Goal: Transaction & Acquisition: Purchase product/service

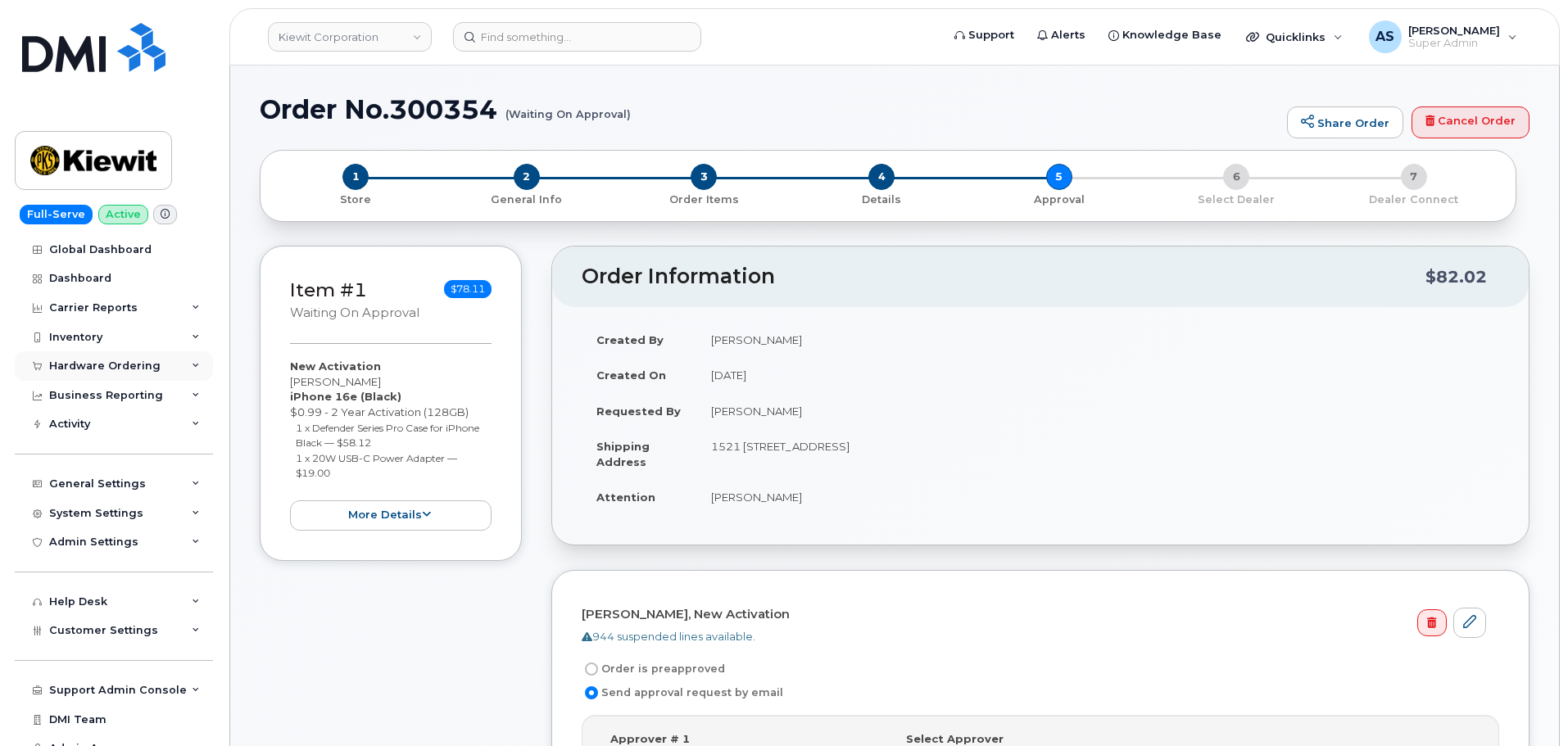
click at [110, 366] on div "Hardware Ordering" at bounding box center [105, 366] width 112 height 13
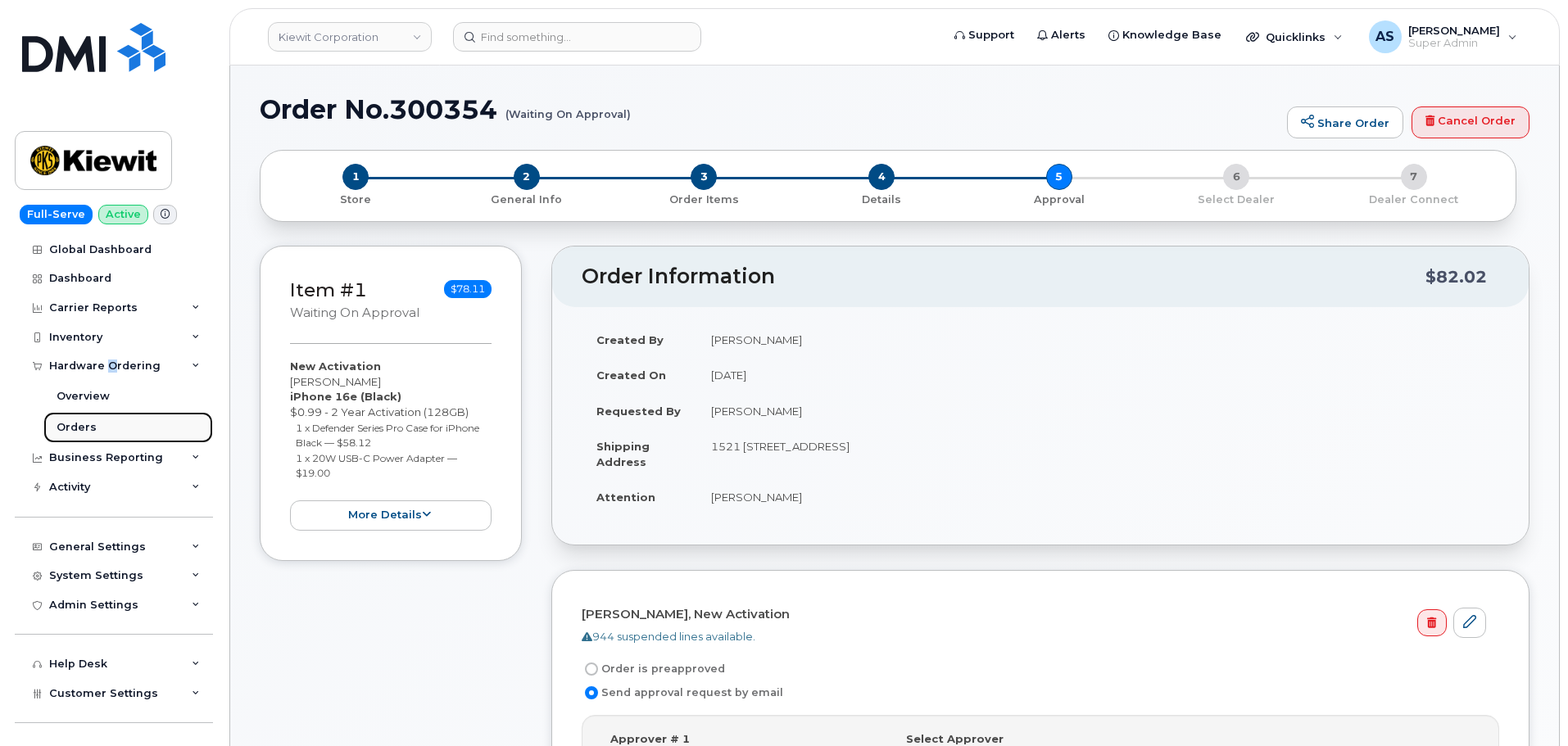
click at [120, 435] on link "Orders" at bounding box center [127, 427] width 170 height 31
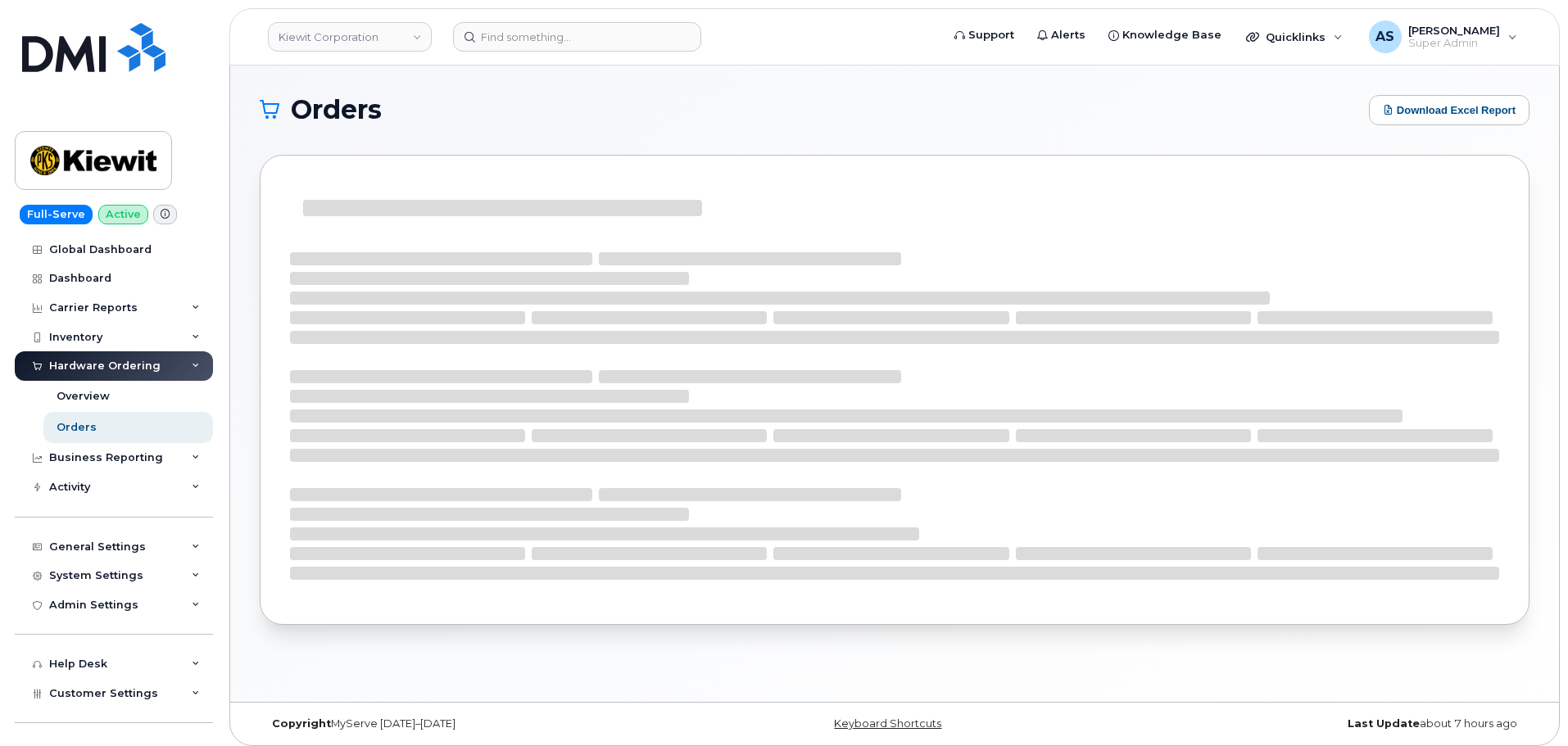
click at [1226, 116] on h1 "Orders" at bounding box center [809, 110] width 1101 height 26
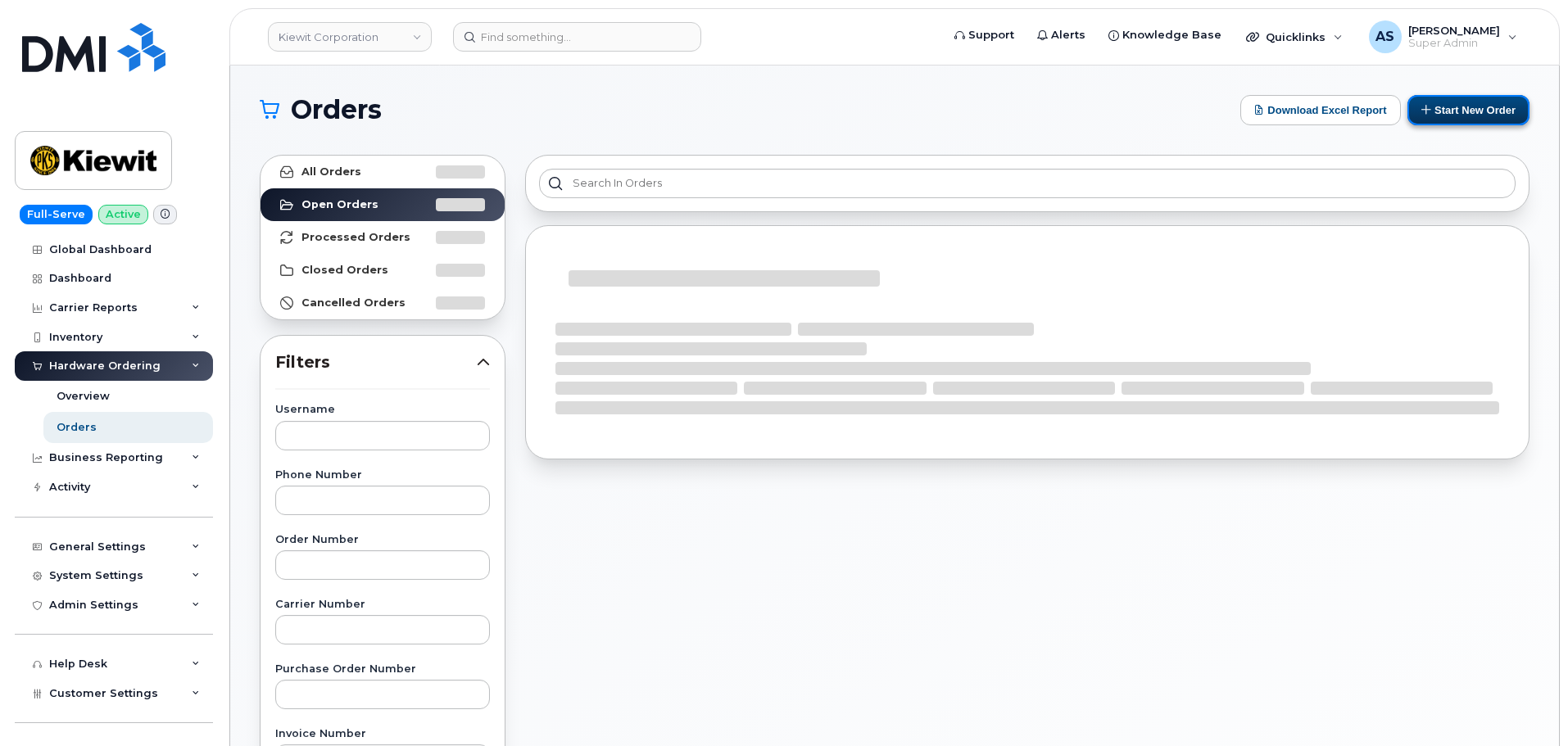
click at [1448, 109] on button "Start New Order" at bounding box center [1468, 110] width 122 height 30
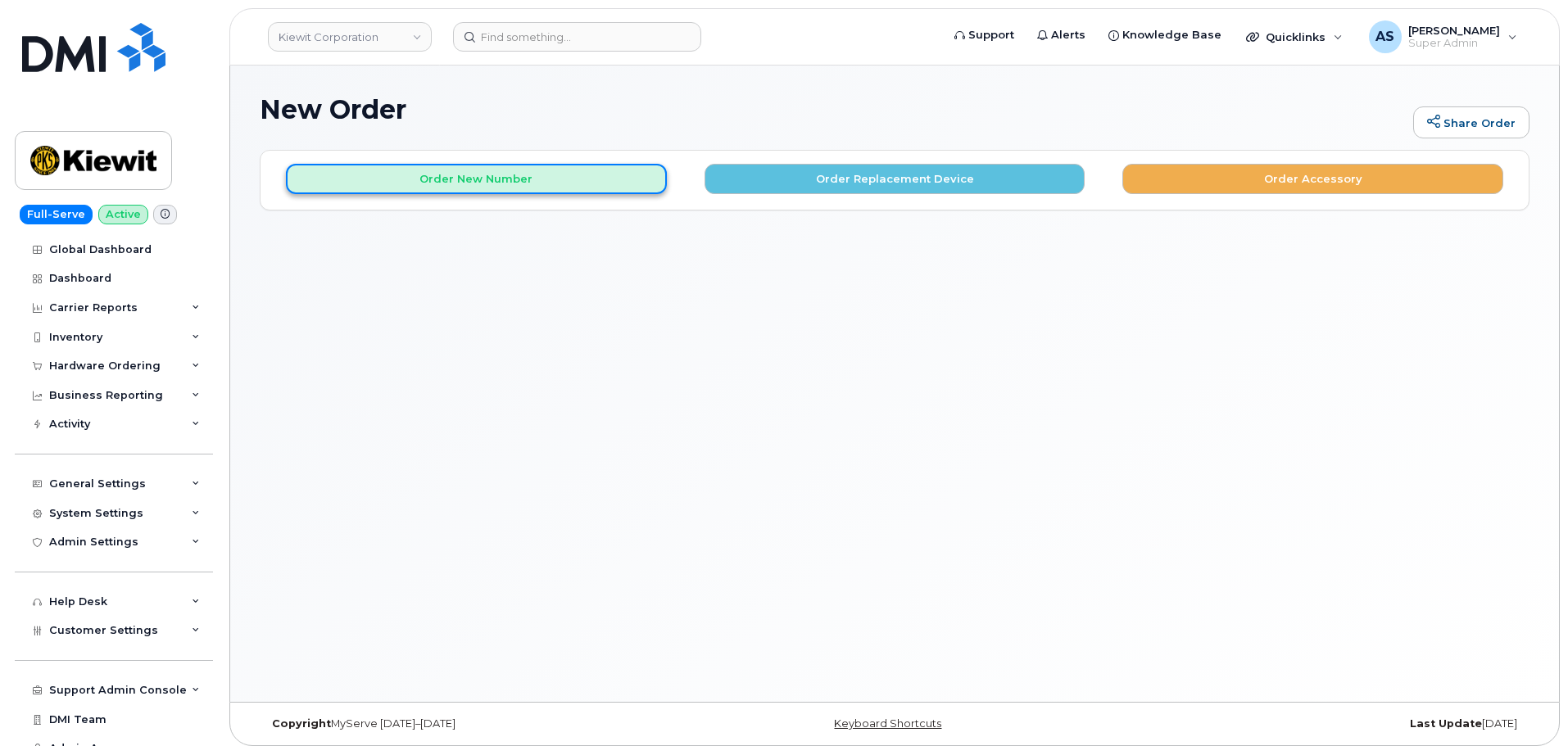
click at [534, 179] on button "Order New Number" at bounding box center [475, 178] width 381 height 30
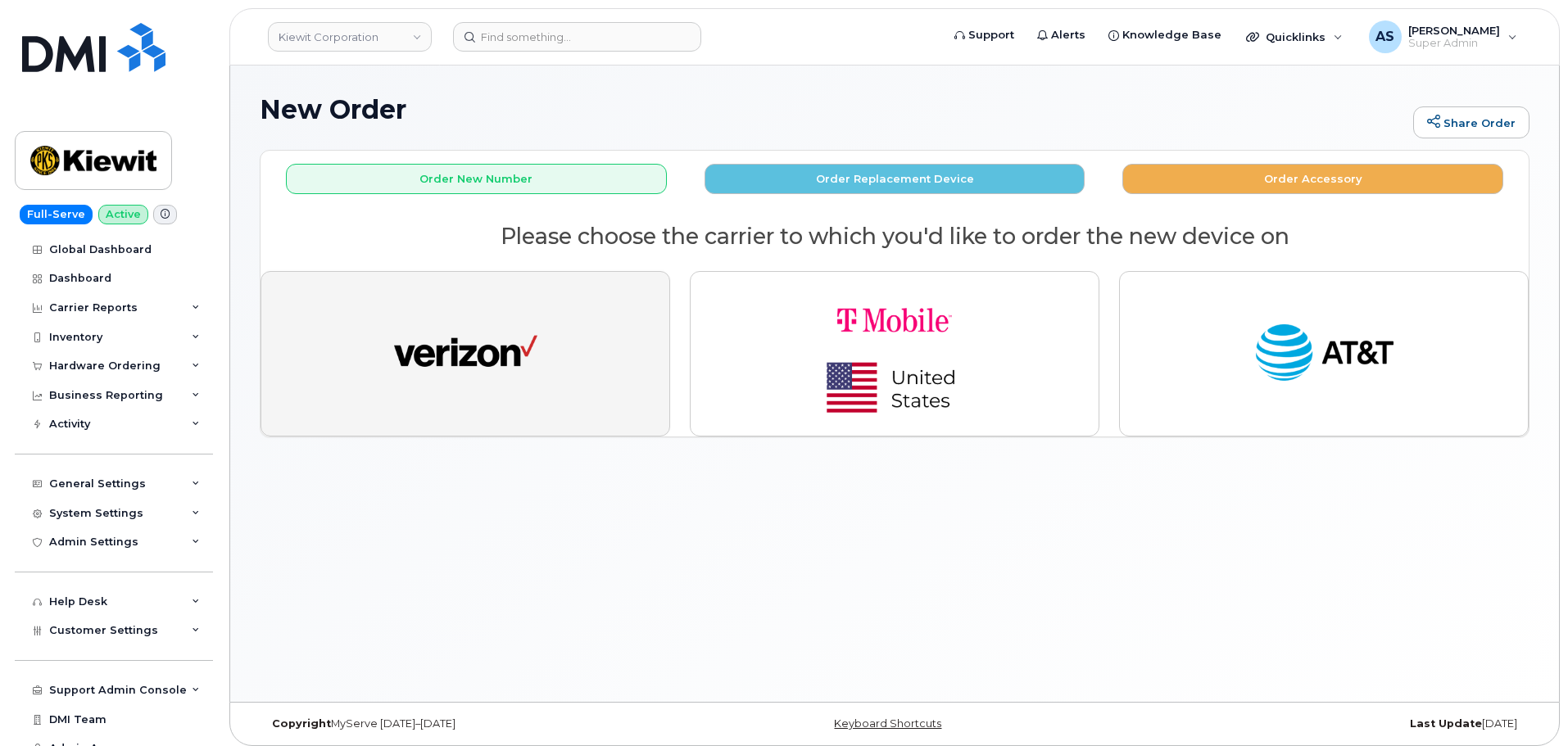
click at [471, 370] on img "button" at bounding box center [465, 354] width 143 height 74
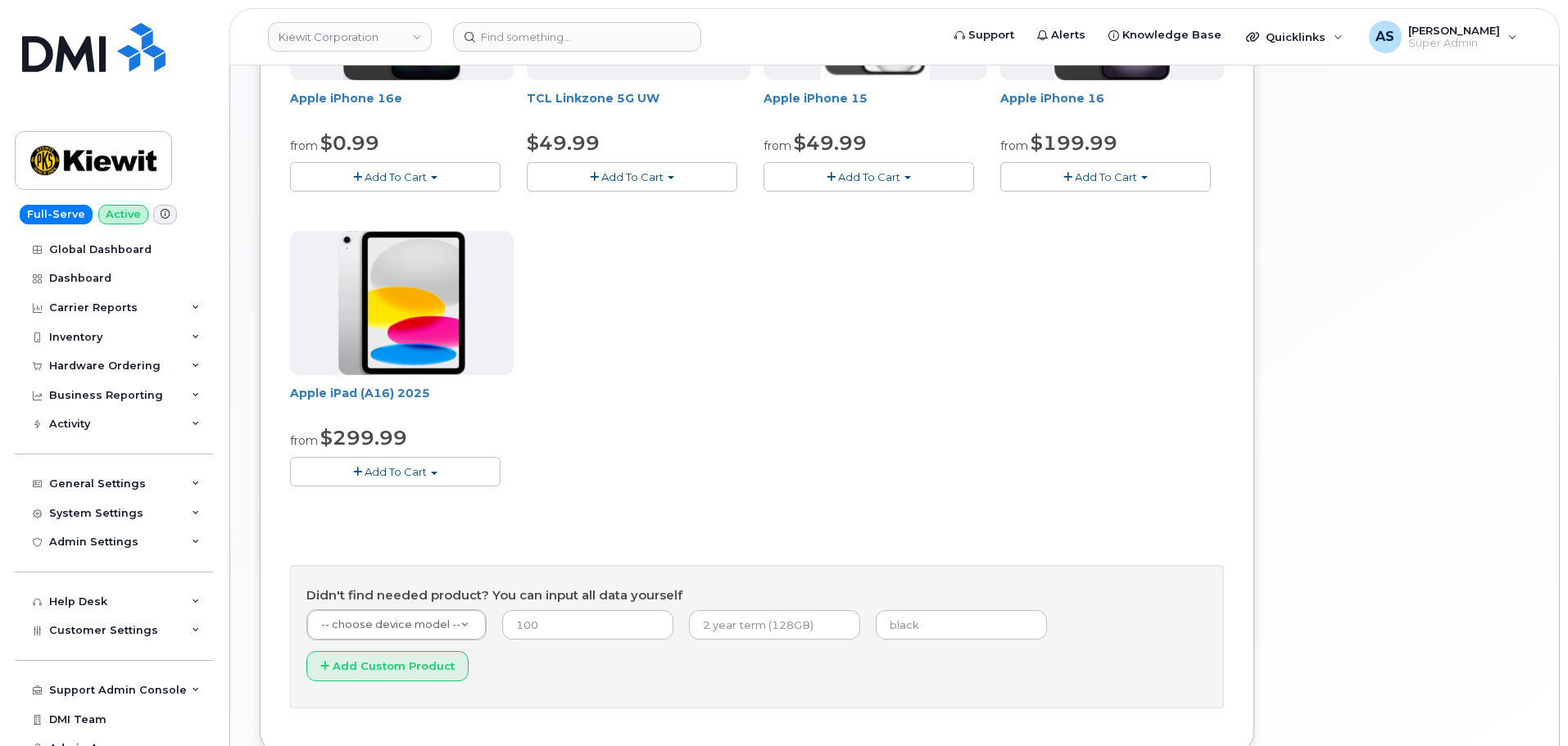
scroll to position [409, 0]
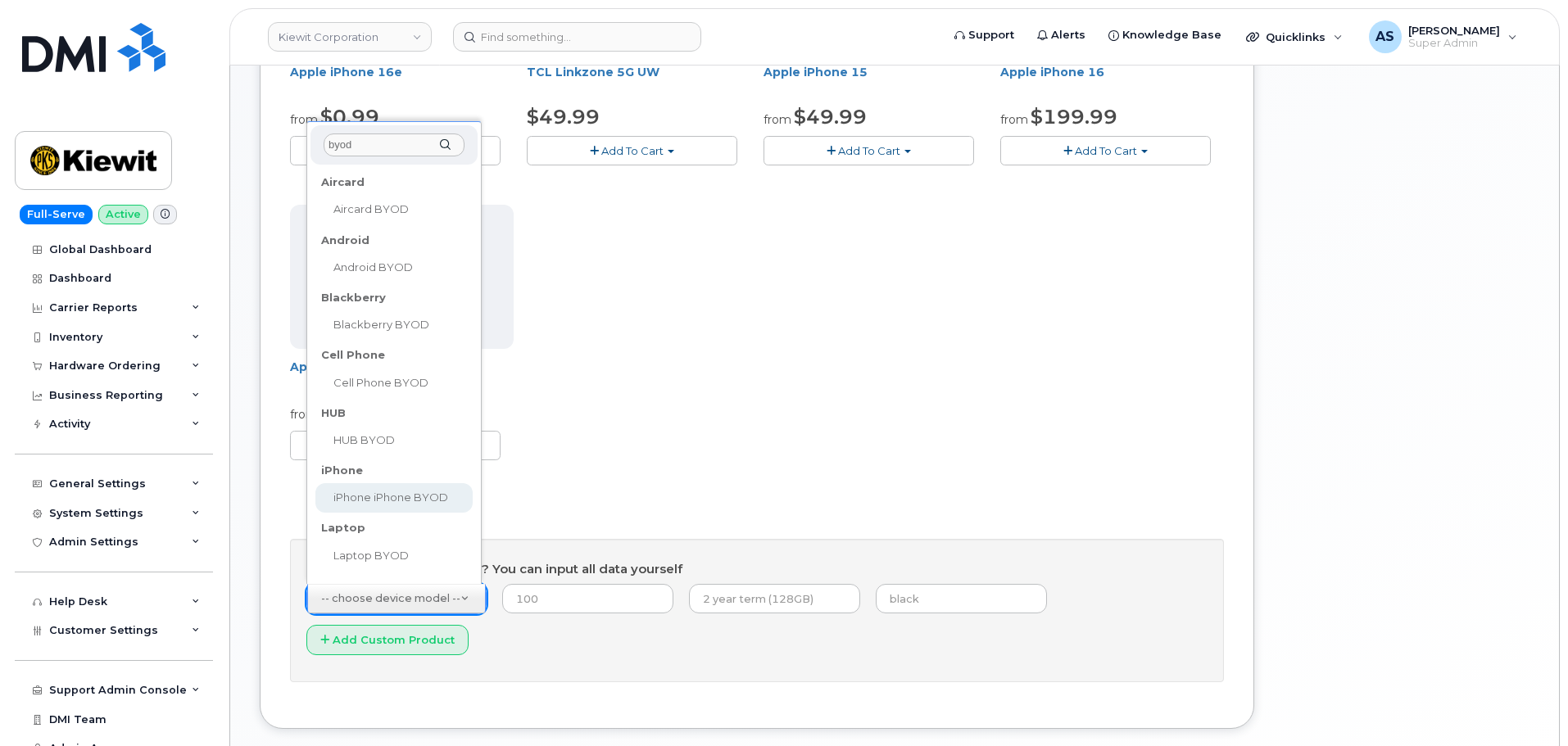
type input "byod"
select select "2421"
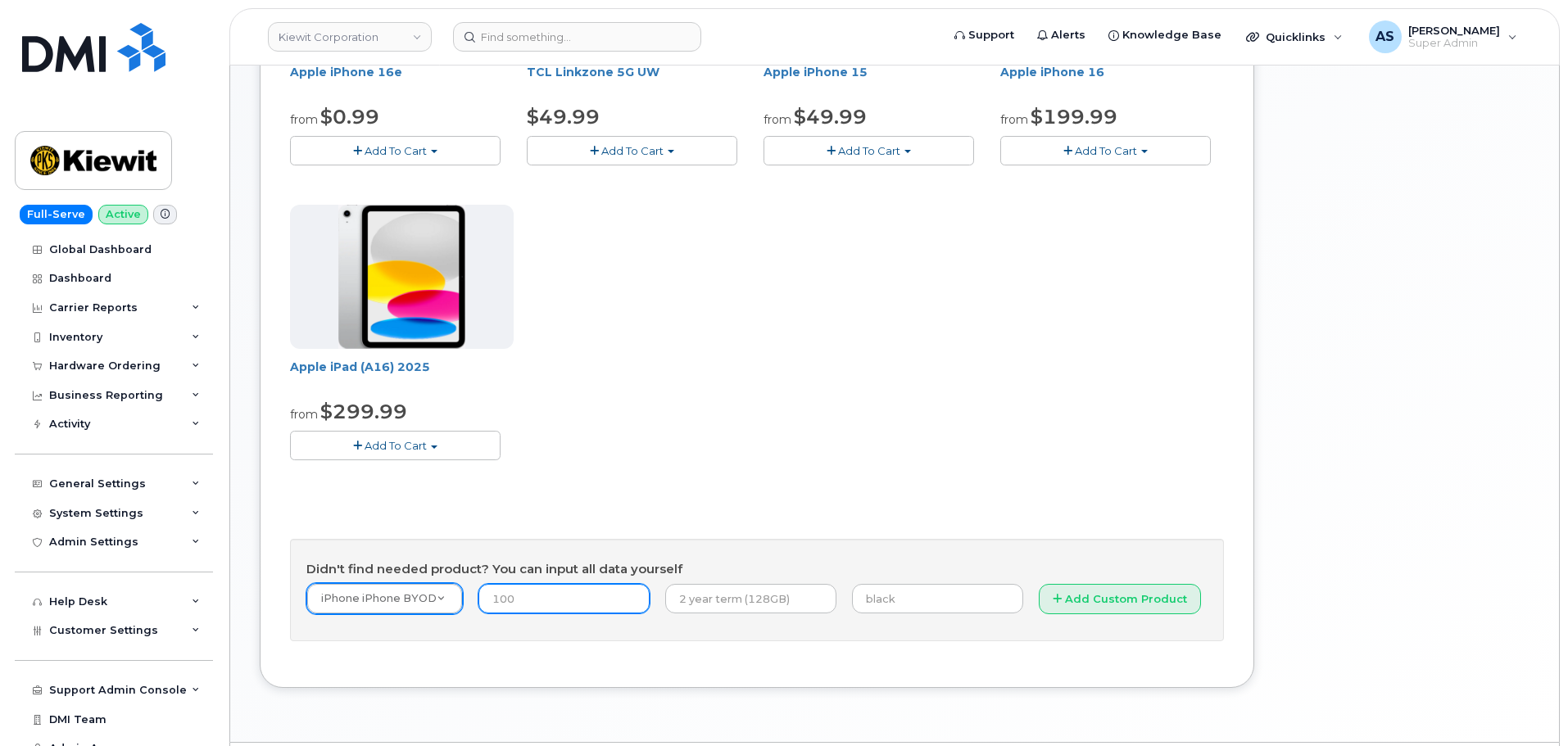
click at [586, 600] on input "number" at bounding box center [563, 599] width 171 height 30
type input "0"
click at [751, 418] on div "Apple iPhone 16e from $0.99 Add To Cart $0.99 - 2 Year Activation (128GB) $599.…" at bounding box center [757, 198] width 934 height 576
click at [740, 594] on input "text" at bounding box center [751, 599] width 171 height 30
type input "2 year term"
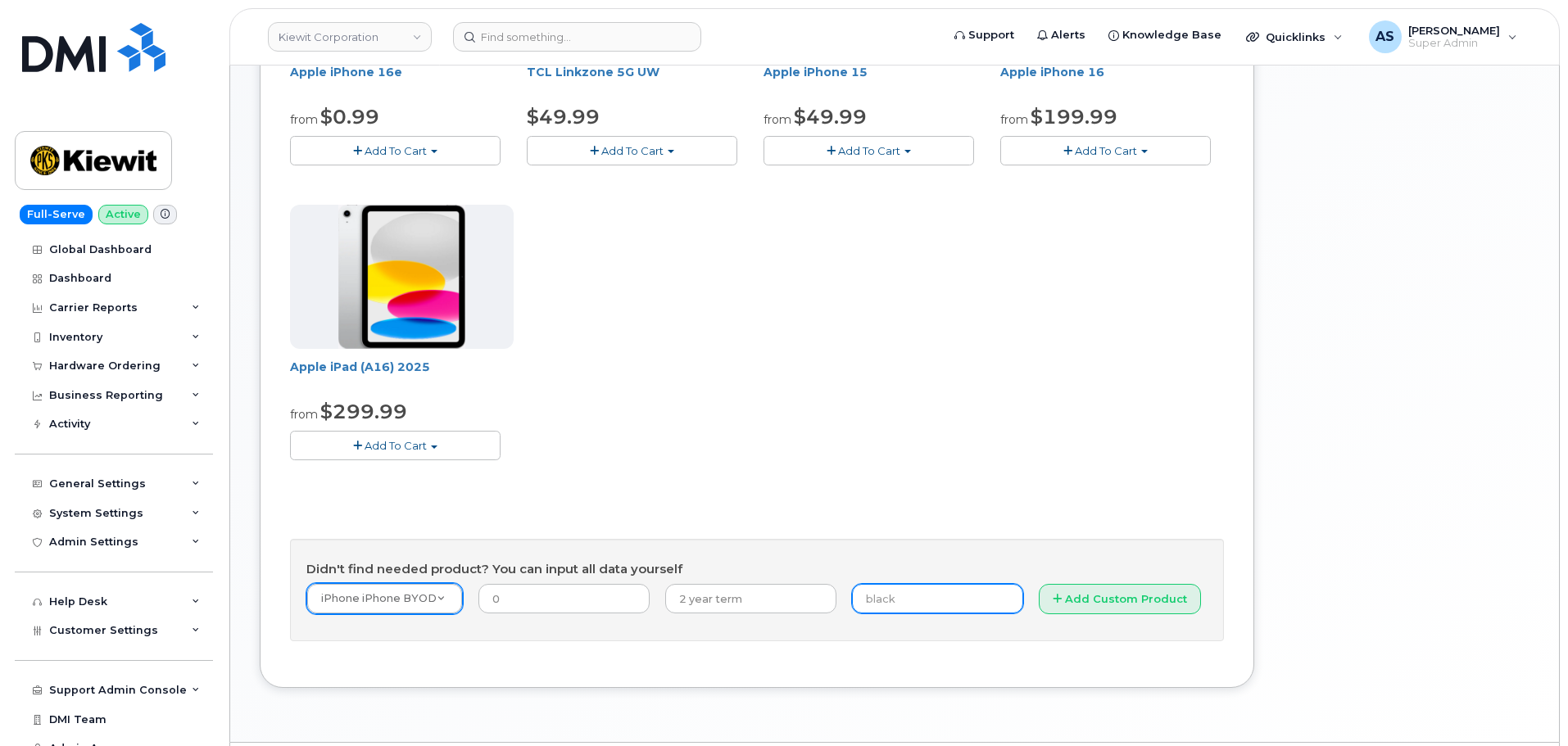
click at [868, 594] on input "text" at bounding box center [937, 599] width 171 height 30
click at [1062, 334] on div "Apple iPhone 16e from $0.99 Add To Cart $0.99 - 2 Year Activation (128GB) $599.…" at bounding box center [757, 198] width 934 height 576
click at [1105, 598] on button "Add Custom Product" at bounding box center [1120, 599] width 163 height 30
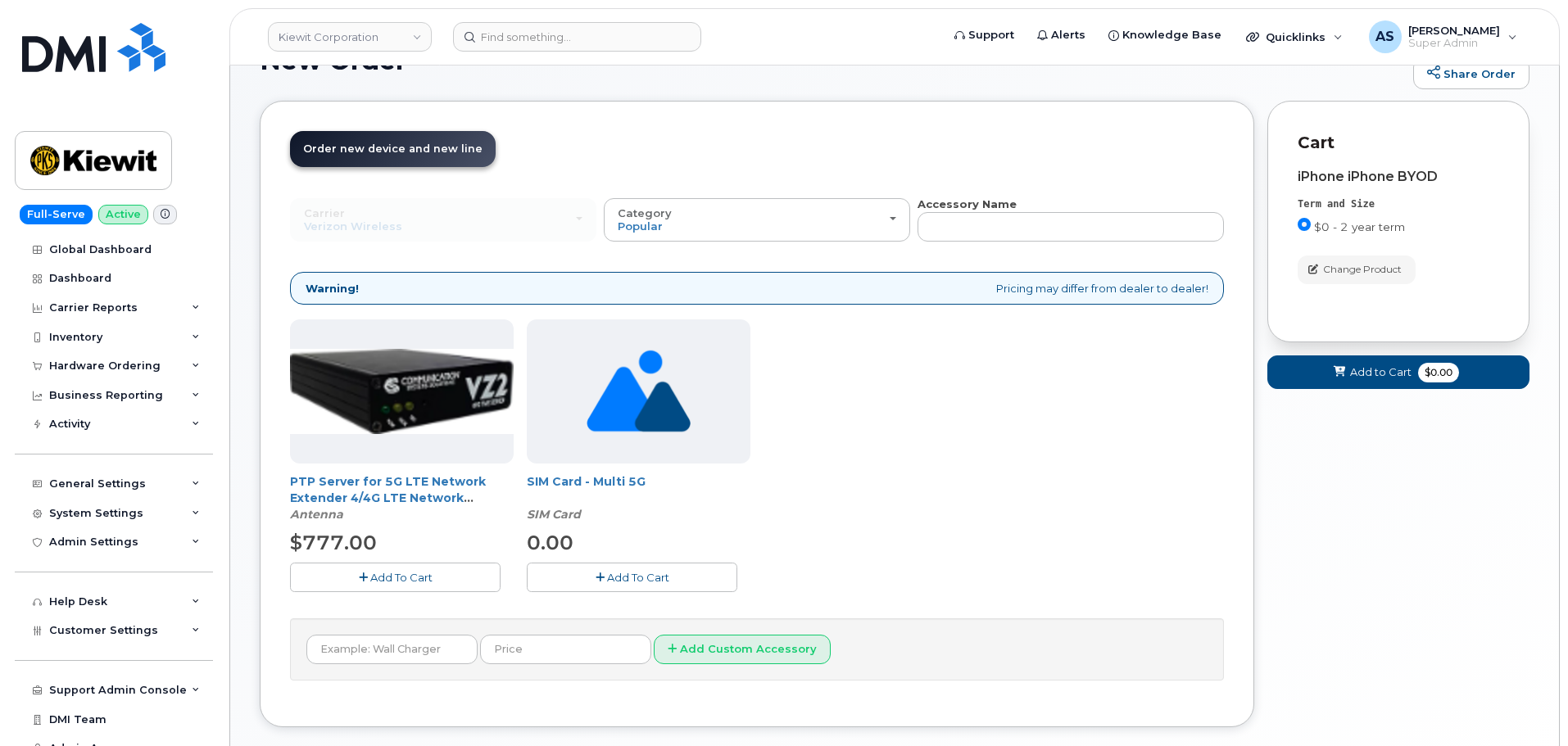
scroll to position [0, 0]
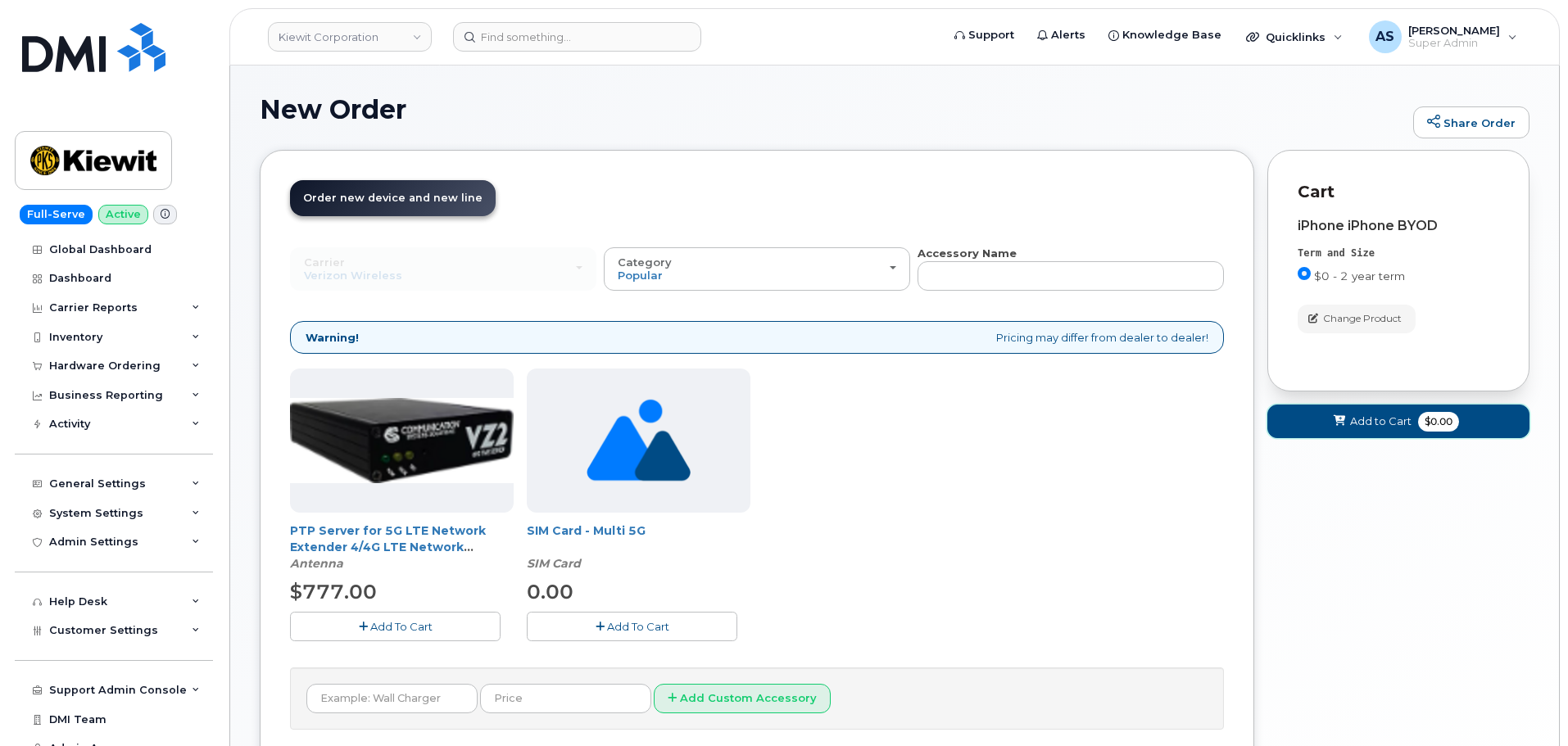
click at [1376, 424] on span "Add to Cart" at bounding box center [1381, 422] width 62 height 16
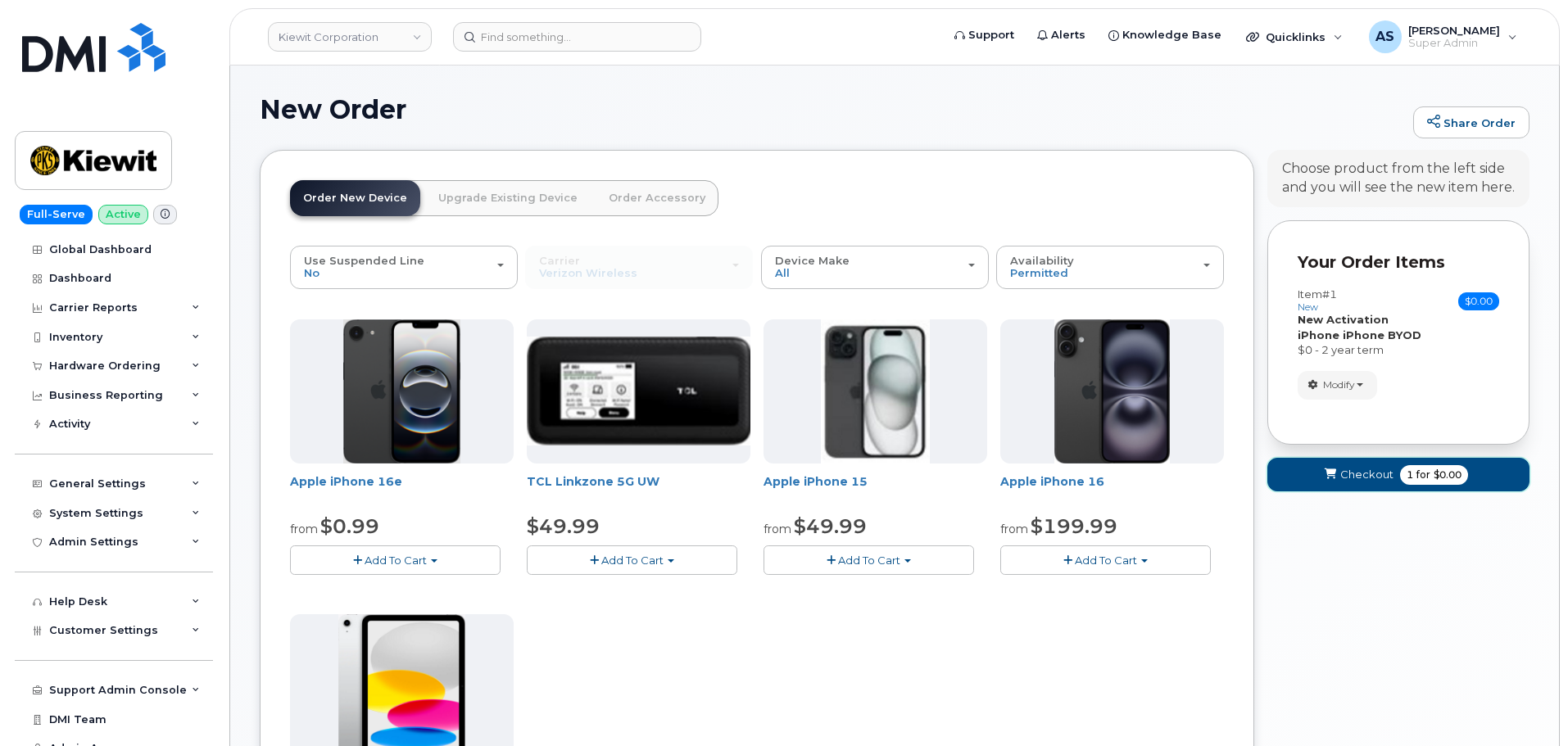
click at [1400, 475] on span "1 for $0.00" at bounding box center [1434, 474] width 68 height 19
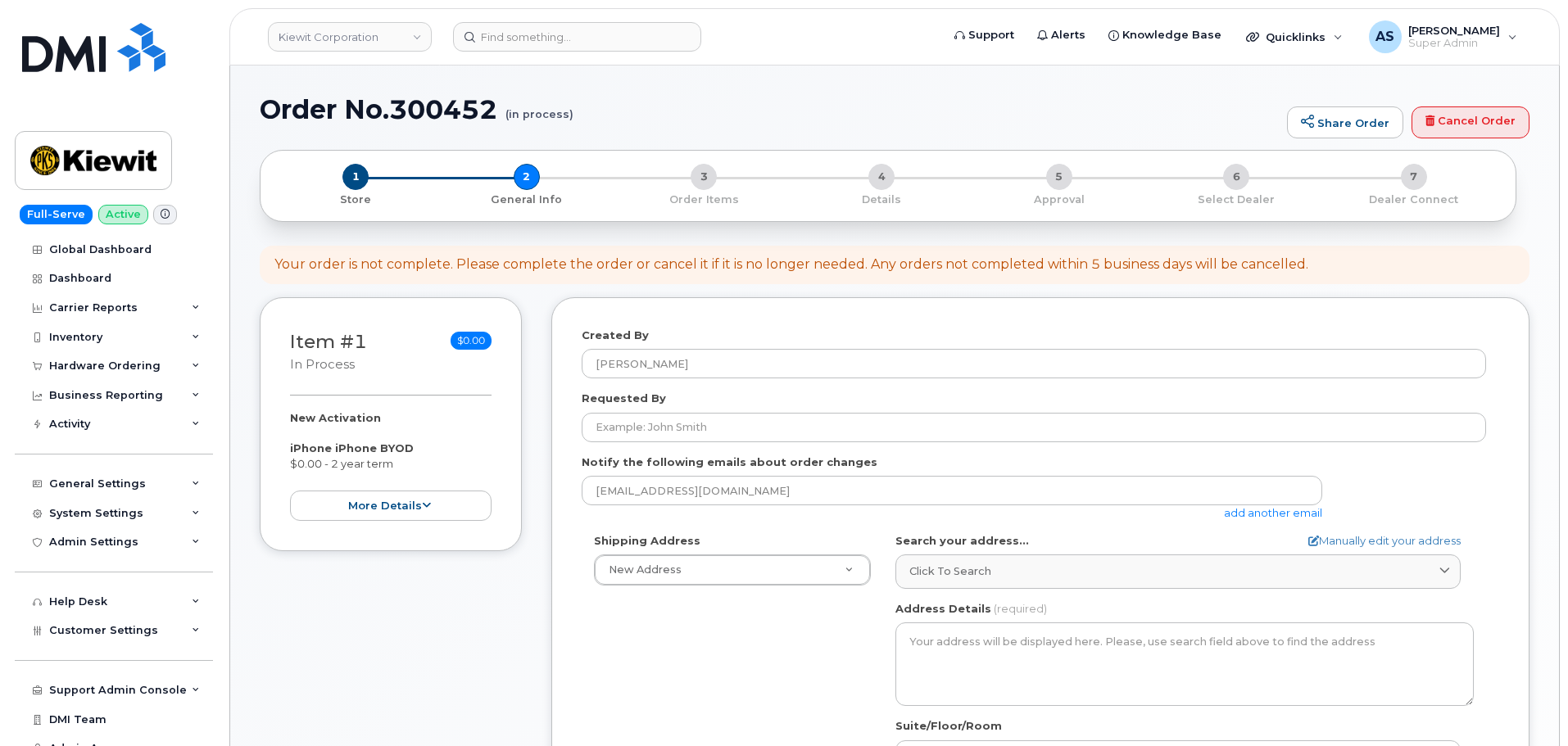
select select
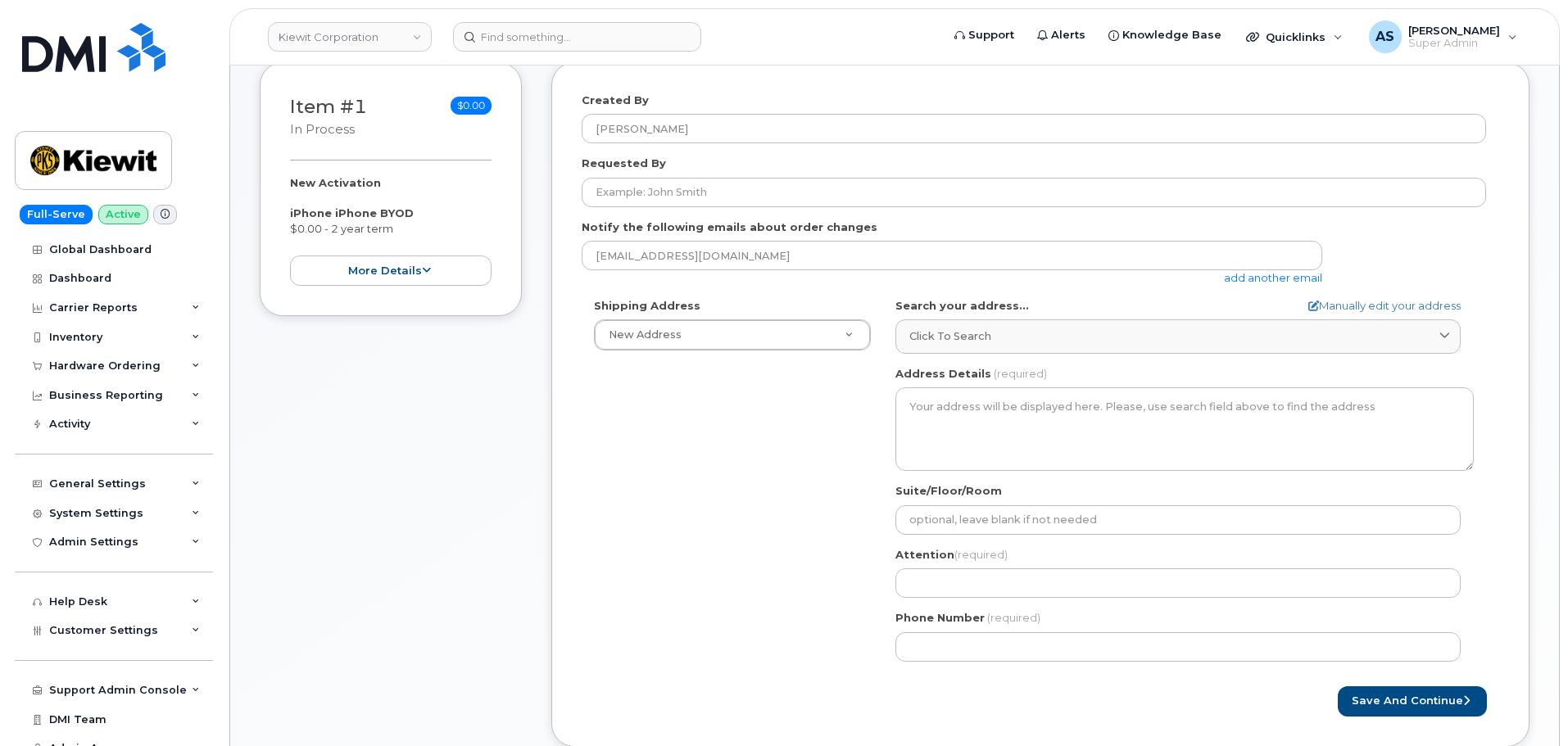
scroll to position [246, 0]
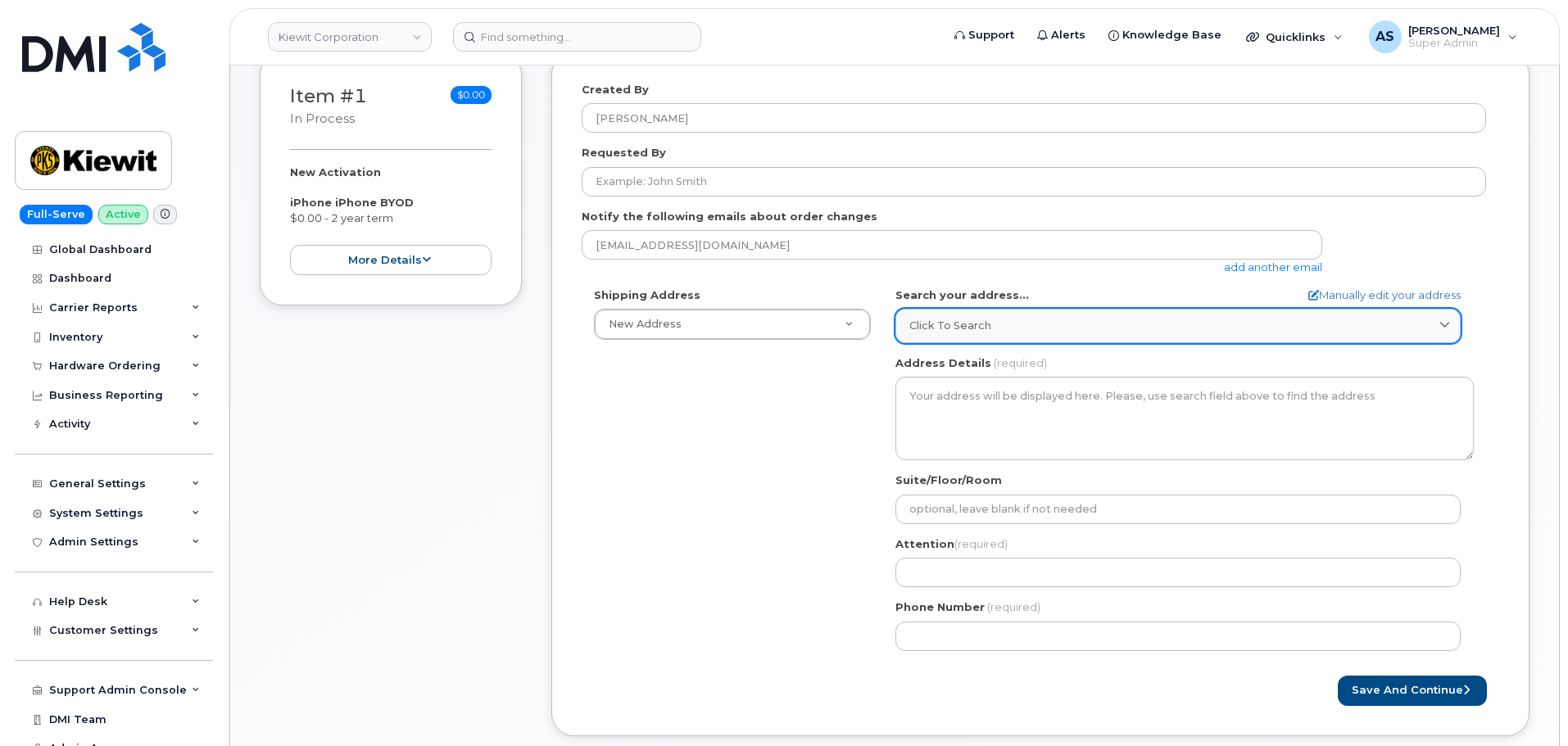
click at [979, 324] on span "Click to search" at bounding box center [950, 326] width 82 height 16
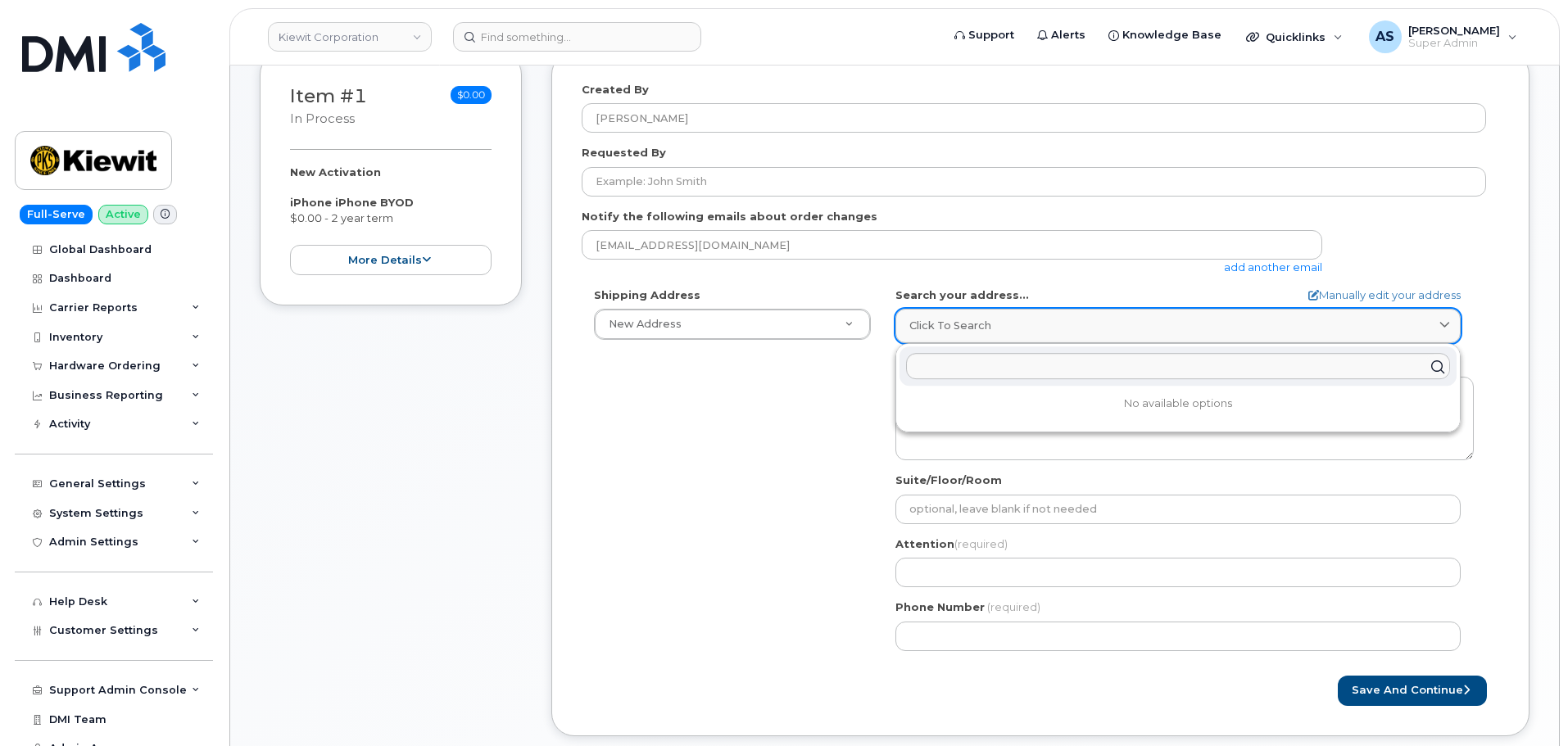
click at [981, 325] on span "Click to search" at bounding box center [950, 326] width 82 height 16
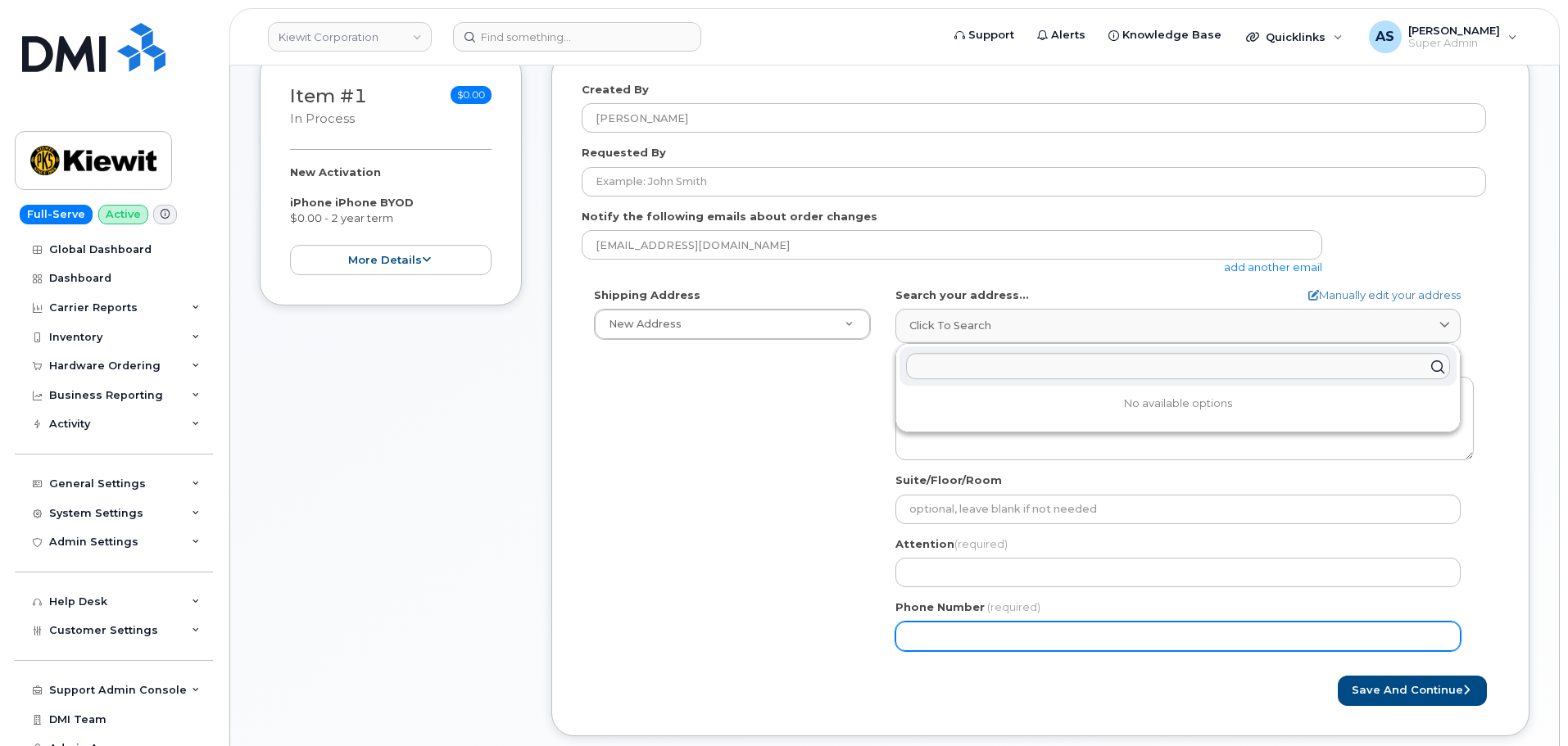
click at [684, 543] on div "Shipping Address New Address New Address 1521 N 37th St Apt 146 AB Search your …" at bounding box center [1034, 475] width 904 height 376
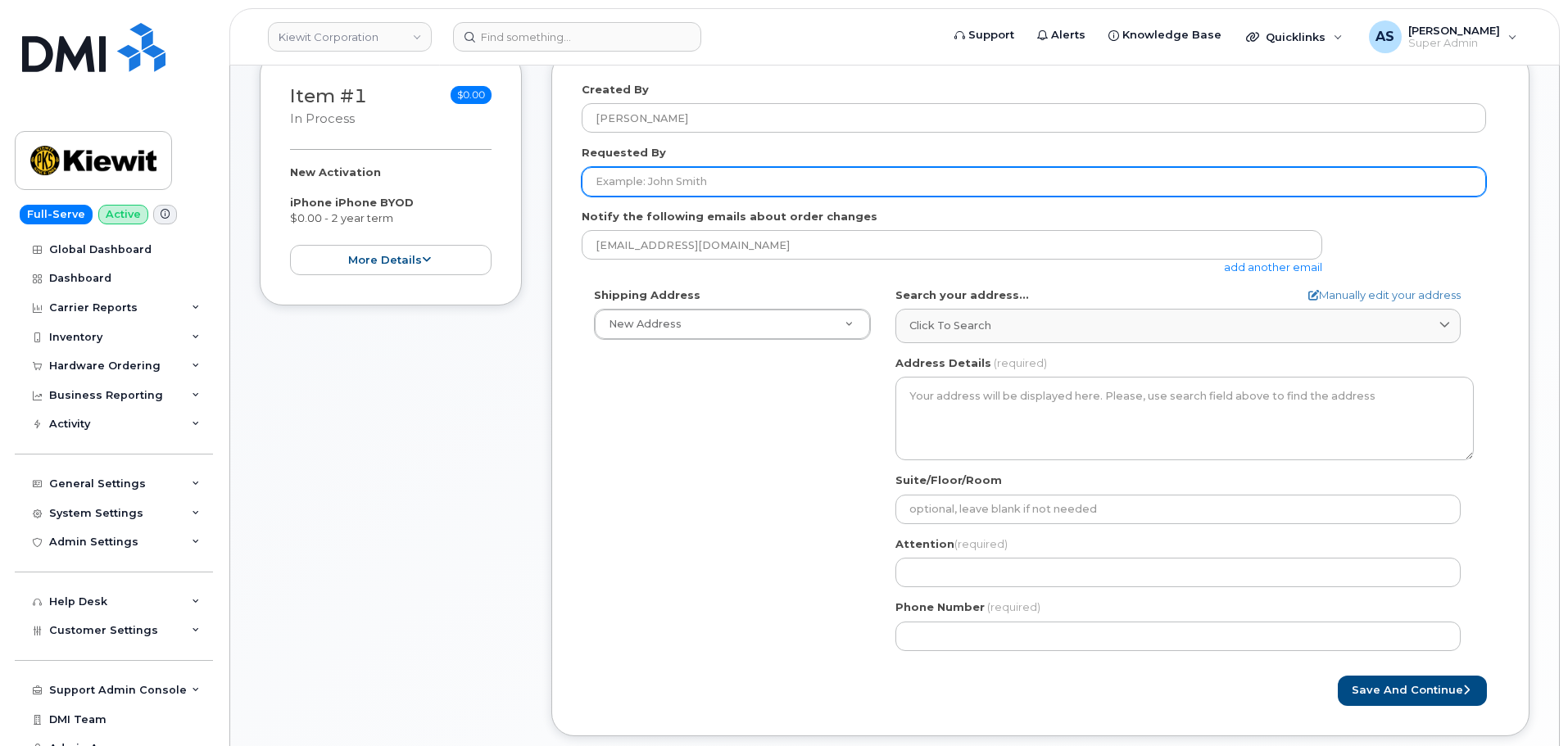
click at [695, 184] on input "Requested By" at bounding box center [1034, 182] width 904 height 30
click at [721, 185] on input "Requested By" at bounding box center [1034, 182] width 904 height 30
paste input "[PERSON_NAME]"
type input "[PERSON_NAME]"
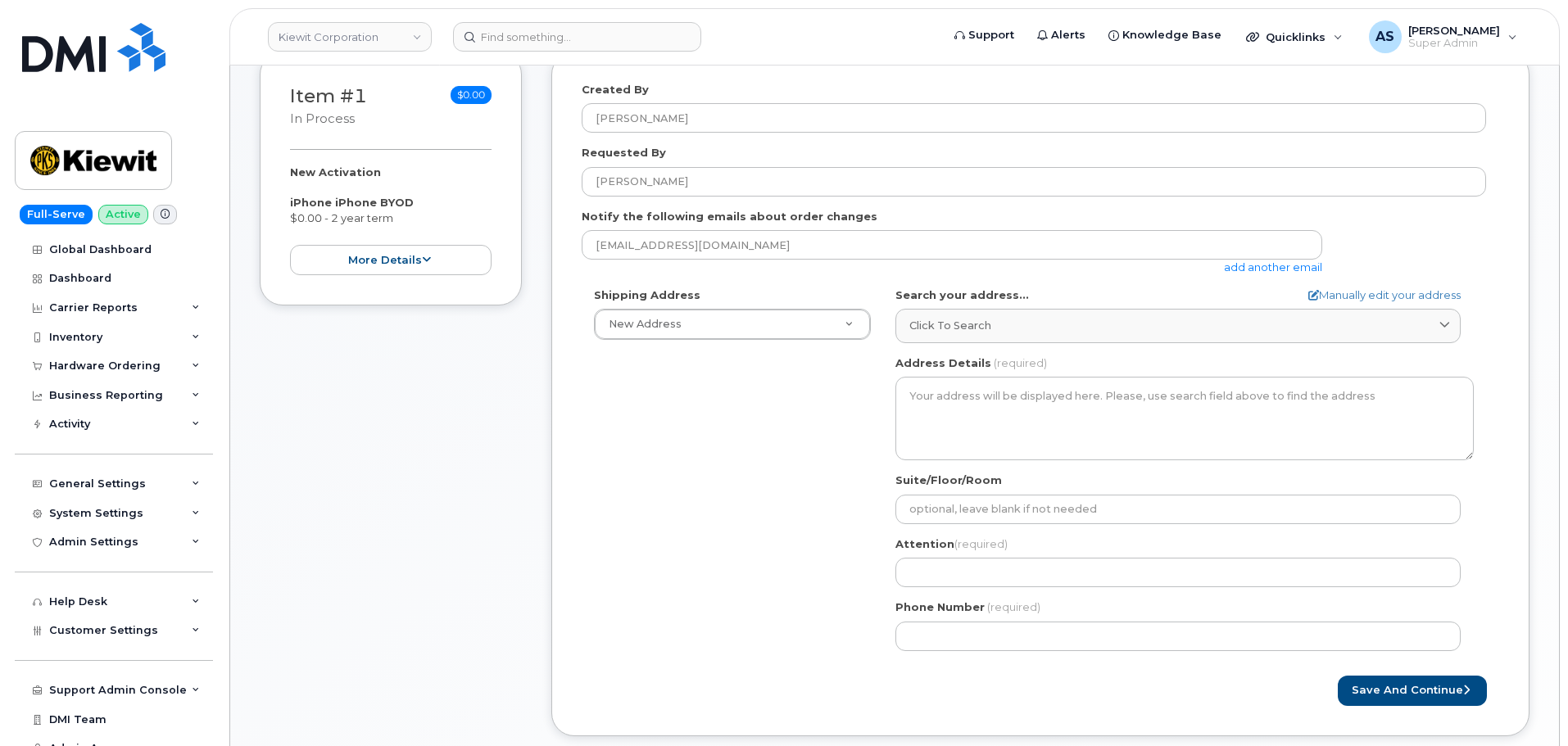
drag, startPoint x: 732, startPoint y: 629, endPoint x: 766, endPoint y: 596, distance: 47.4
click at [734, 629] on div "Shipping Address New Address New Address 1521 N 37th St Apt 146 AB Search your …" at bounding box center [1034, 475] width 904 height 376
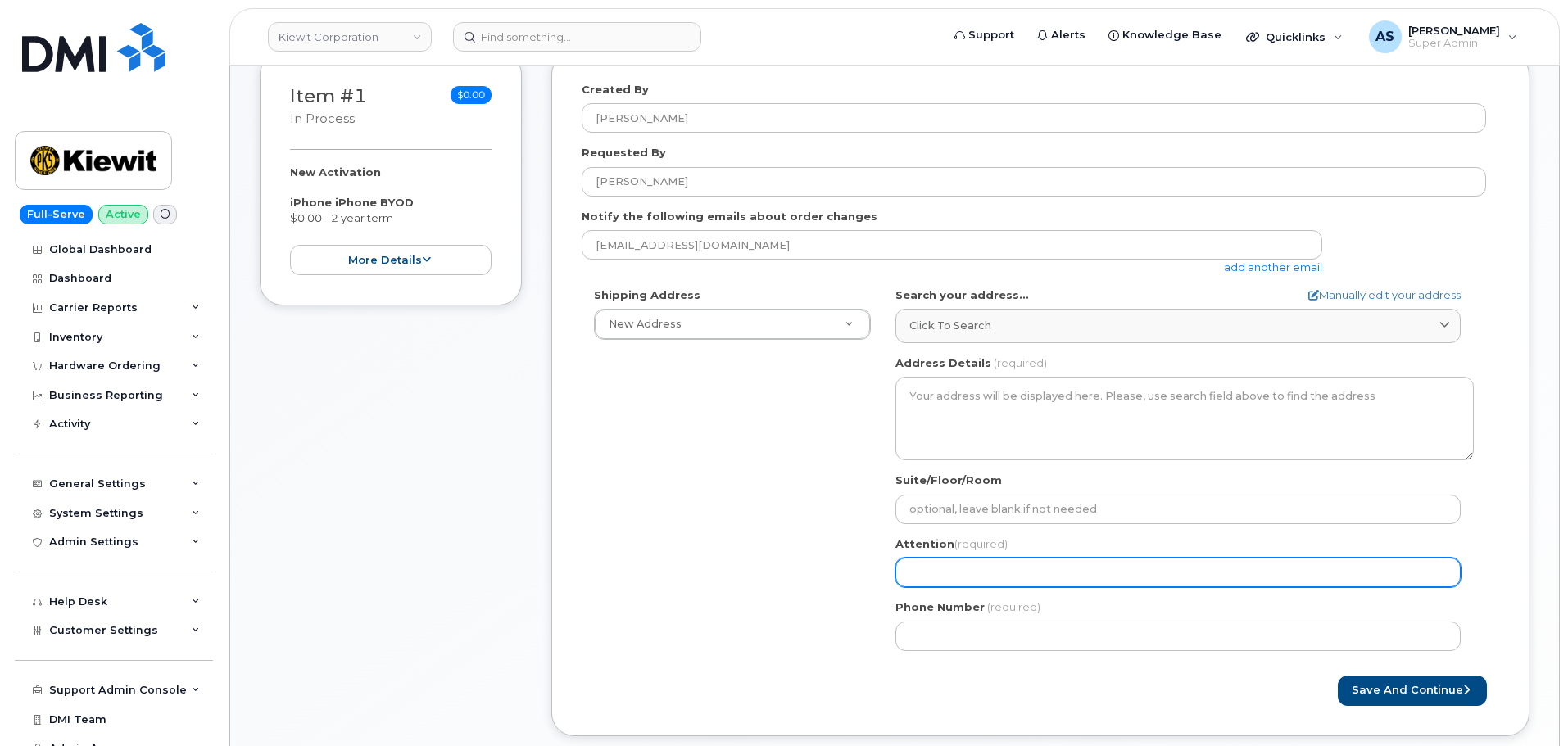
click at [944, 568] on input "Attention (required)" at bounding box center [1178, 573] width 565 height 30
paste input "[PERSON_NAME]"
select select
type input "[PERSON_NAME]"
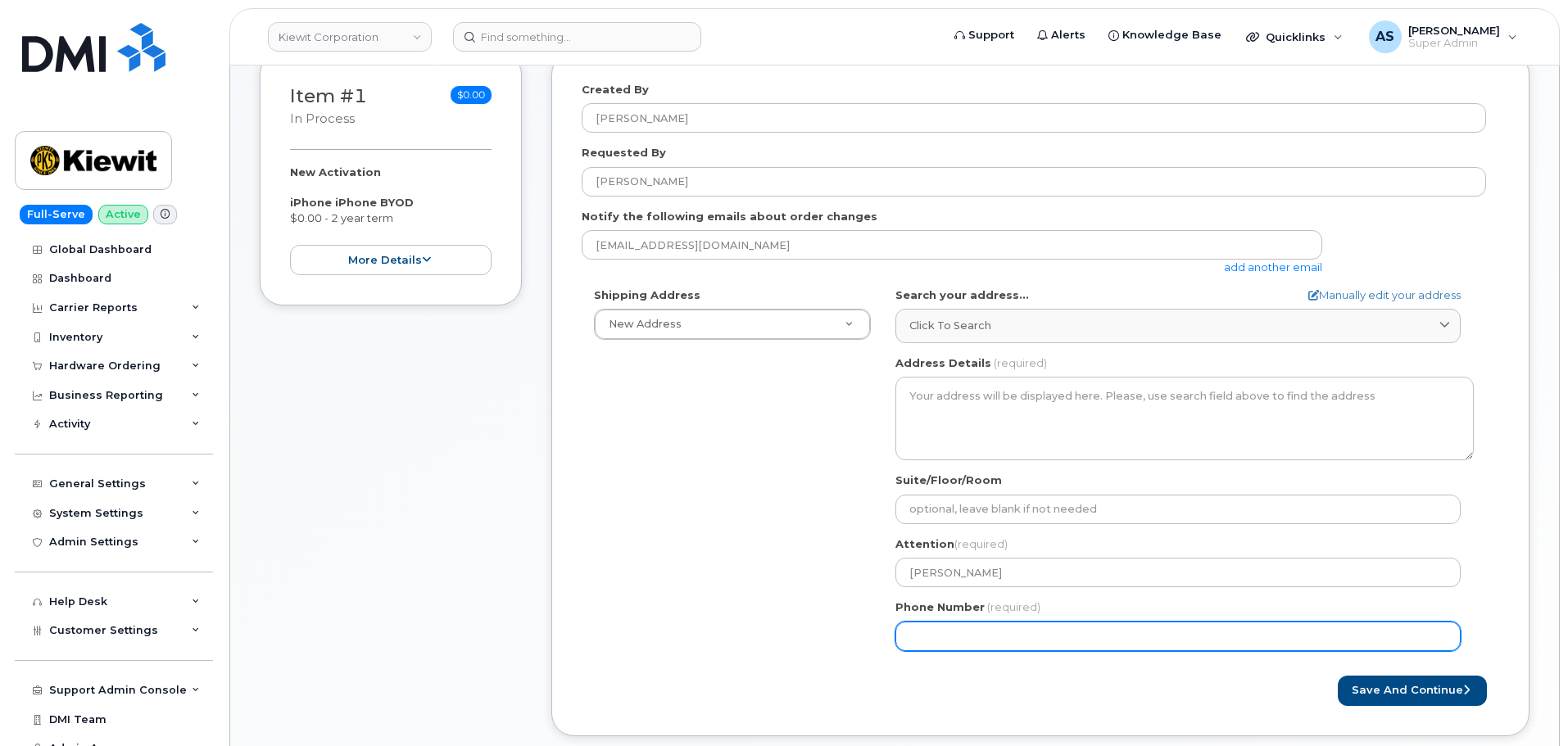
drag, startPoint x: 685, startPoint y: 547, endPoint x: 697, endPoint y: 539, distance: 14.4
click at [685, 547] on div "Shipping Address New Address New Address 1521 N 37th St Apt 146 AB Search your …" at bounding box center [1034, 475] width 904 height 376
click at [1013, 641] on input "Phone Number" at bounding box center [1178, 637] width 565 height 30
paste input "4028986927"
select select
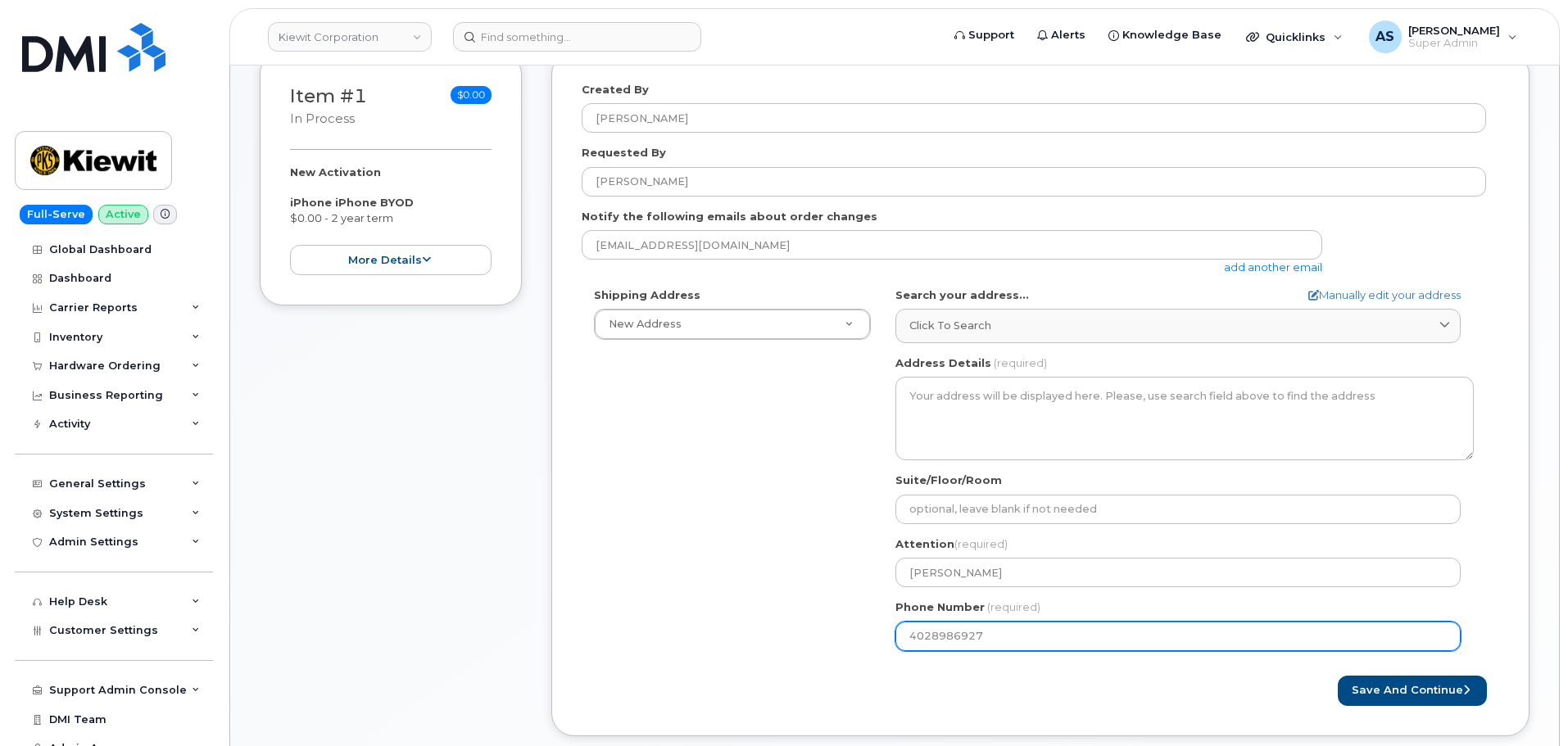
type input "4028986927"
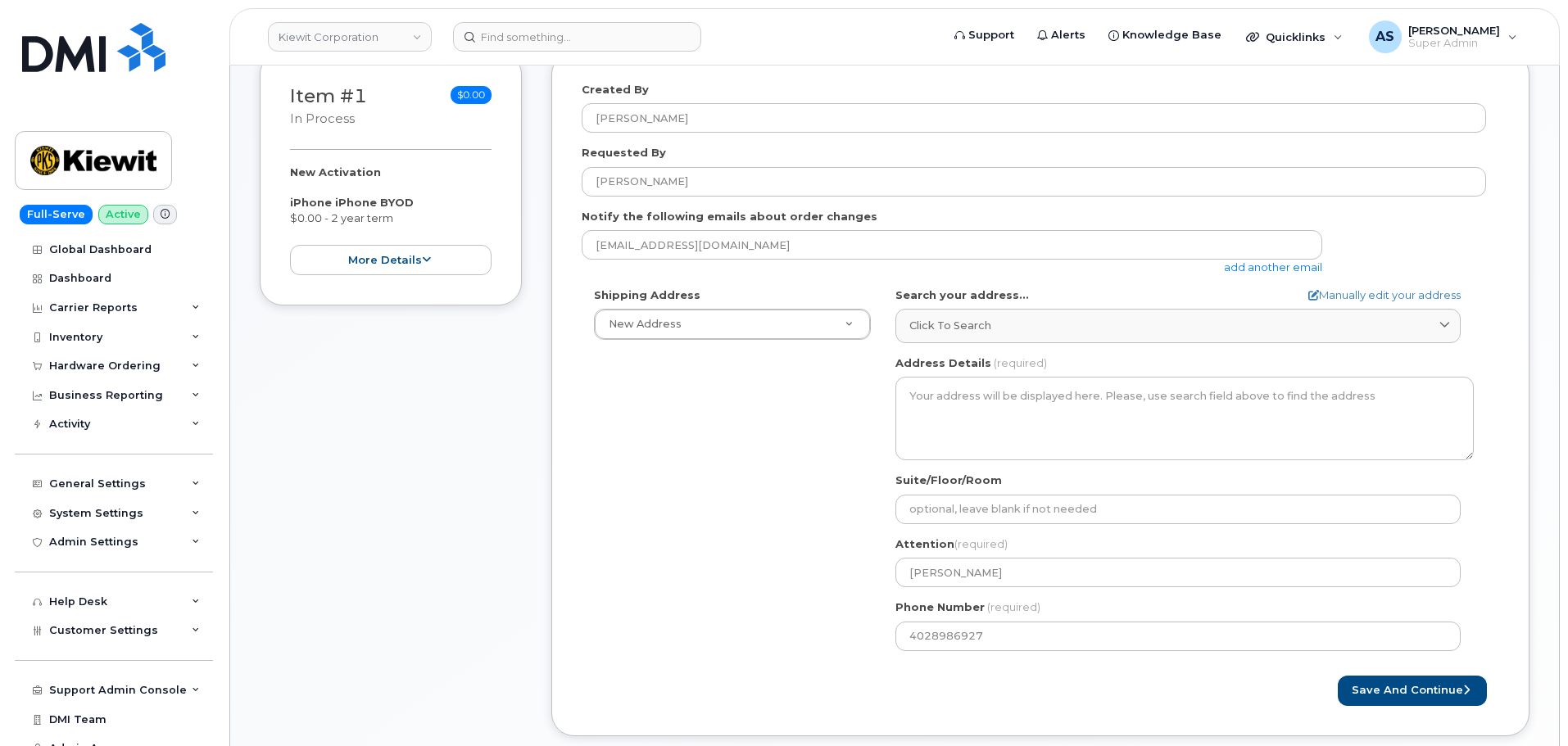
drag, startPoint x: 749, startPoint y: 576, endPoint x: 778, endPoint y: 540, distance: 46.2
click at [750, 578] on div "Shipping Address New Address New Address 1521 N 37th St Apt 146 AB Search your …" at bounding box center [1034, 475] width 904 height 376
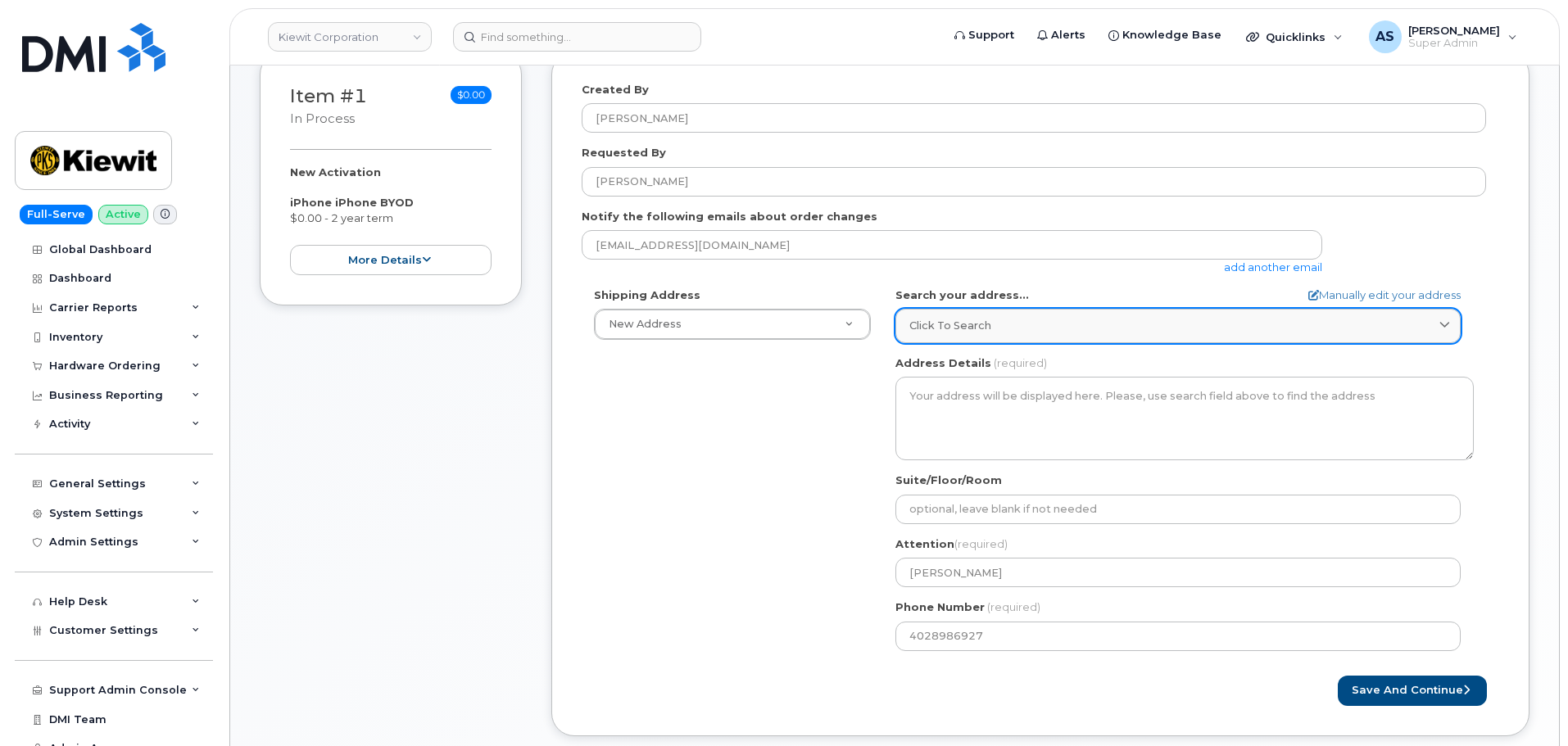
click at [958, 319] on span "Click to search" at bounding box center [950, 326] width 82 height 16
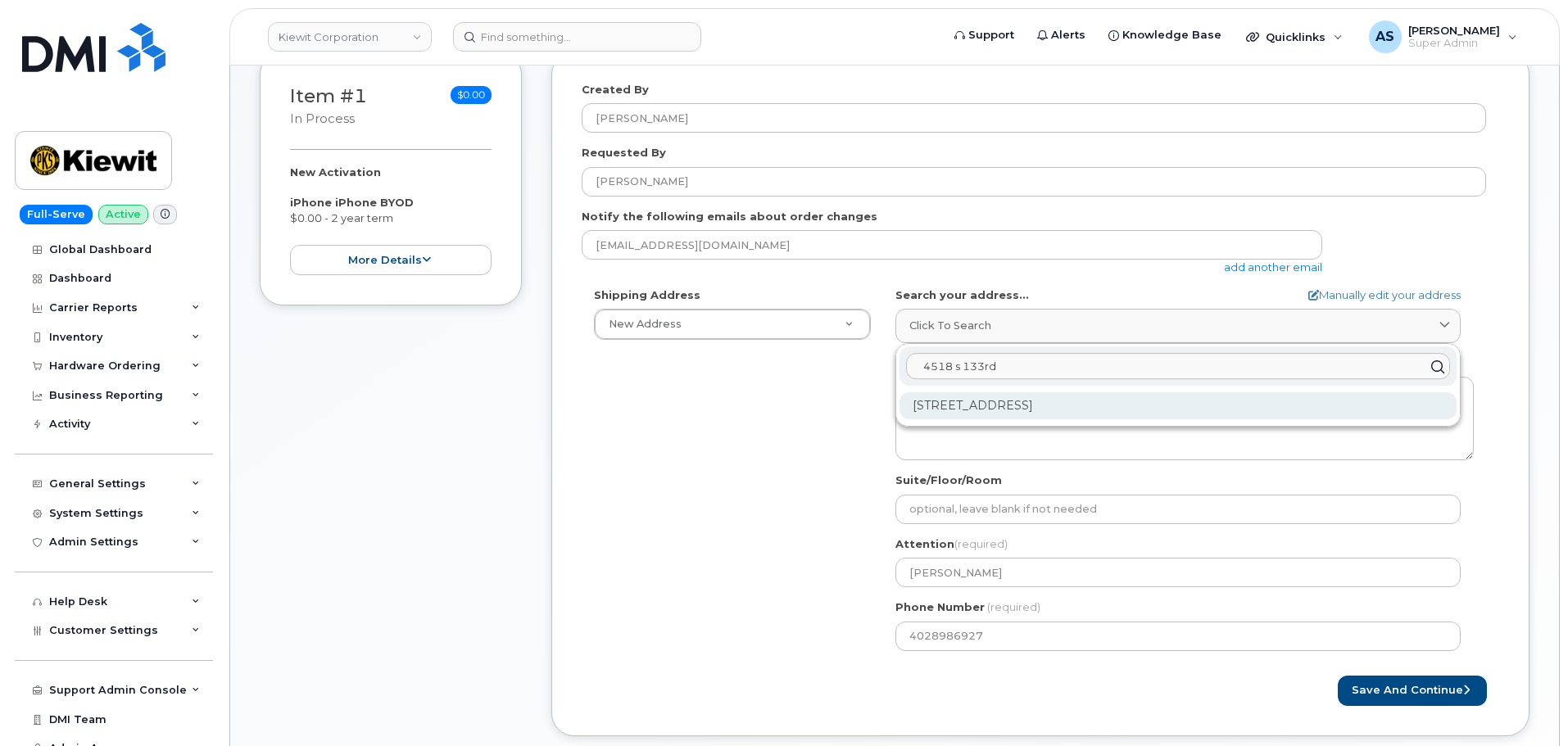
type input "4518 s 133rd"
click at [1055, 402] on div "4518 S 133rd St Omaha NE 68137-1141" at bounding box center [1179, 406] width 557 height 27
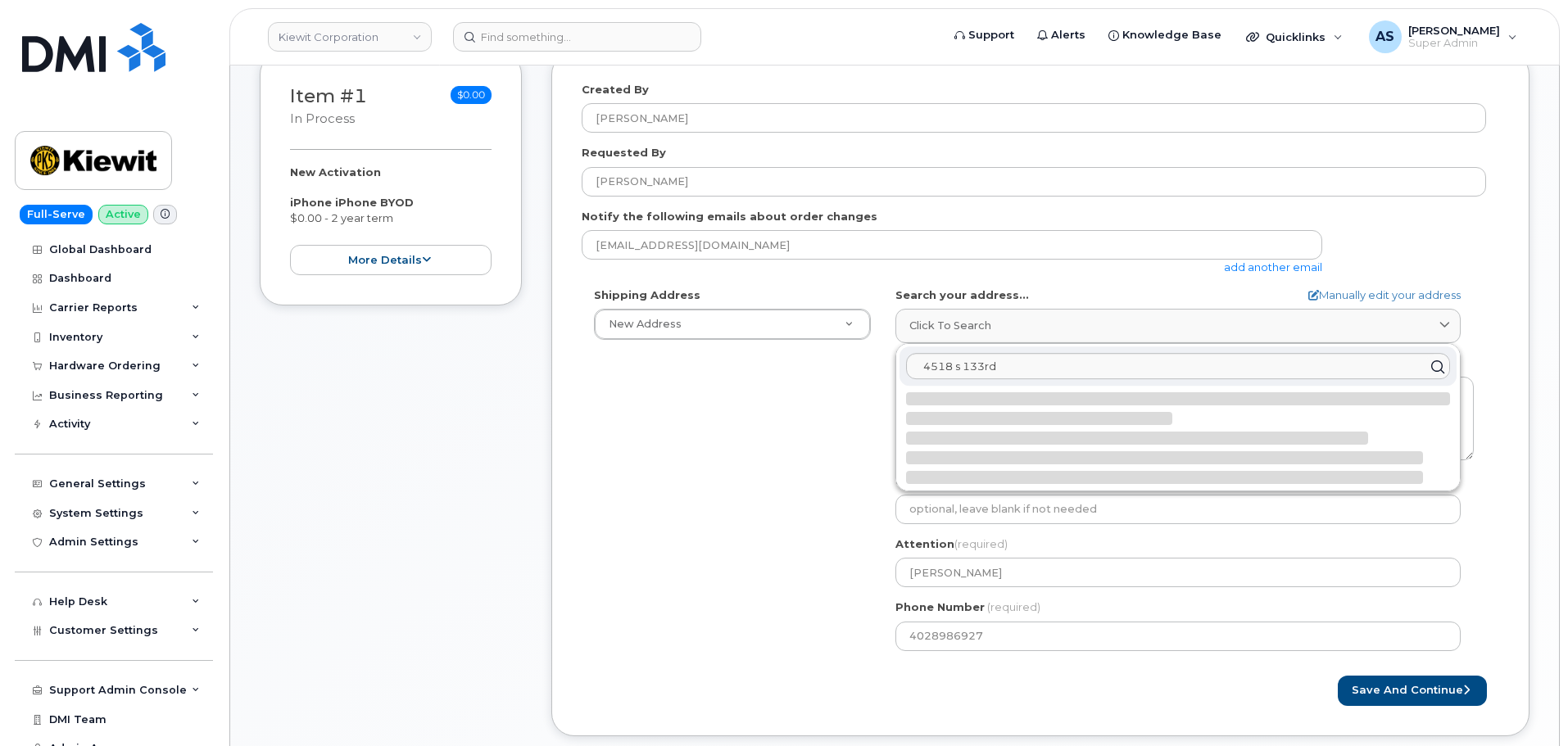
select select
type textarea "4518 S 133rd St OMAHA NE 68137-1141 UNITED STATES"
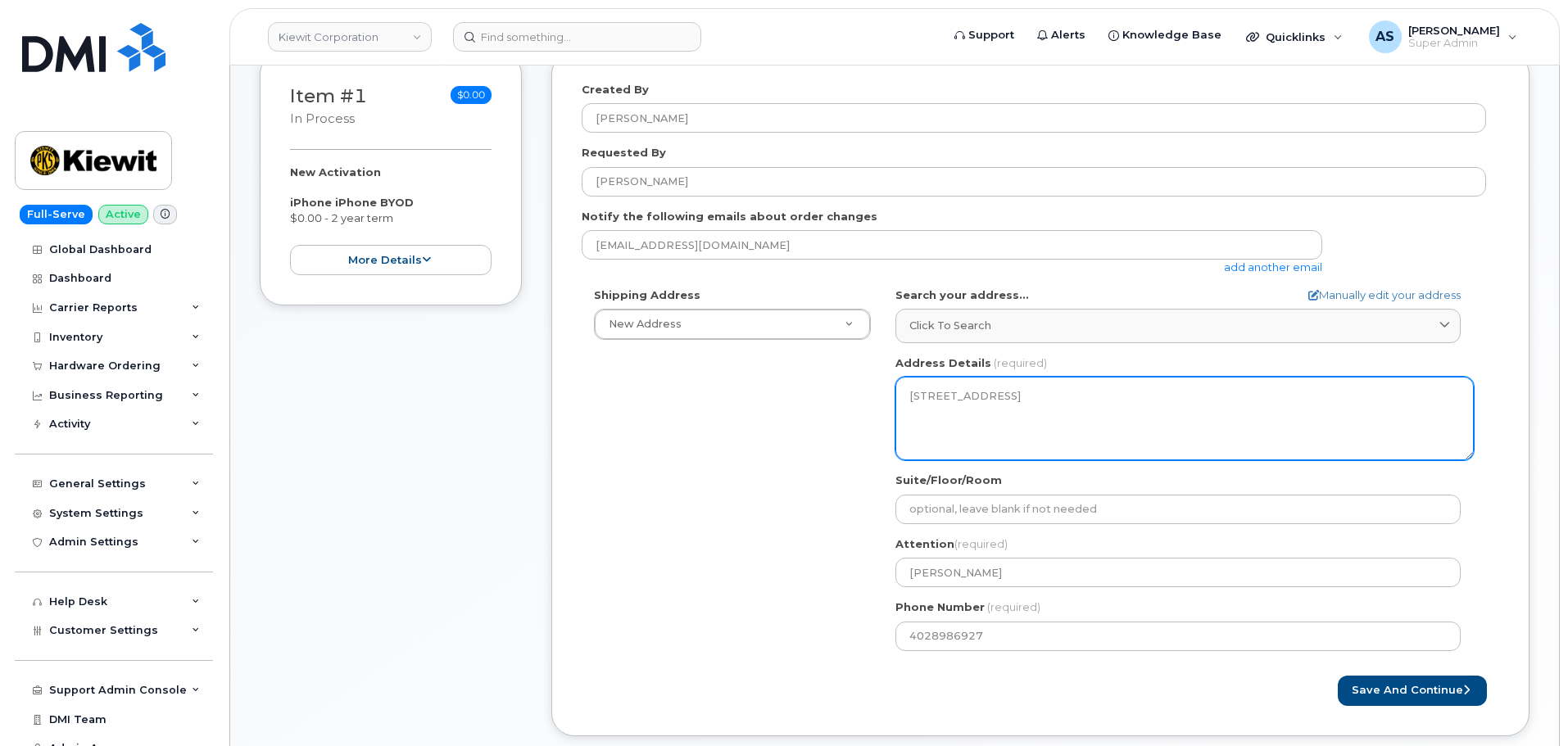
drag, startPoint x: 975, startPoint y: 409, endPoint x: 1007, endPoint y: 412, distance: 32.1
click at [1007, 412] on textarea "4518 S 133rd St OMAHA NE 68137-1141 UNITED STATES" at bounding box center [1185, 418] width 578 height 83
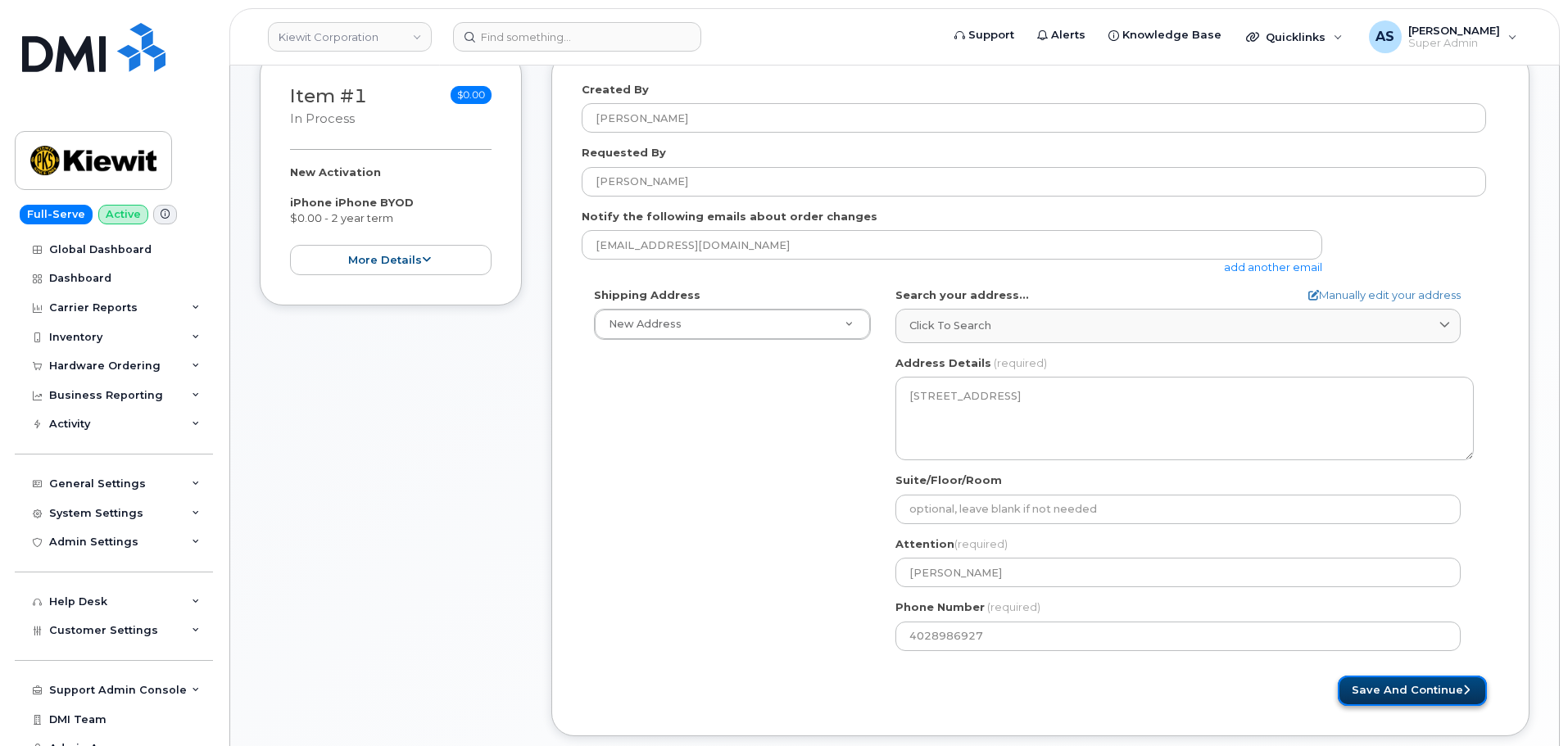
click at [1369, 692] on button "Save and Continue" at bounding box center [1412, 691] width 149 height 30
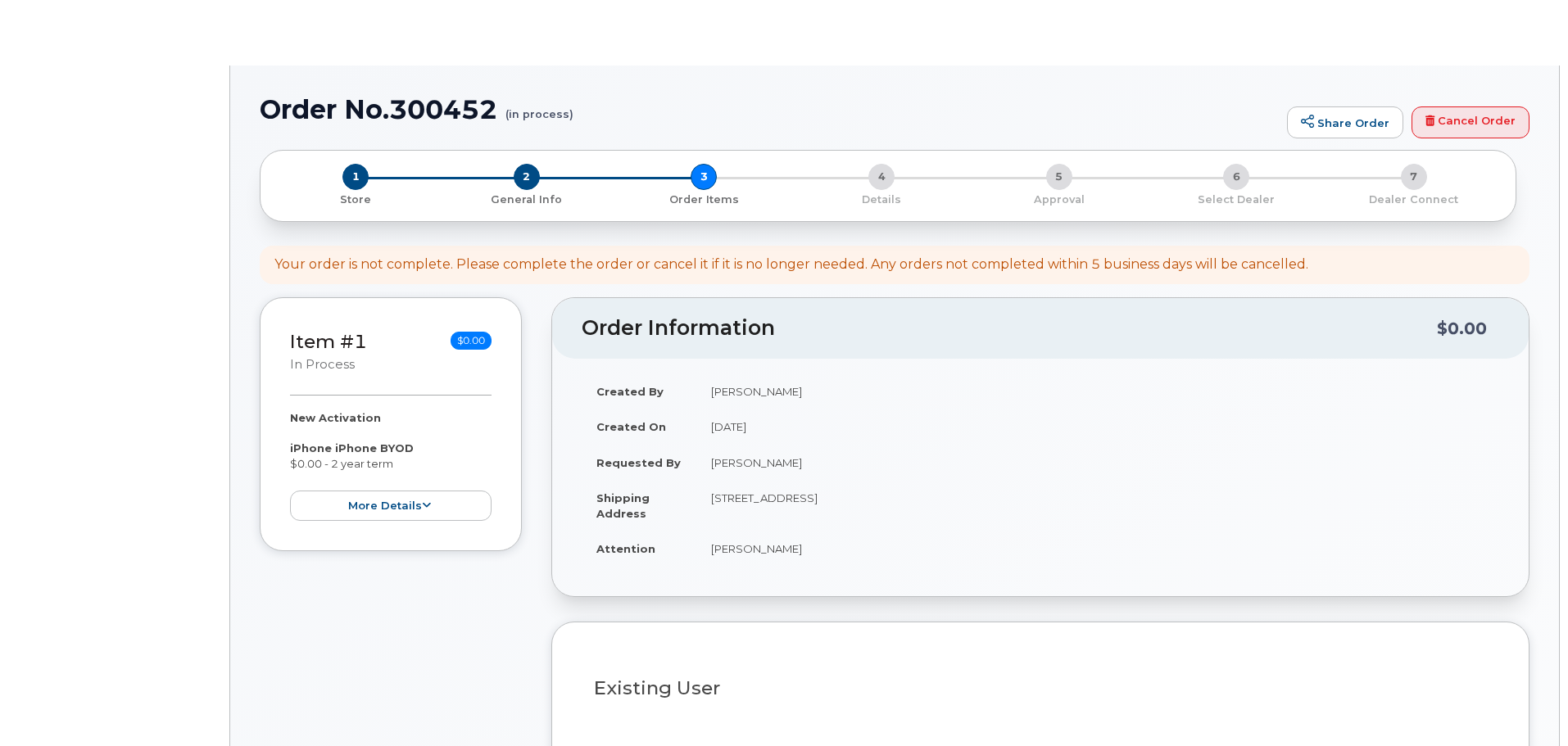
select select
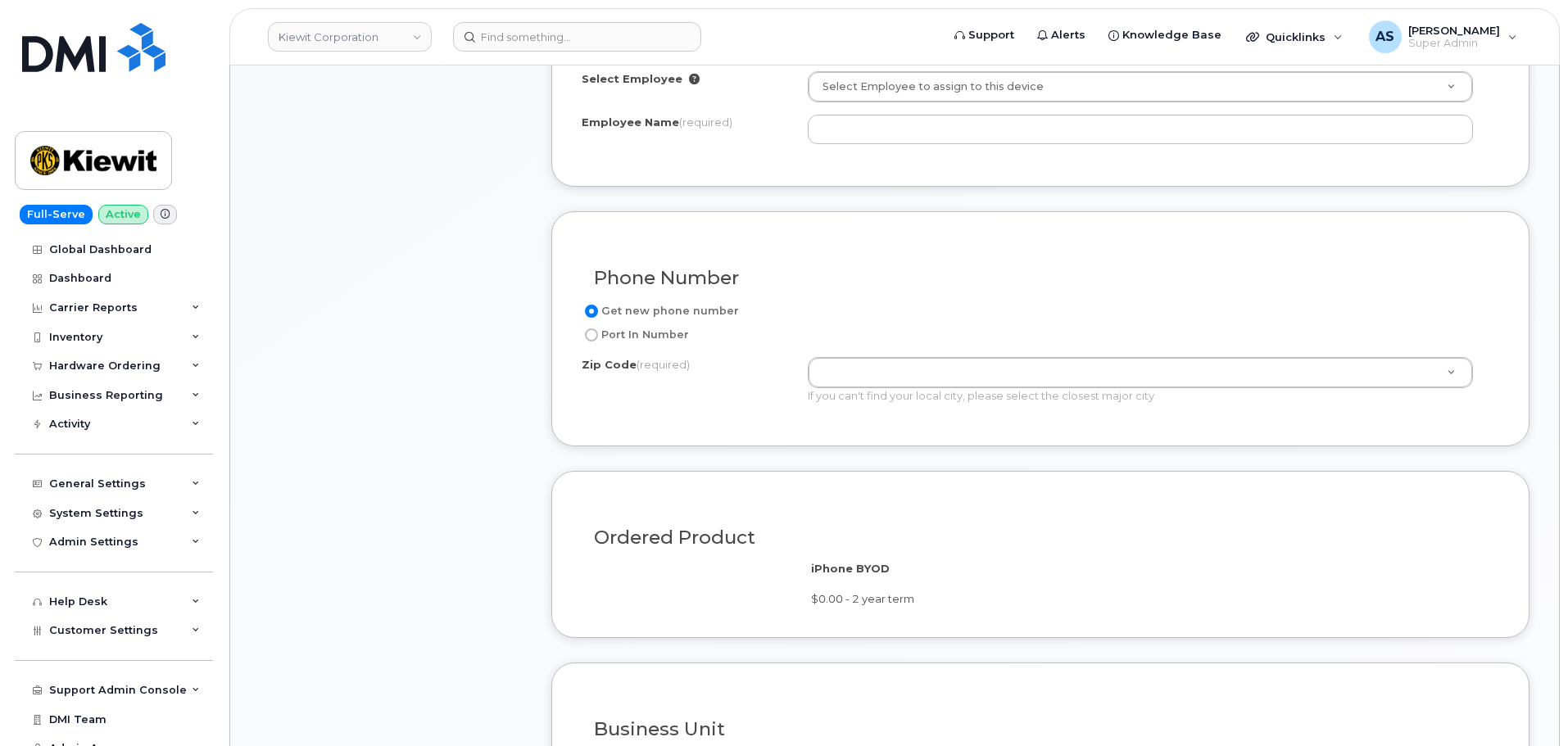
scroll to position [655, 0]
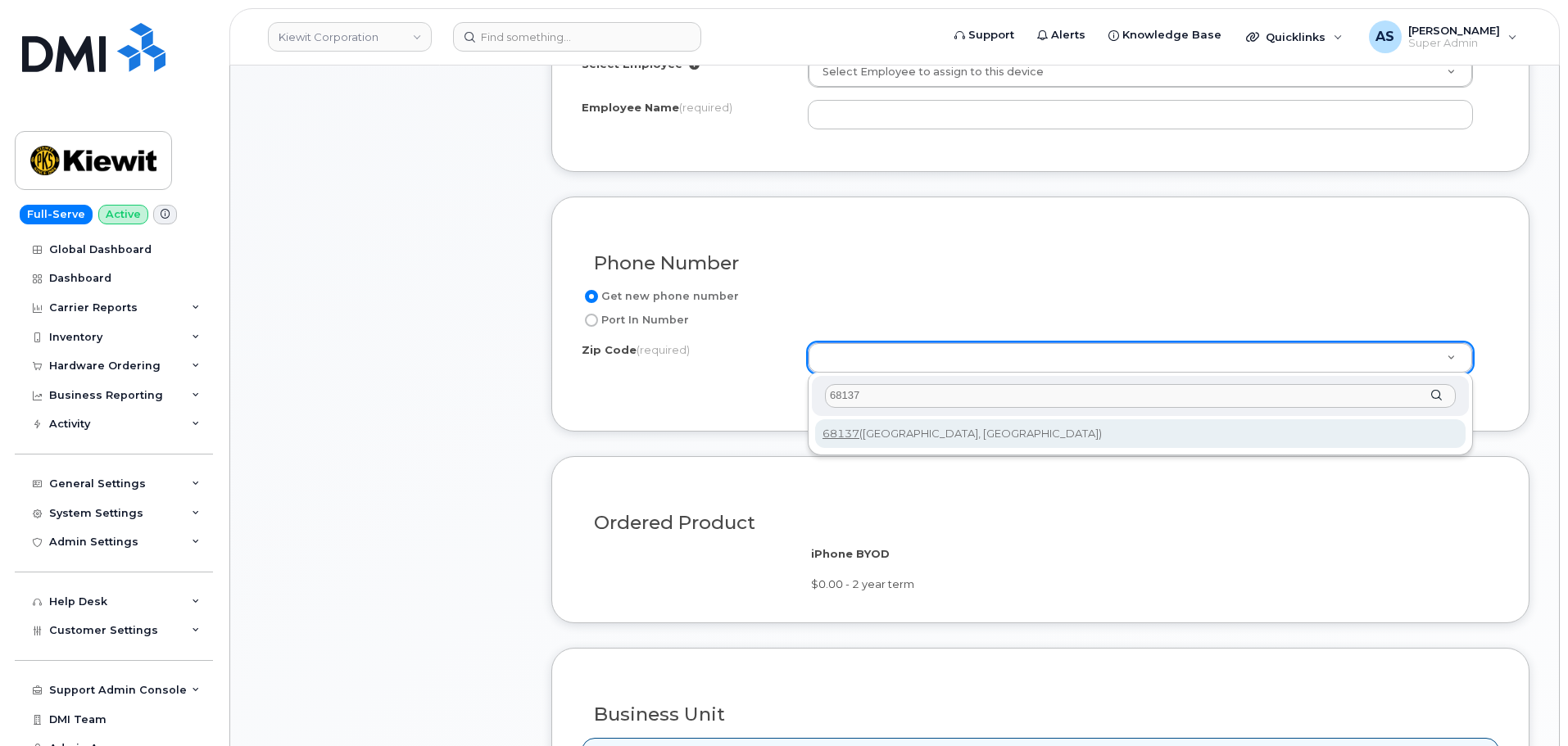
type input "68137"
type input "68137 (Omaha, NE)"
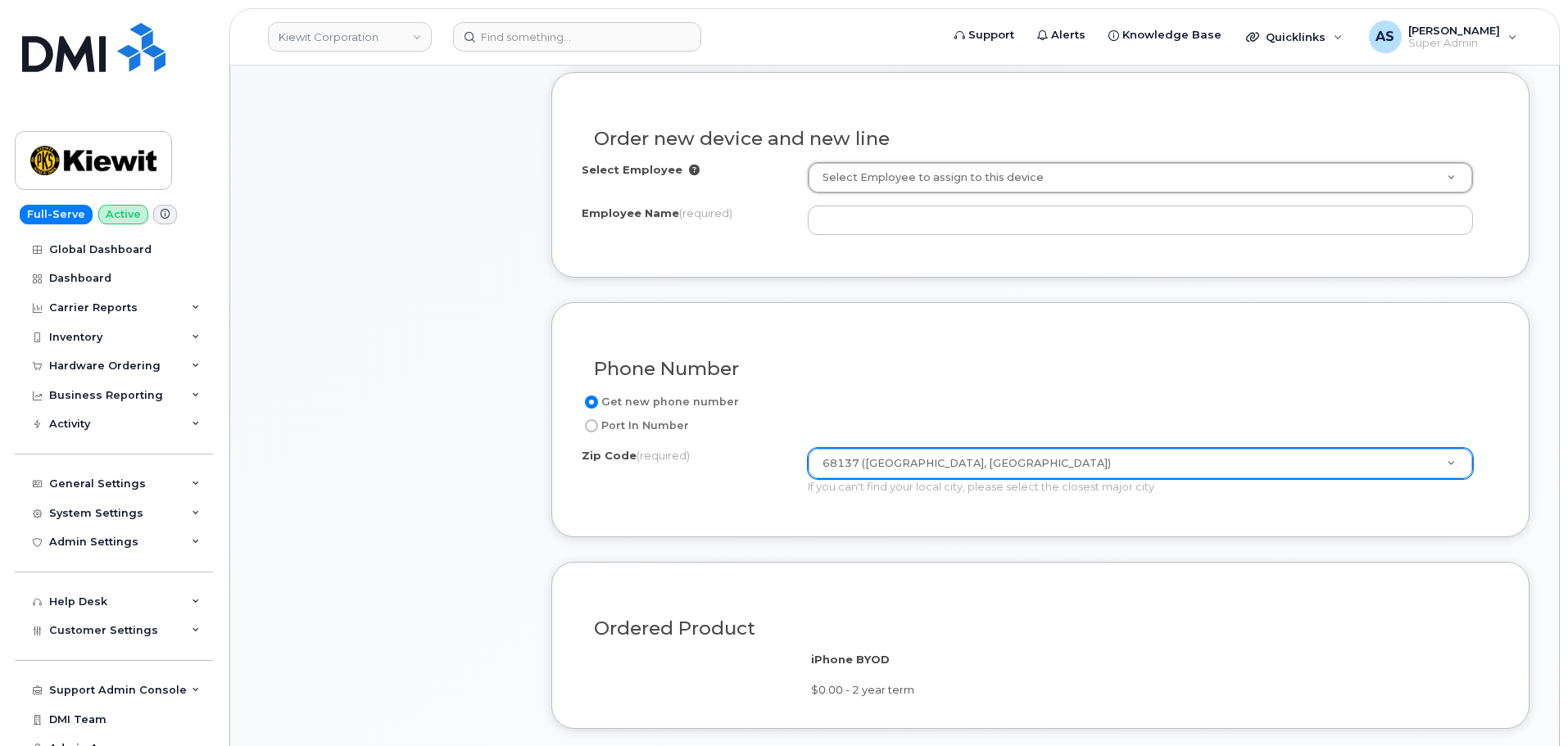
scroll to position [574, 0]
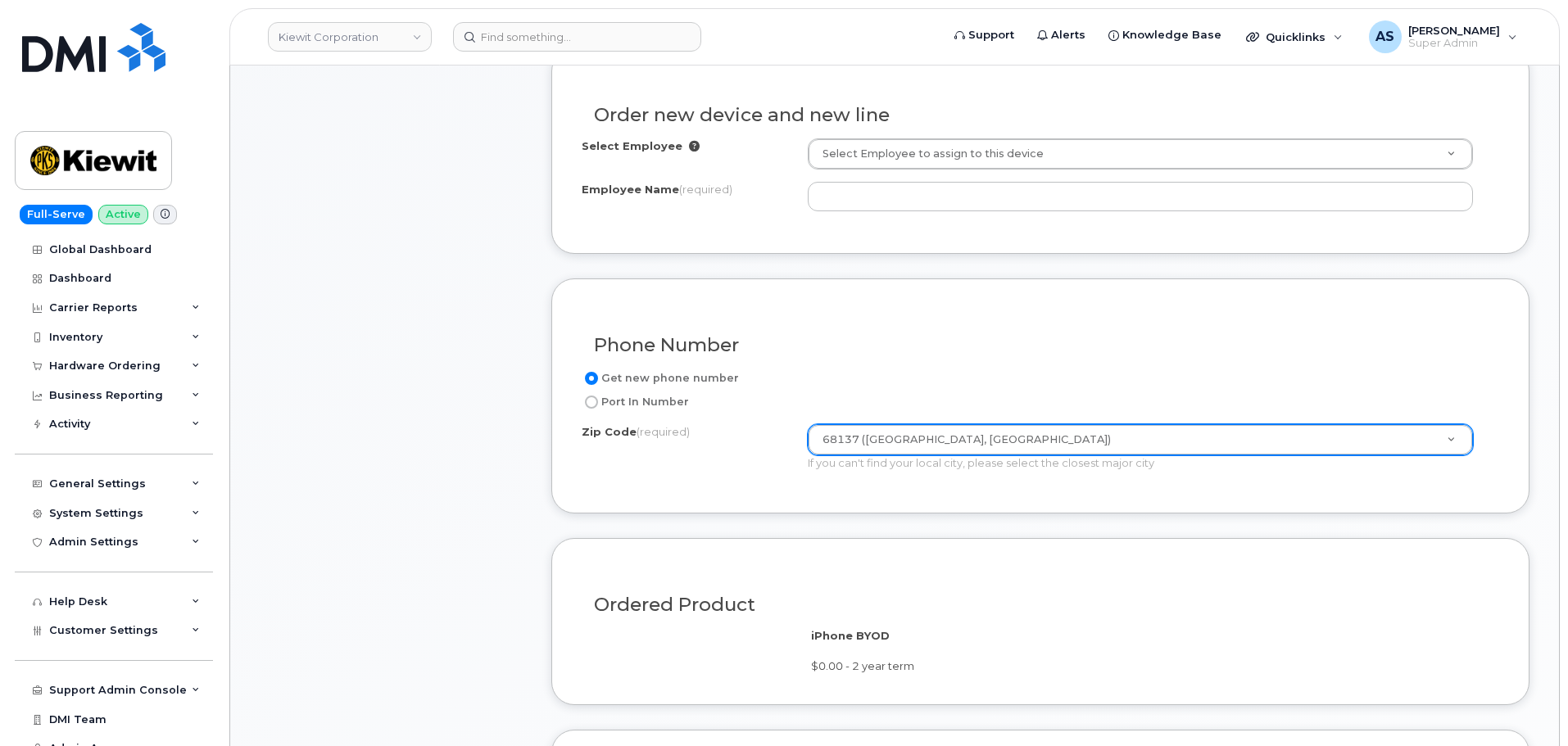
click at [596, 402] on input "Port In Number" at bounding box center [592, 402] width 13 height 13
radio input "true"
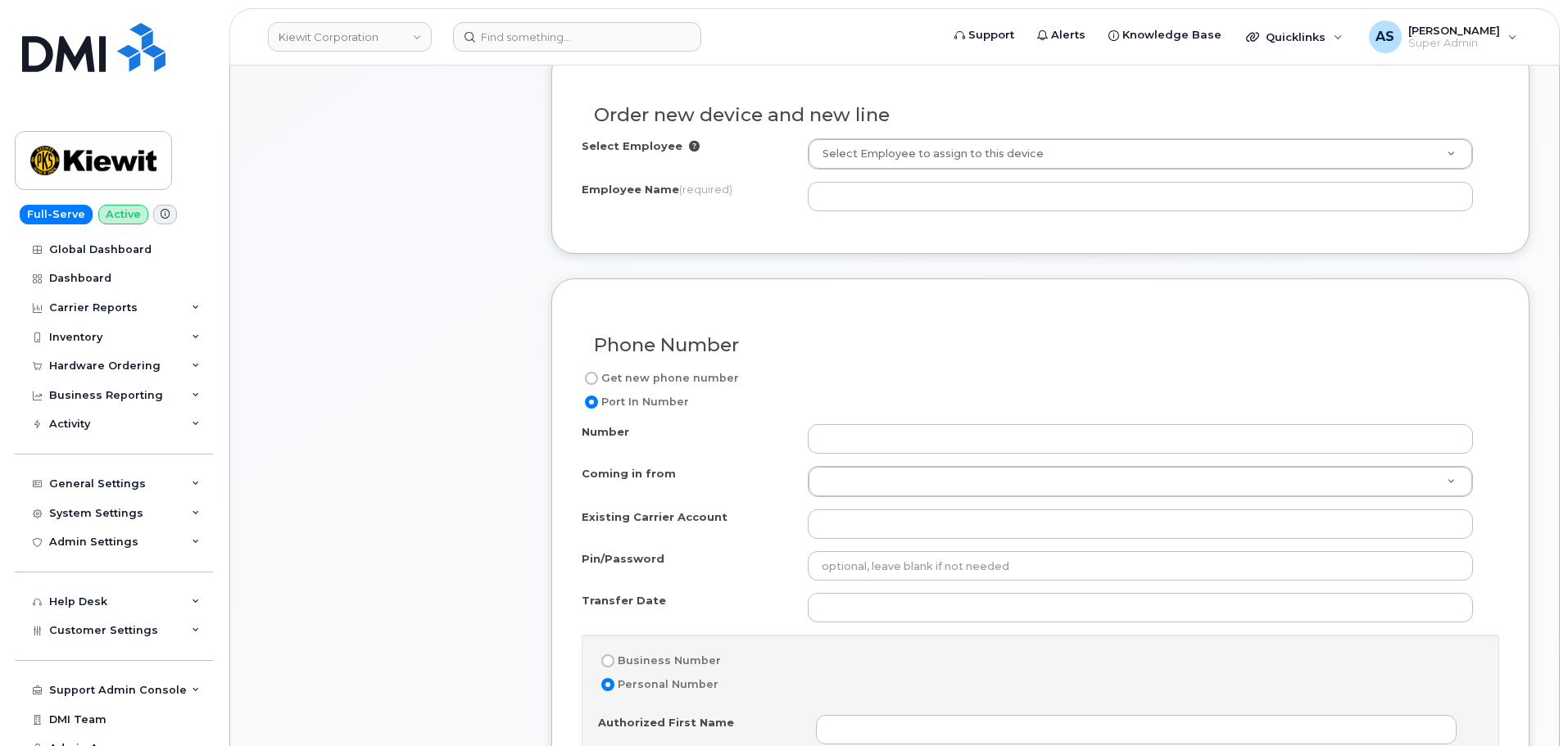
click at [593, 373] on label "Get new phone number" at bounding box center [660, 378] width 157 height 19
click at [592, 378] on input "Get new phone number" at bounding box center [592, 378] width 13 height 13
radio input "true"
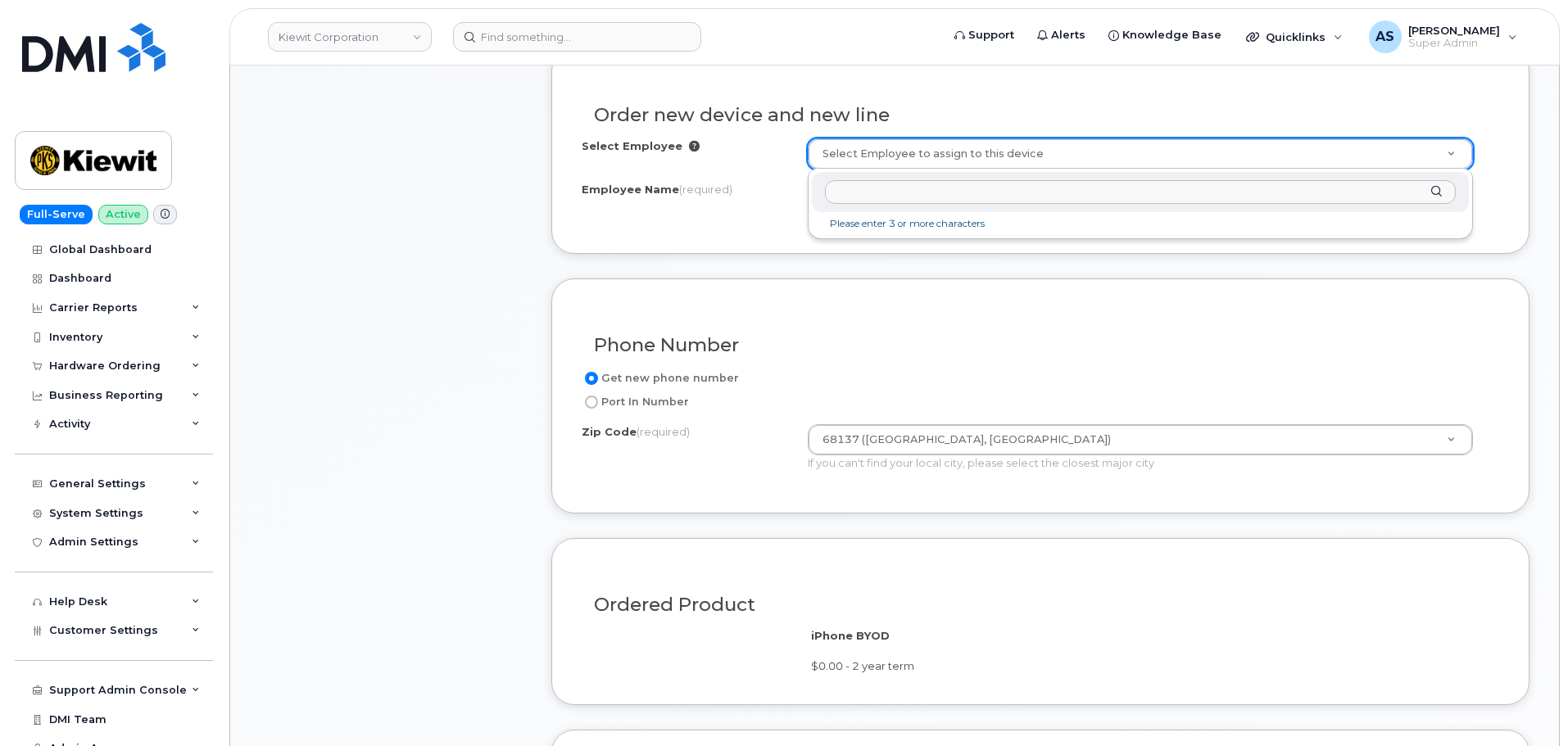
click at [927, 187] on input "text" at bounding box center [1141, 192] width 631 height 24
paste input "[PERSON_NAME]"
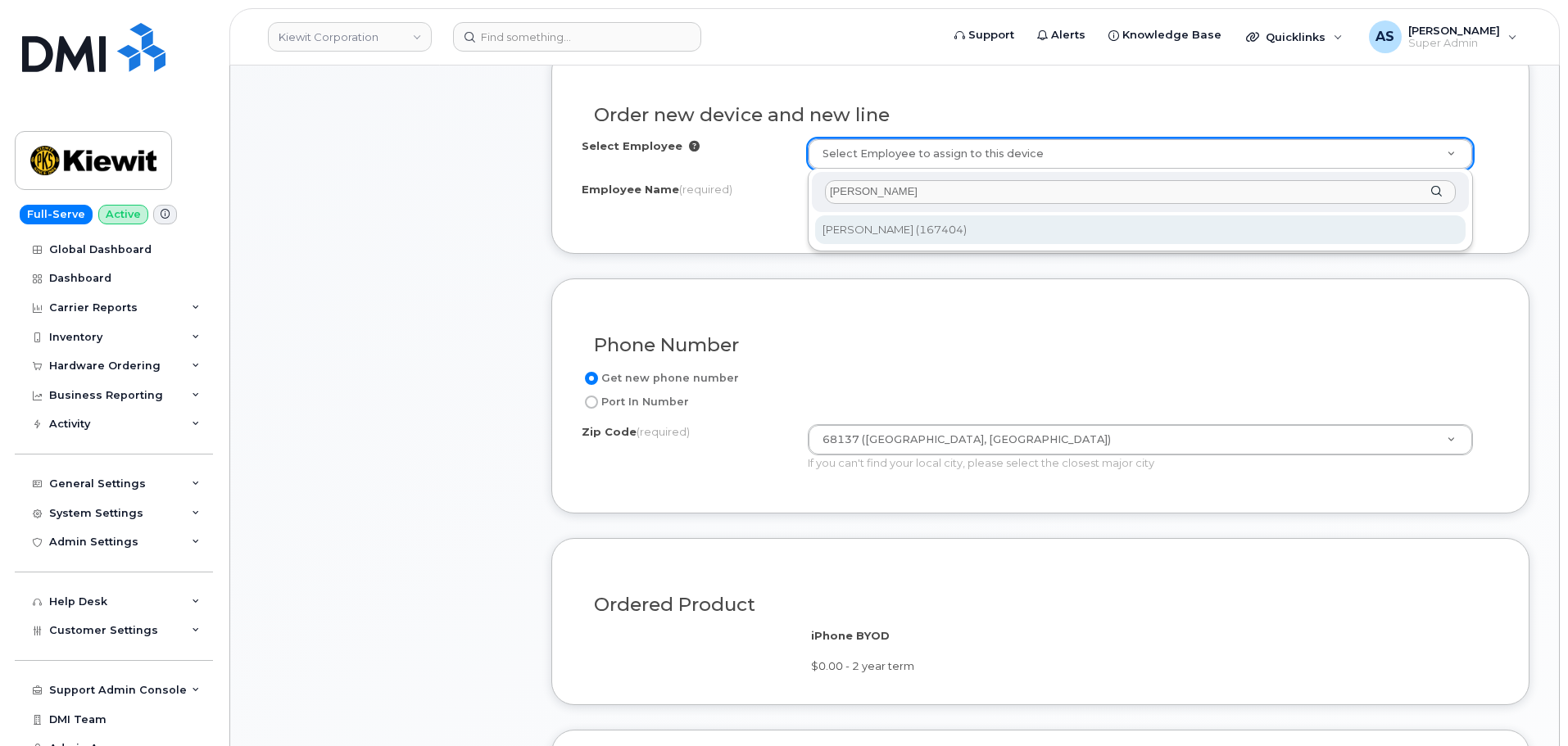
type input "[PERSON_NAME]"
type input "2147223"
type input "[PERSON_NAME]"
type input "4518 South 133rd Street"
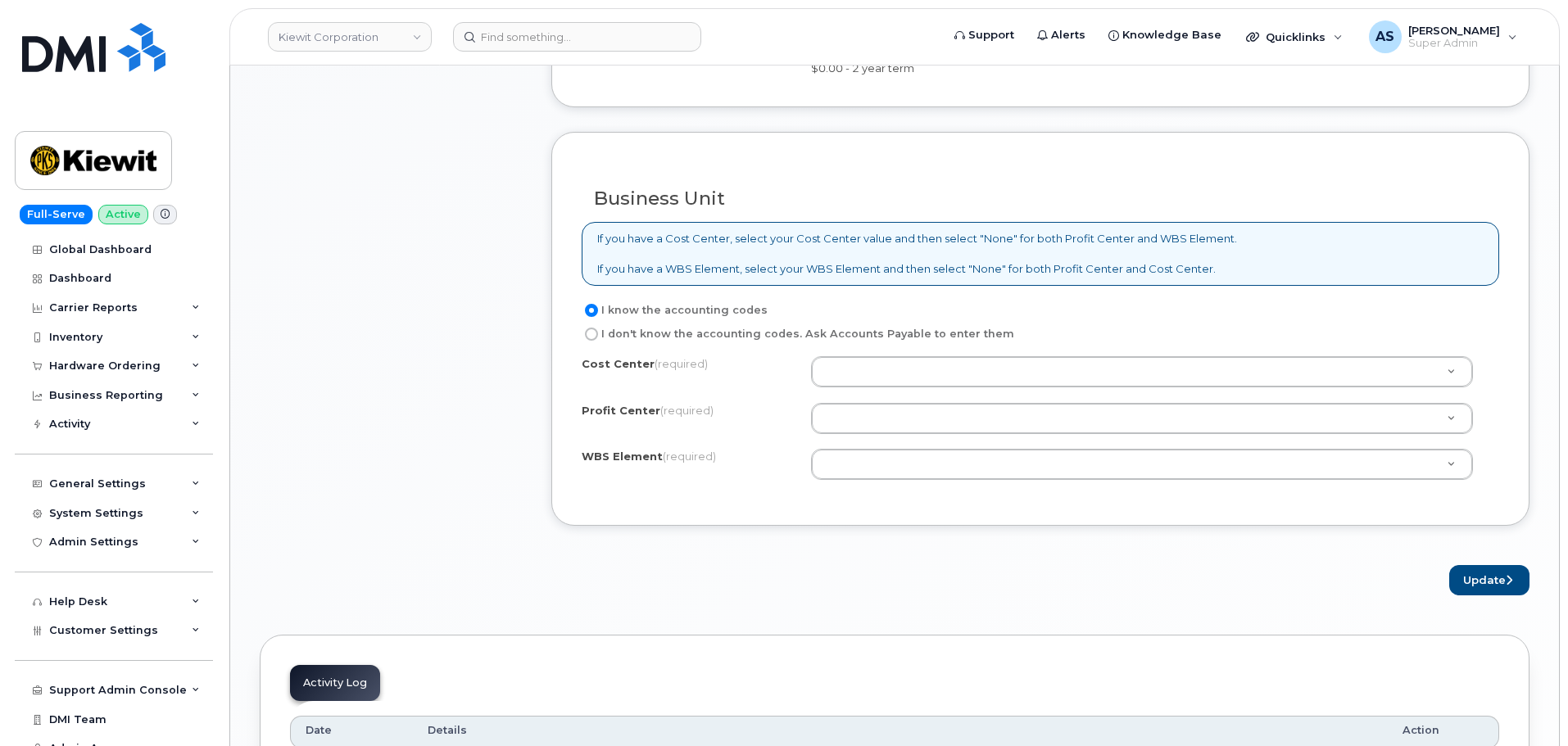
scroll to position [1228, 0]
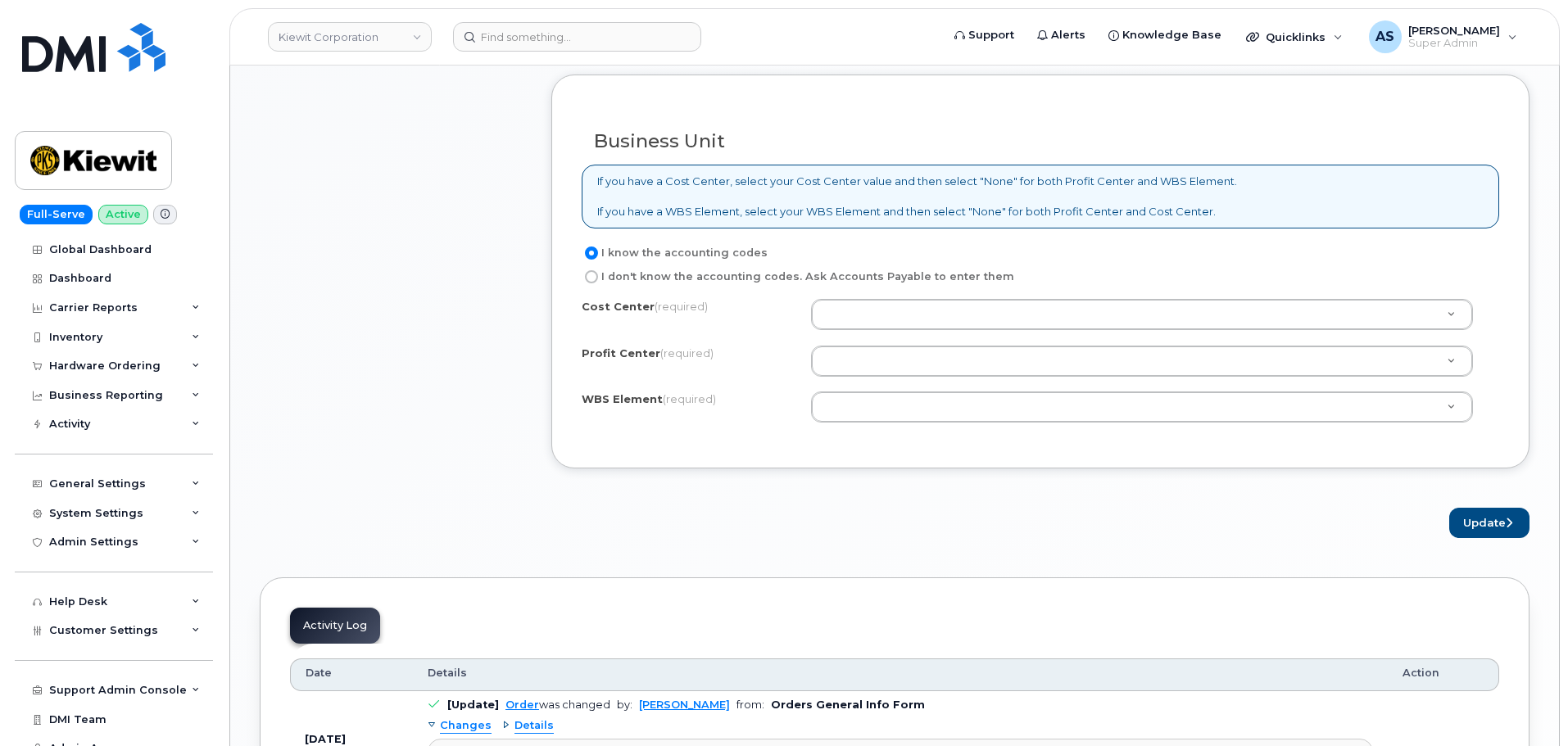
click at [594, 274] on input "I don't know the accounting codes. Ask Accounts Payable to enter them" at bounding box center [592, 277] width 13 height 13
radio input "true"
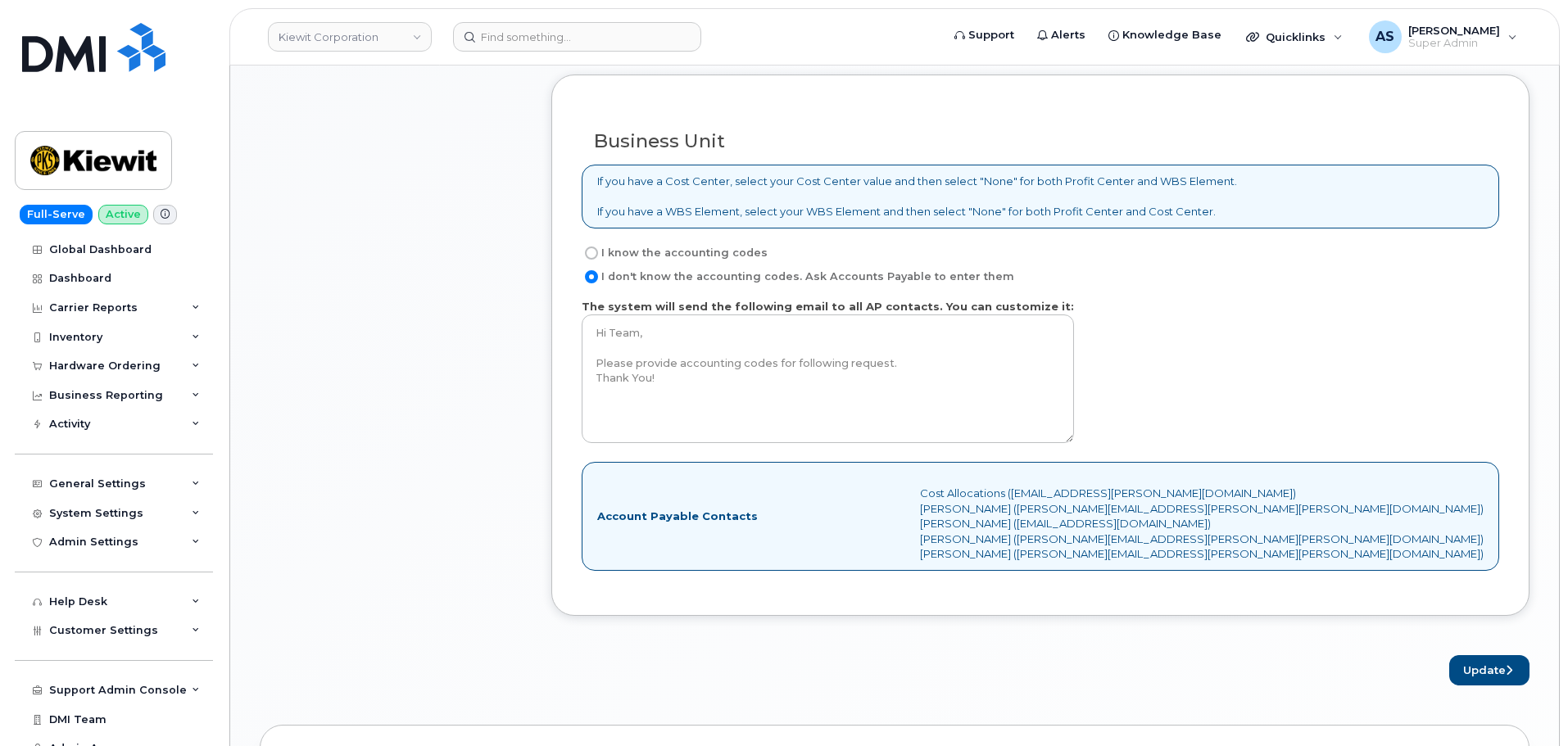
click at [592, 251] on input "I know the accounting codes" at bounding box center [592, 253] width 13 height 13
radio input "true"
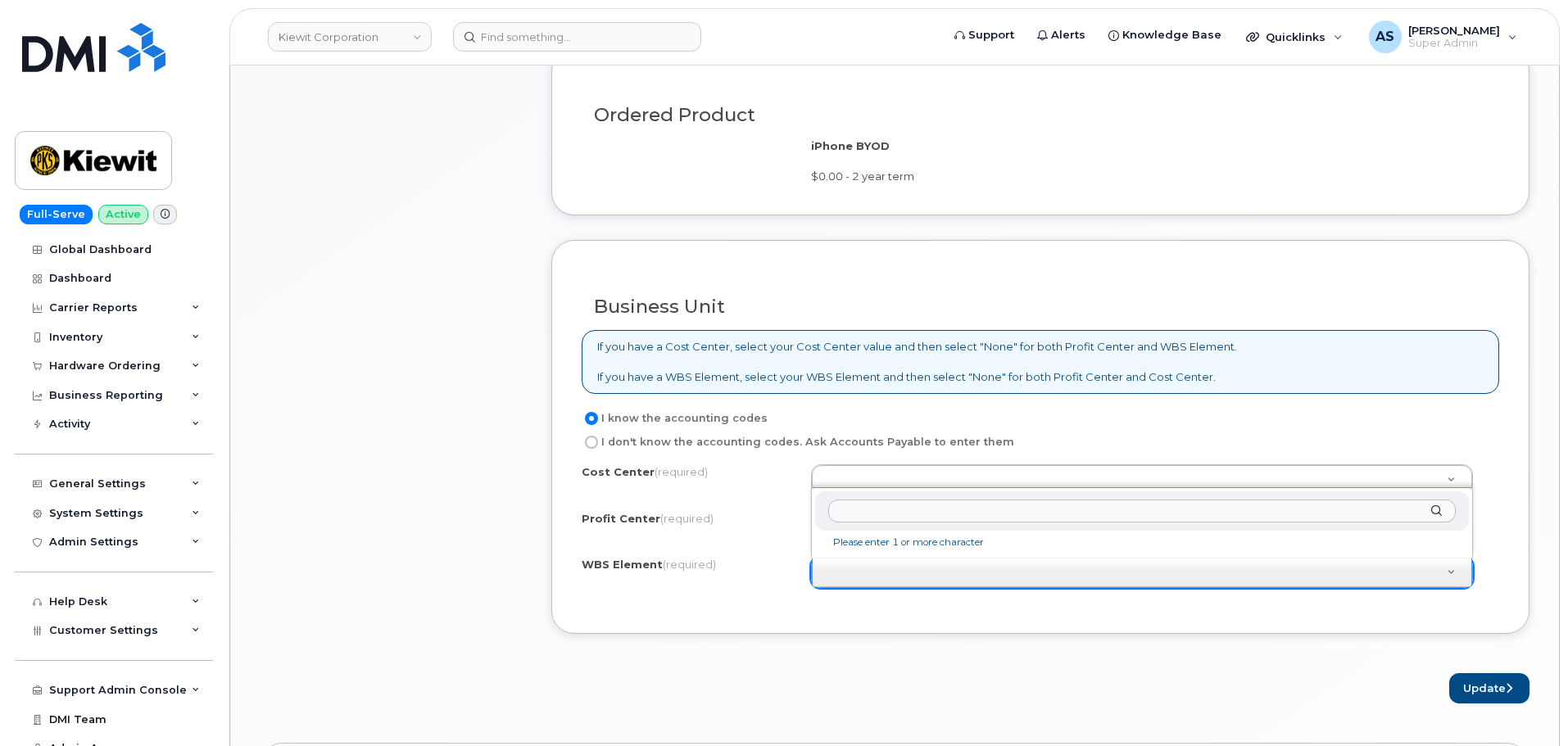
scroll to position [1065, 0]
click at [897, 507] on input "101842.1353" at bounding box center [1142, 510] width 628 height 24
type input "135310.1842"
drag, startPoint x: 922, startPoint y: 510, endPoint x: 646, endPoint y: 529, distance: 276.7
click at [649, 529] on body "Kiewit Corporation Support Alerts Knowledge Base Quicklinks Suspend / Cancel De…" at bounding box center [784, 254] width 1568 height 2639
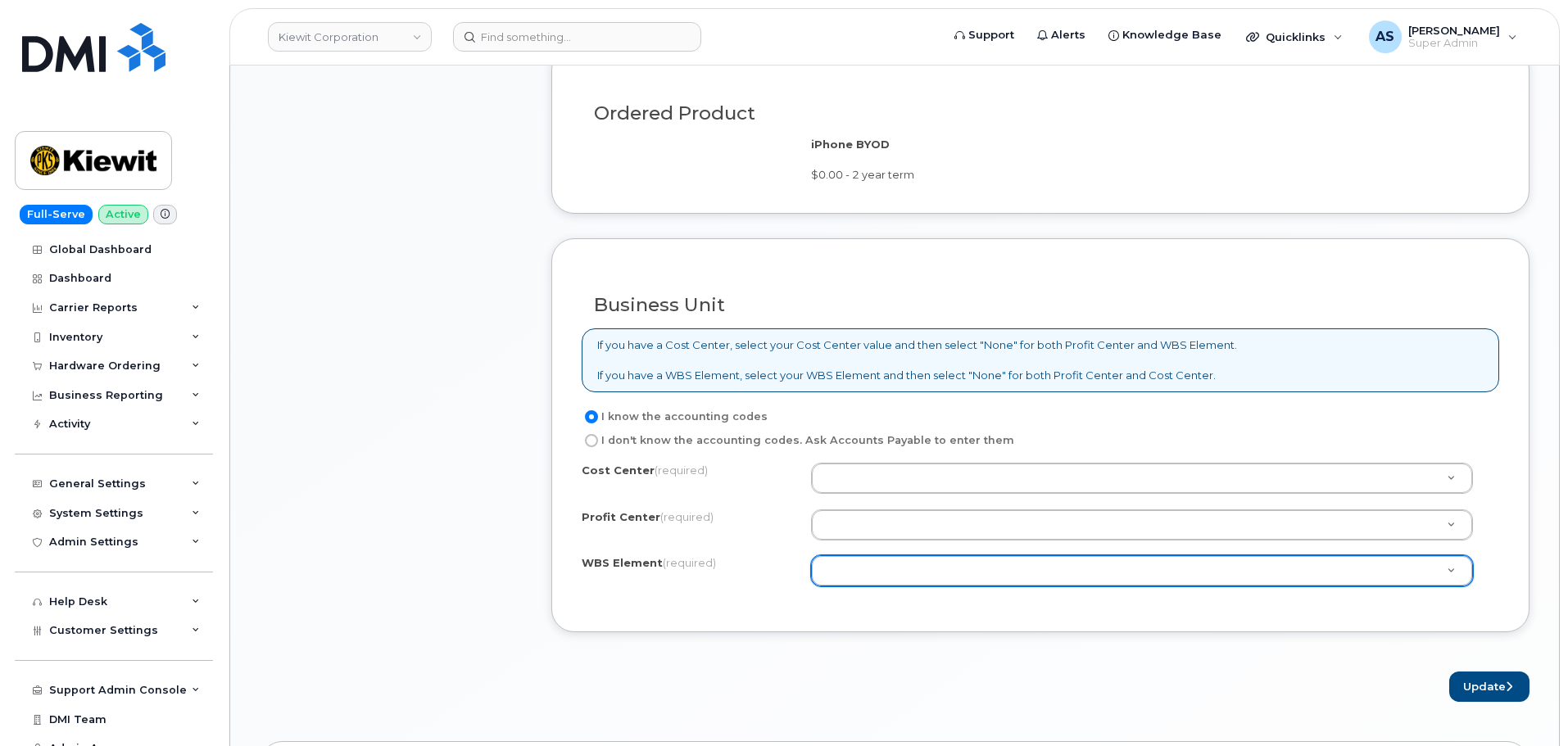
drag, startPoint x: 943, startPoint y: 617, endPoint x: 947, endPoint y: 607, distance: 10.8
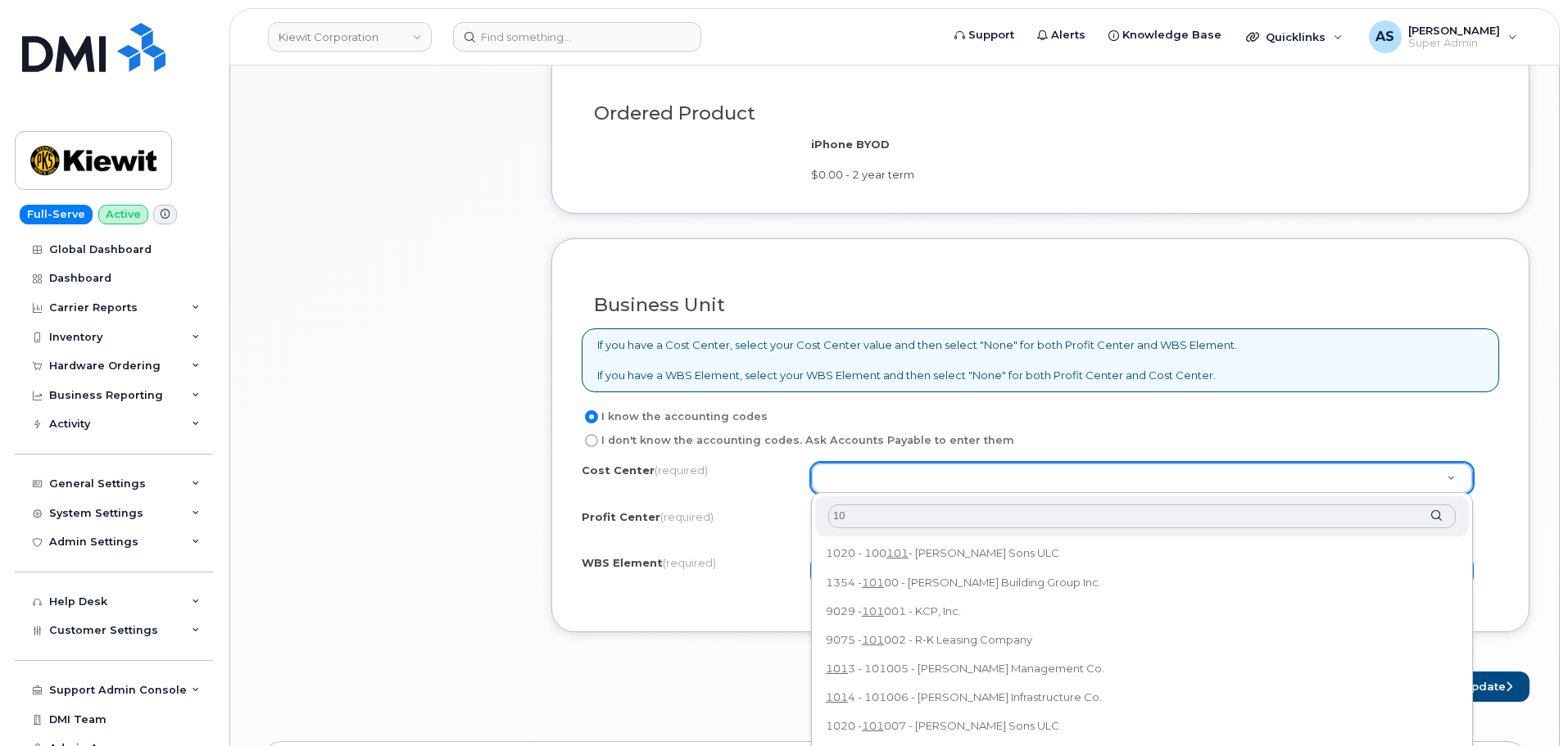
type input "1"
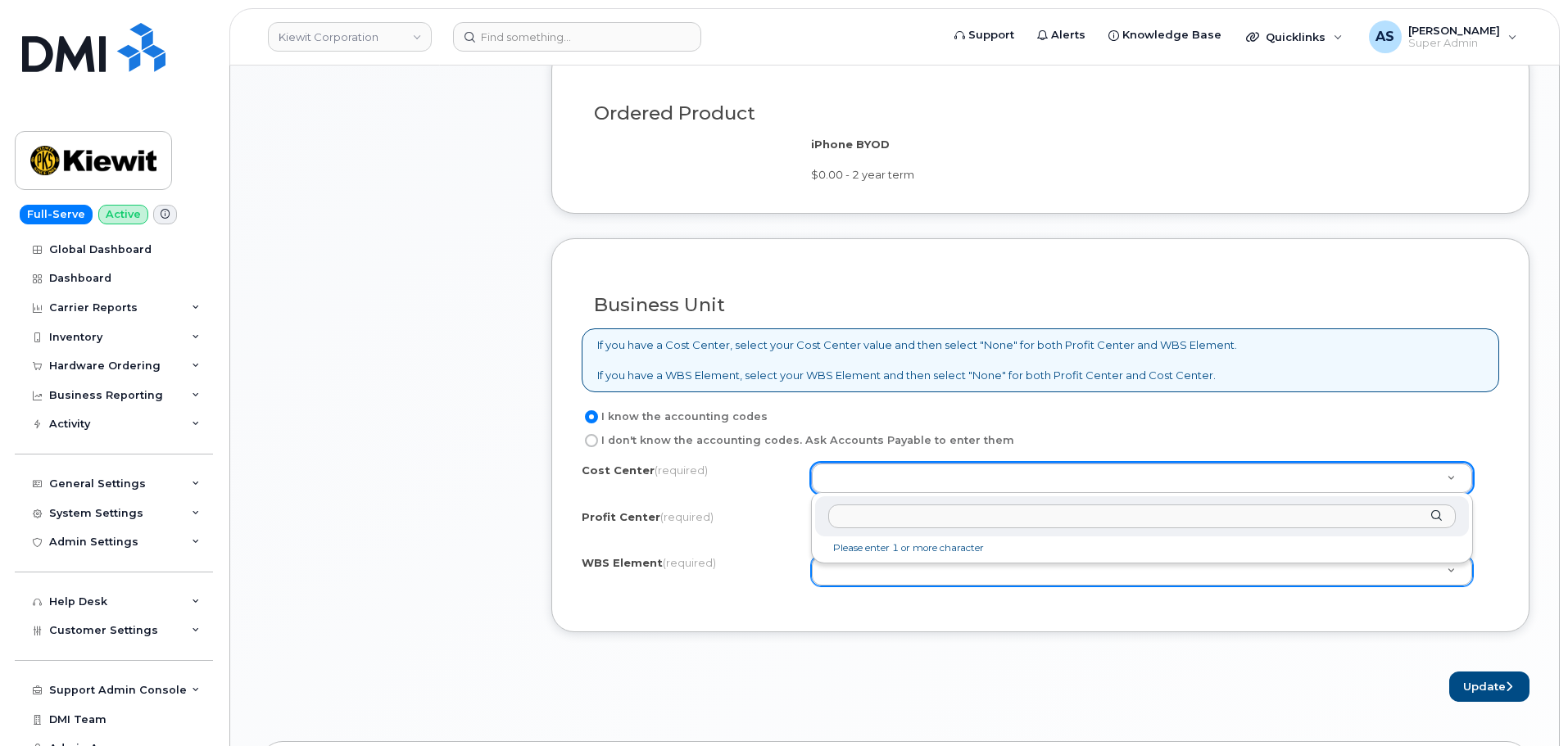
drag, startPoint x: 814, startPoint y: 675, endPoint x: 832, endPoint y: 592, distance: 84.9
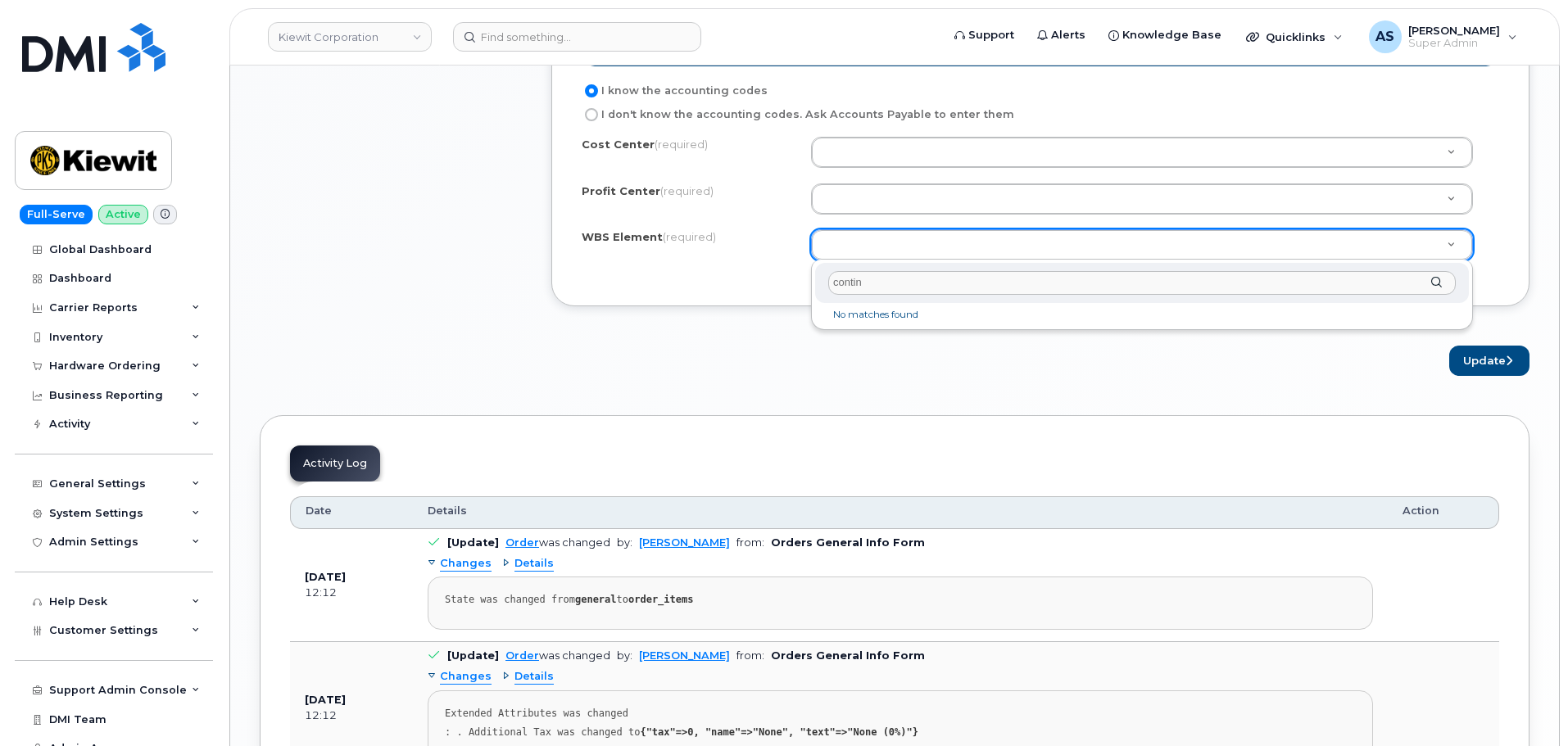
scroll to position [1393, 0]
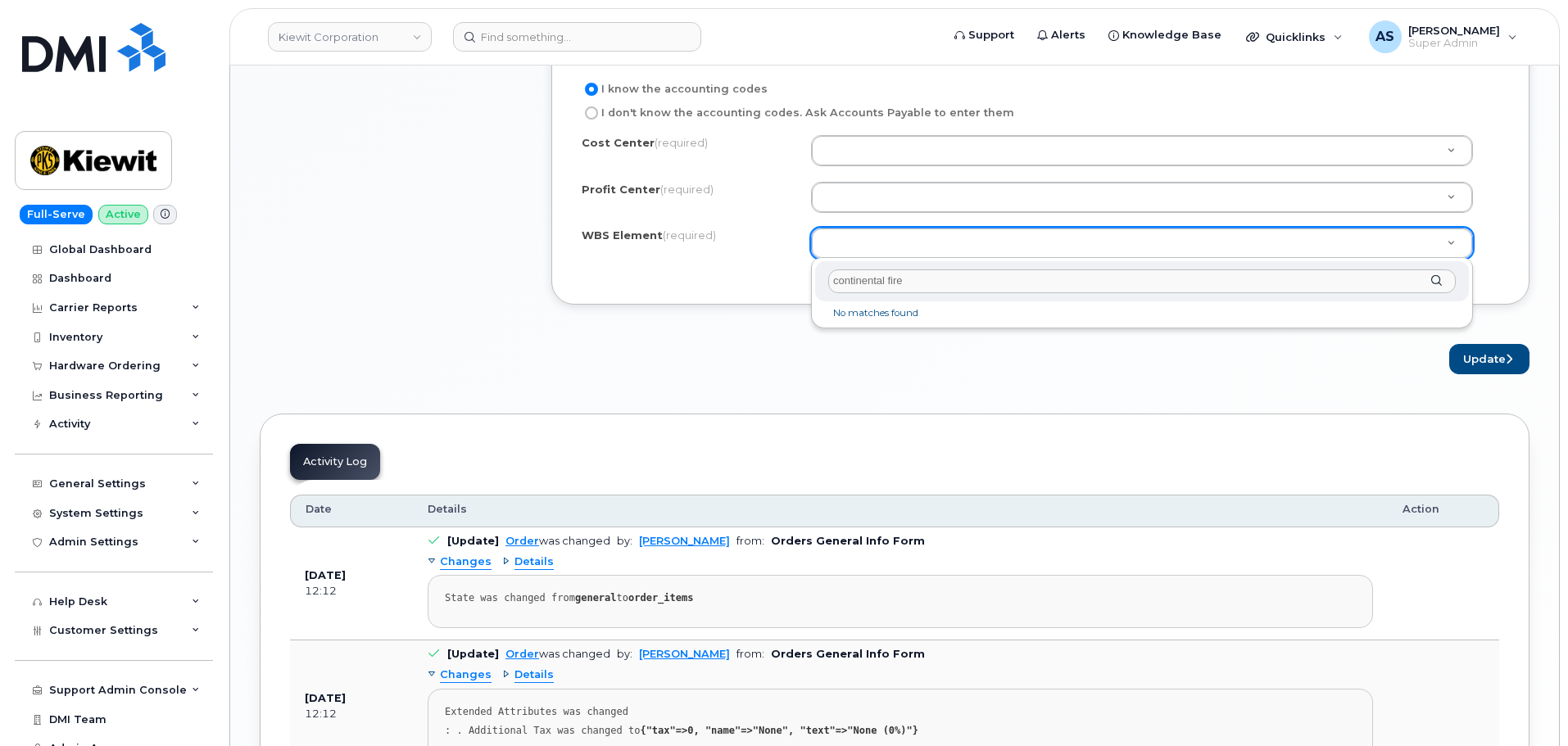
drag, startPoint x: 912, startPoint y: 285, endPoint x: 461, endPoint y: 332, distance: 453.4
type input "C"
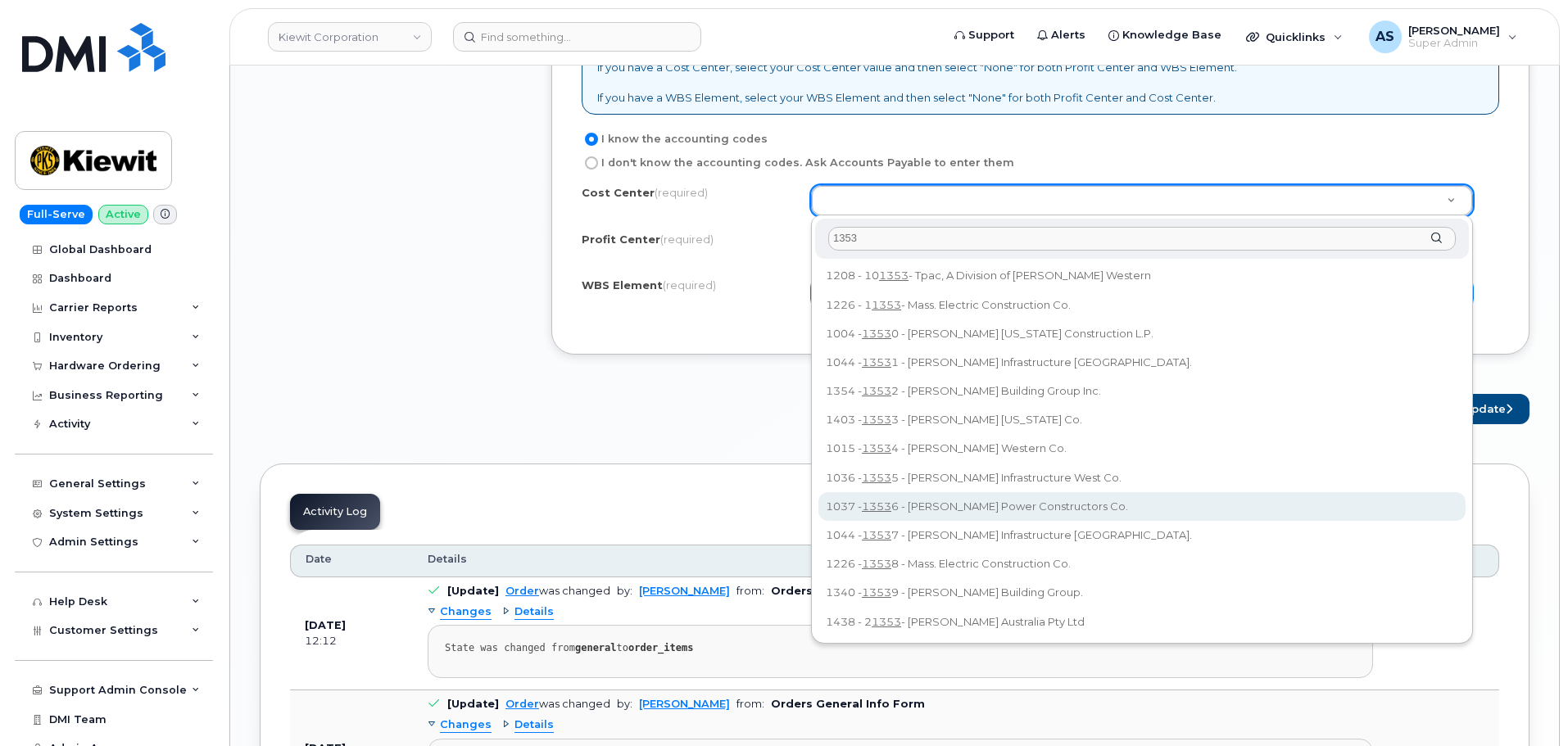
scroll to position [1310, 0]
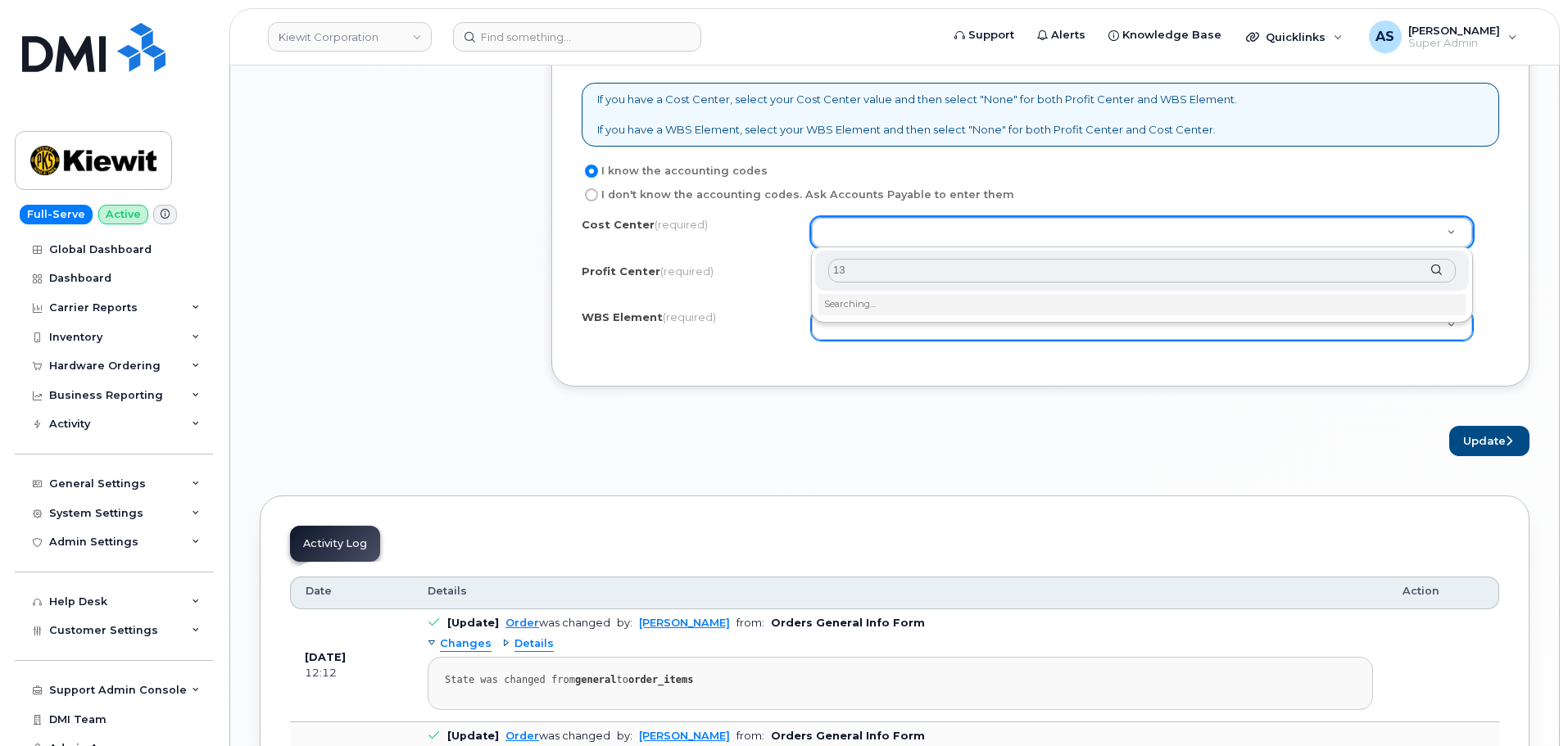
type input "1"
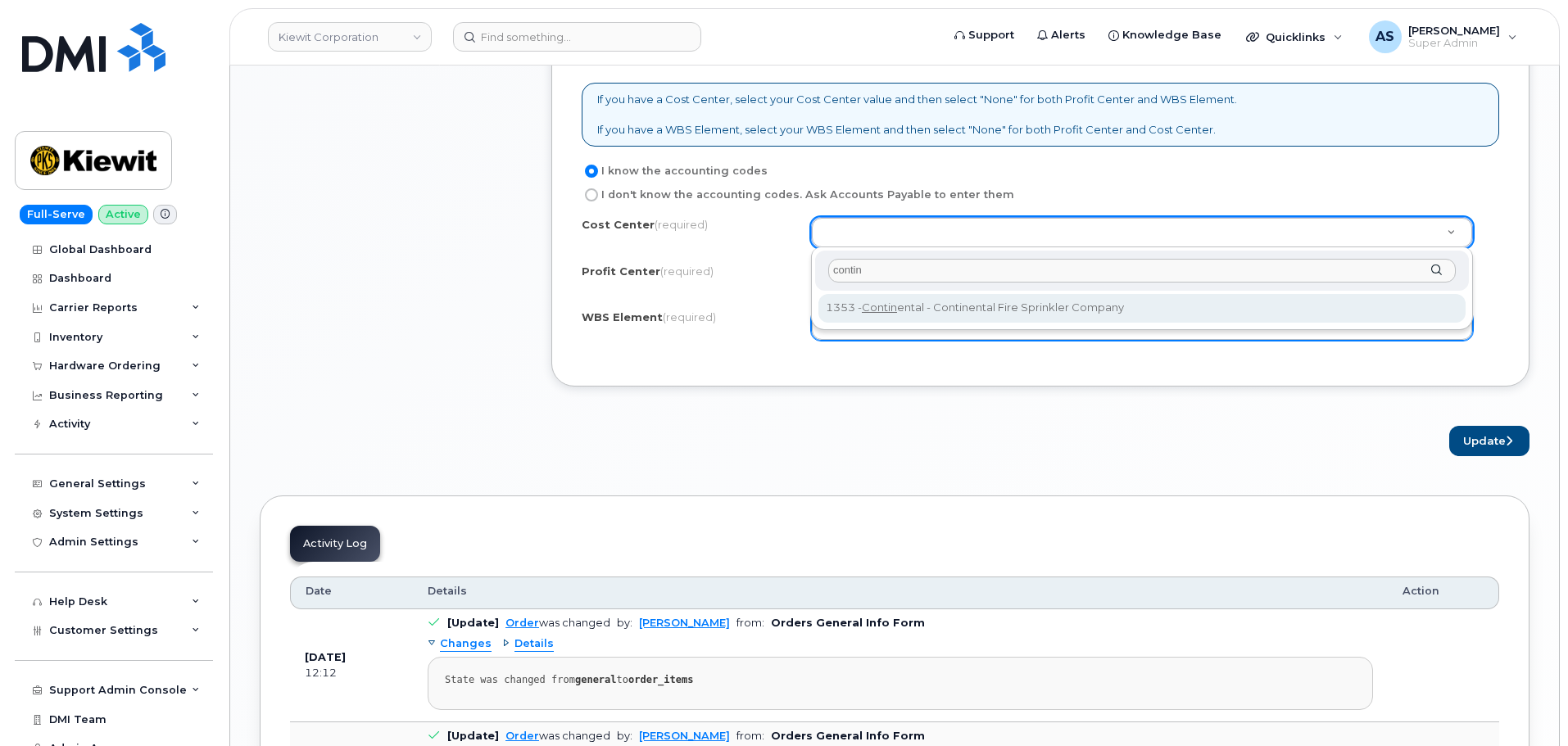
type input "contin"
type input "Continental"
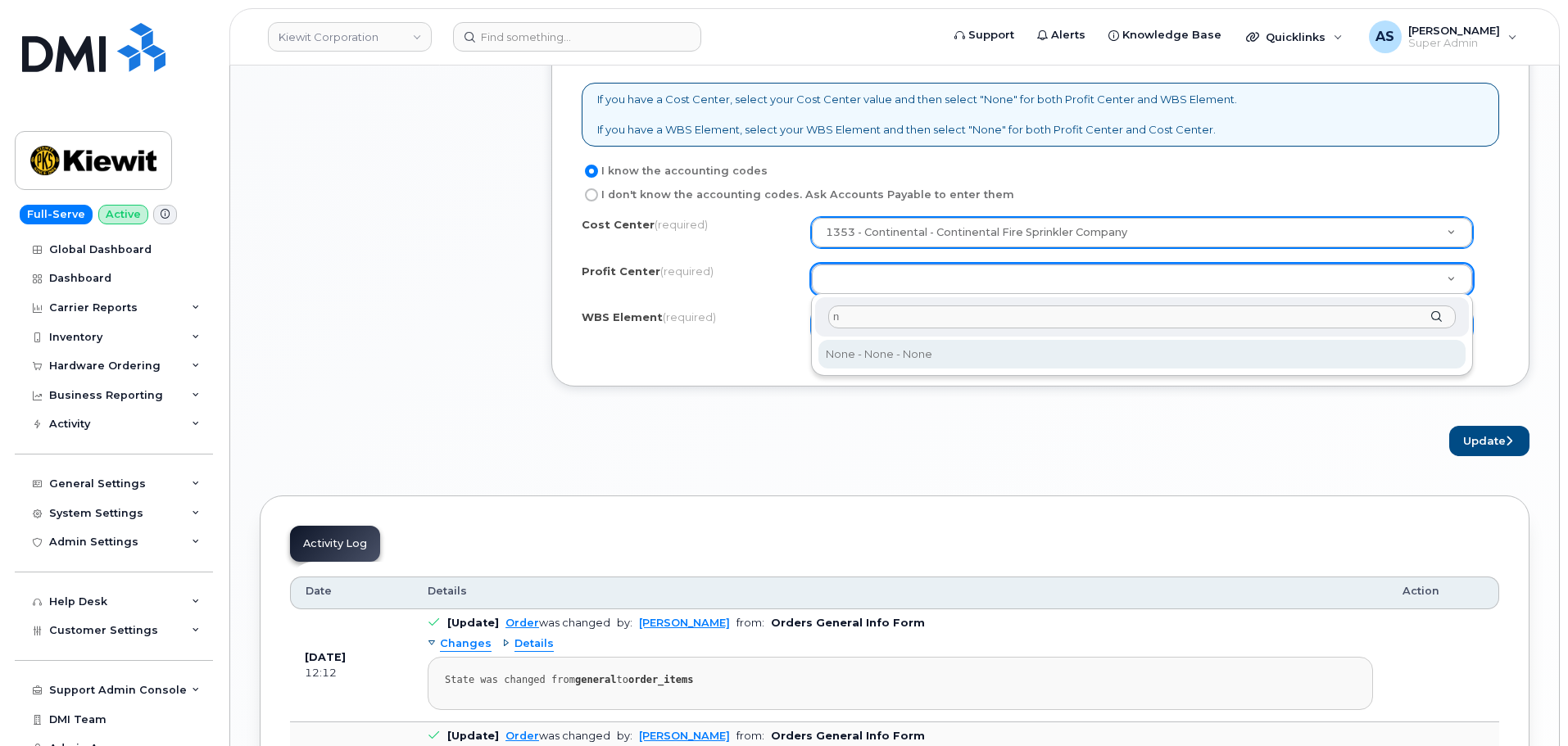
type input "n"
select select "None"
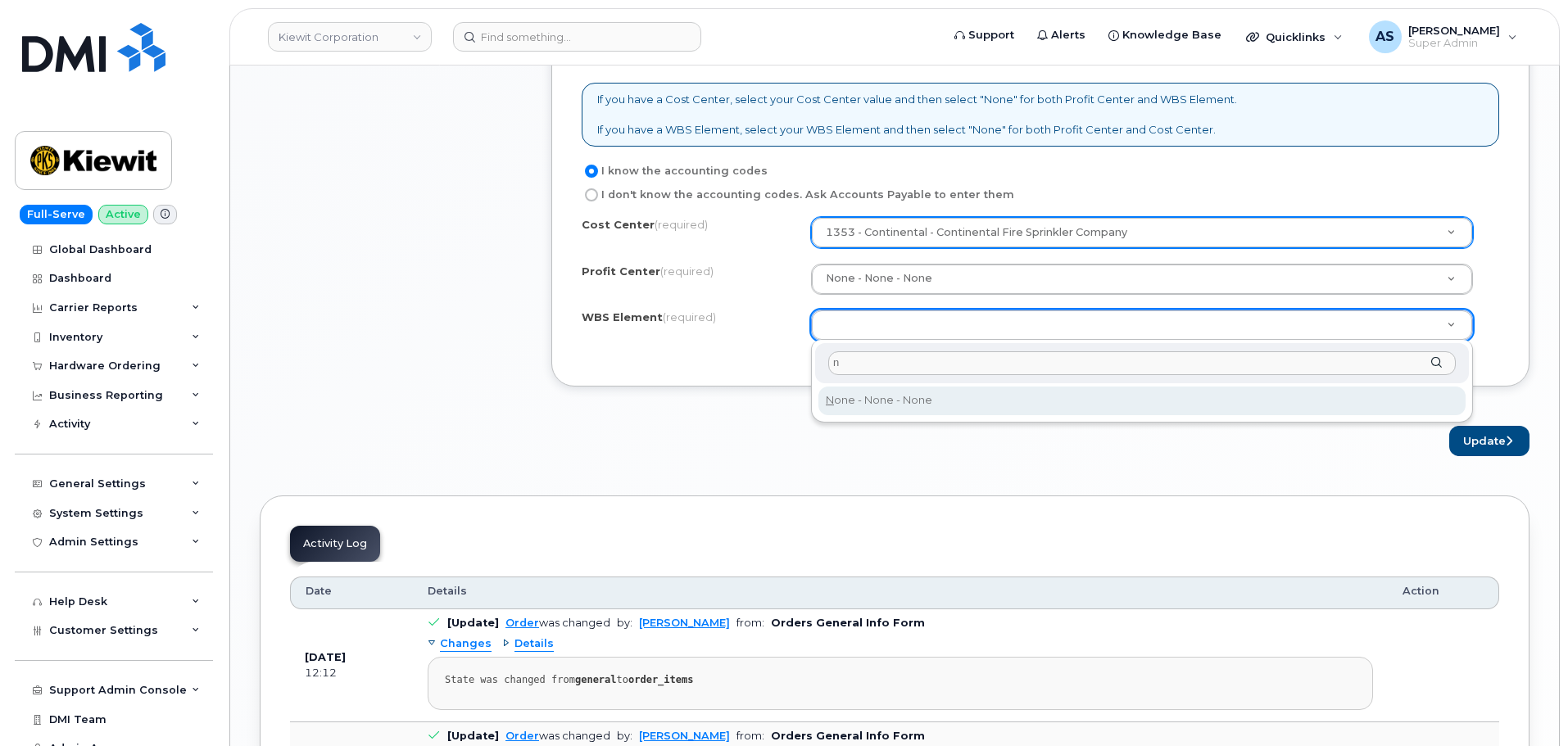
type input "n"
type input "None"
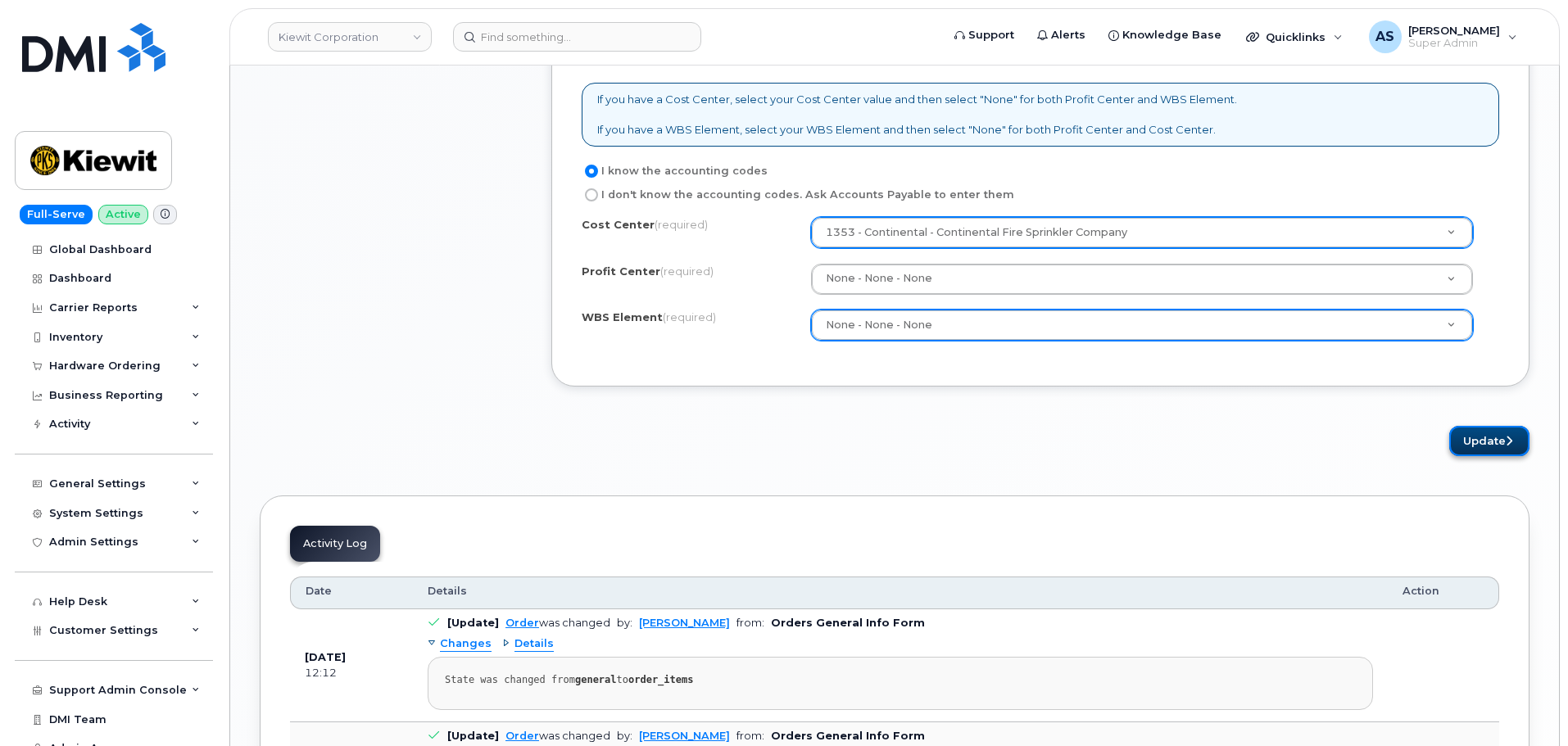
click at [1506, 439] on icon "submit" at bounding box center [1508, 441] width 6 height 11
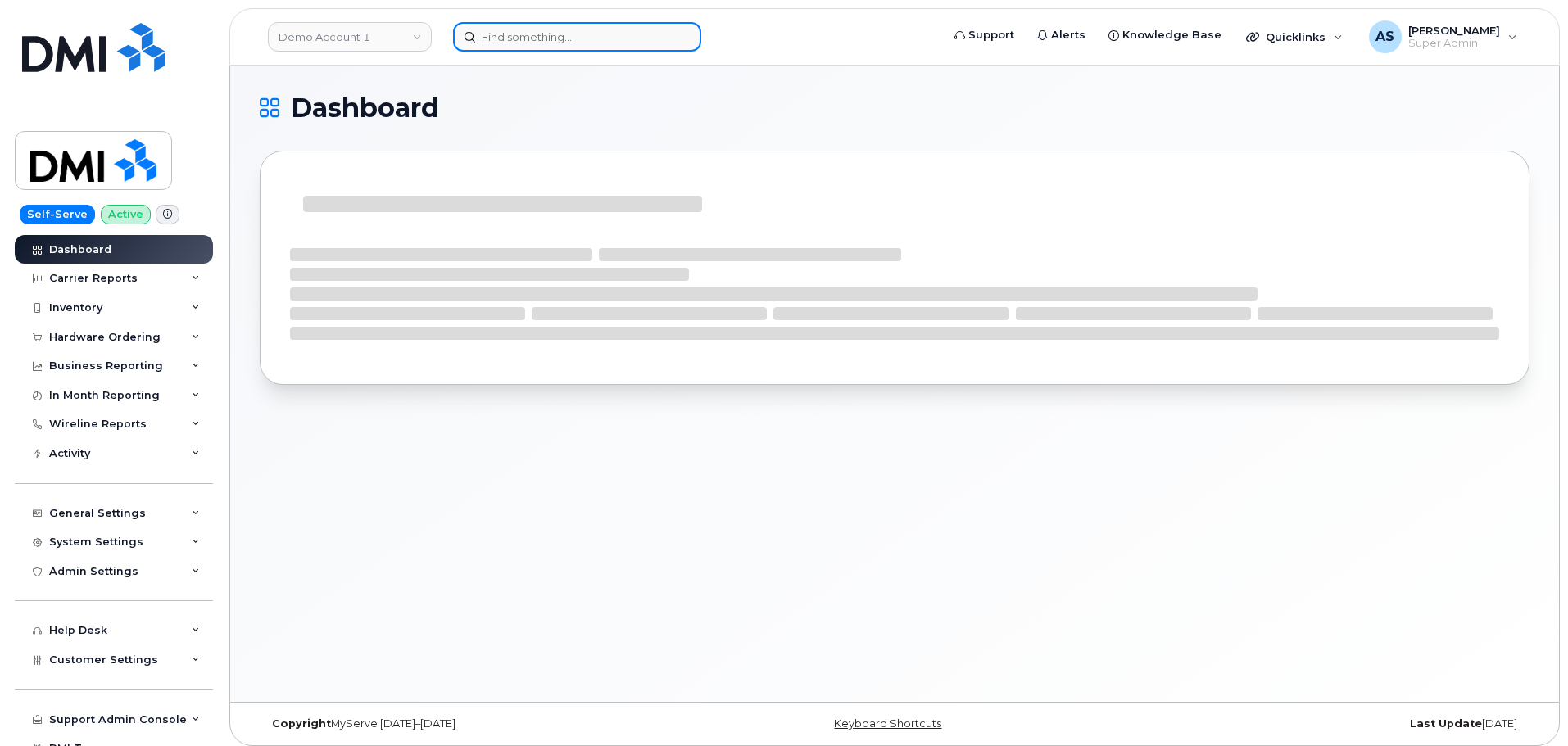
click at [530, 39] on input at bounding box center [577, 37] width 248 height 30
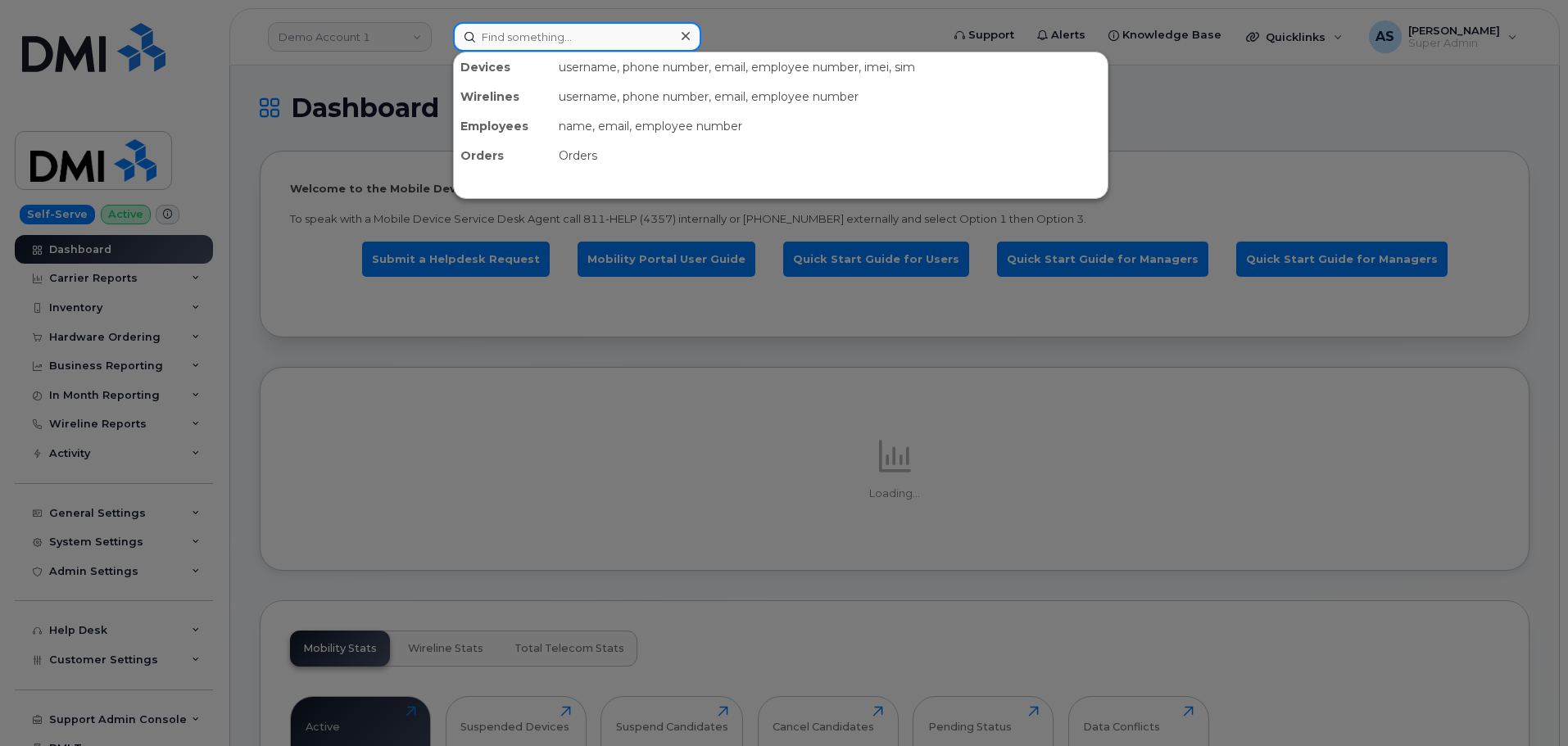
paste input "[PERSON_NAME]"
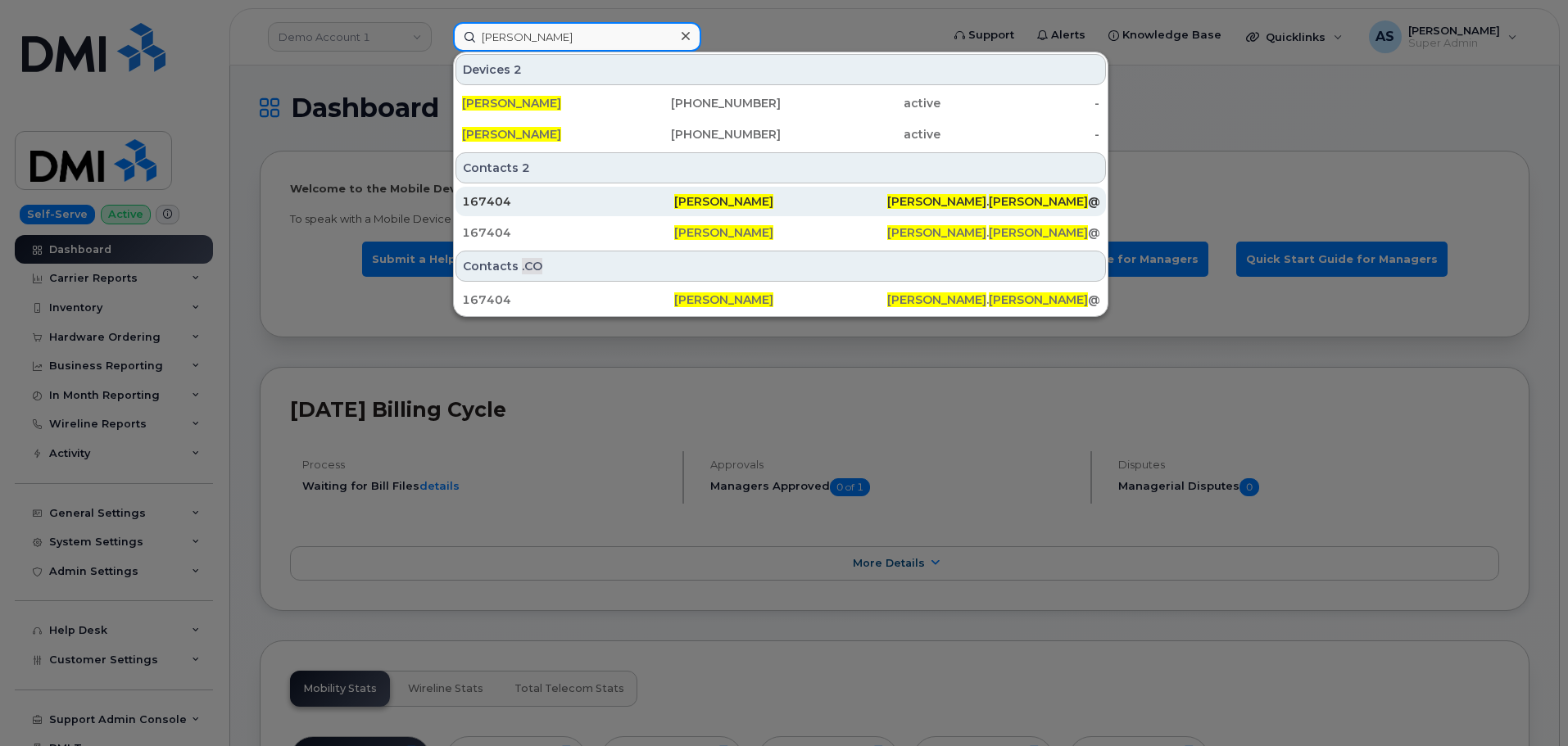
type input "[PERSON_NAME]"
click at [592, 200] on div "167404" at bounding box center [568, 201] width 212 height 17
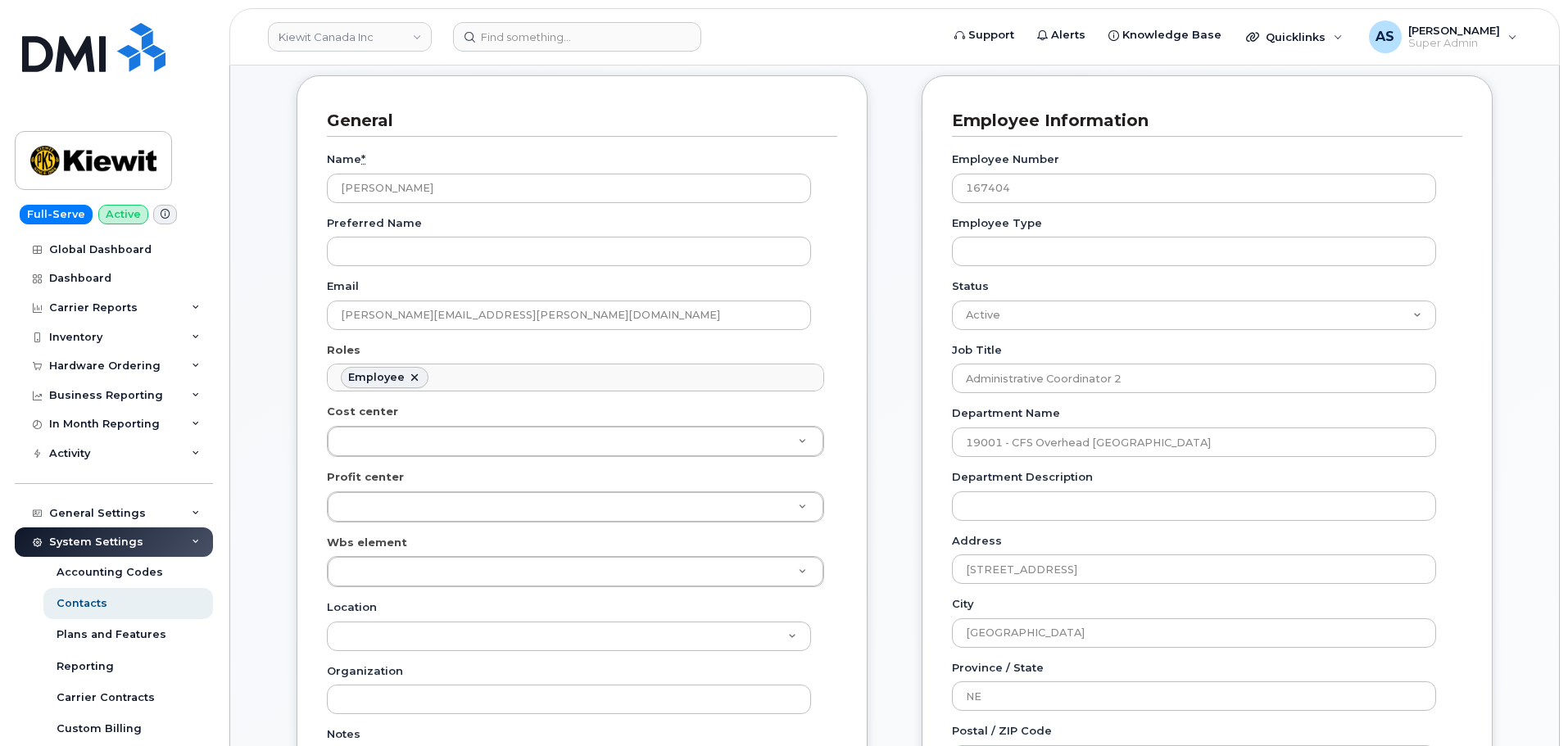
scroll to position [163, 0]
click at [488, 49] on input at bounding box center [577, 37] width 248 height 30
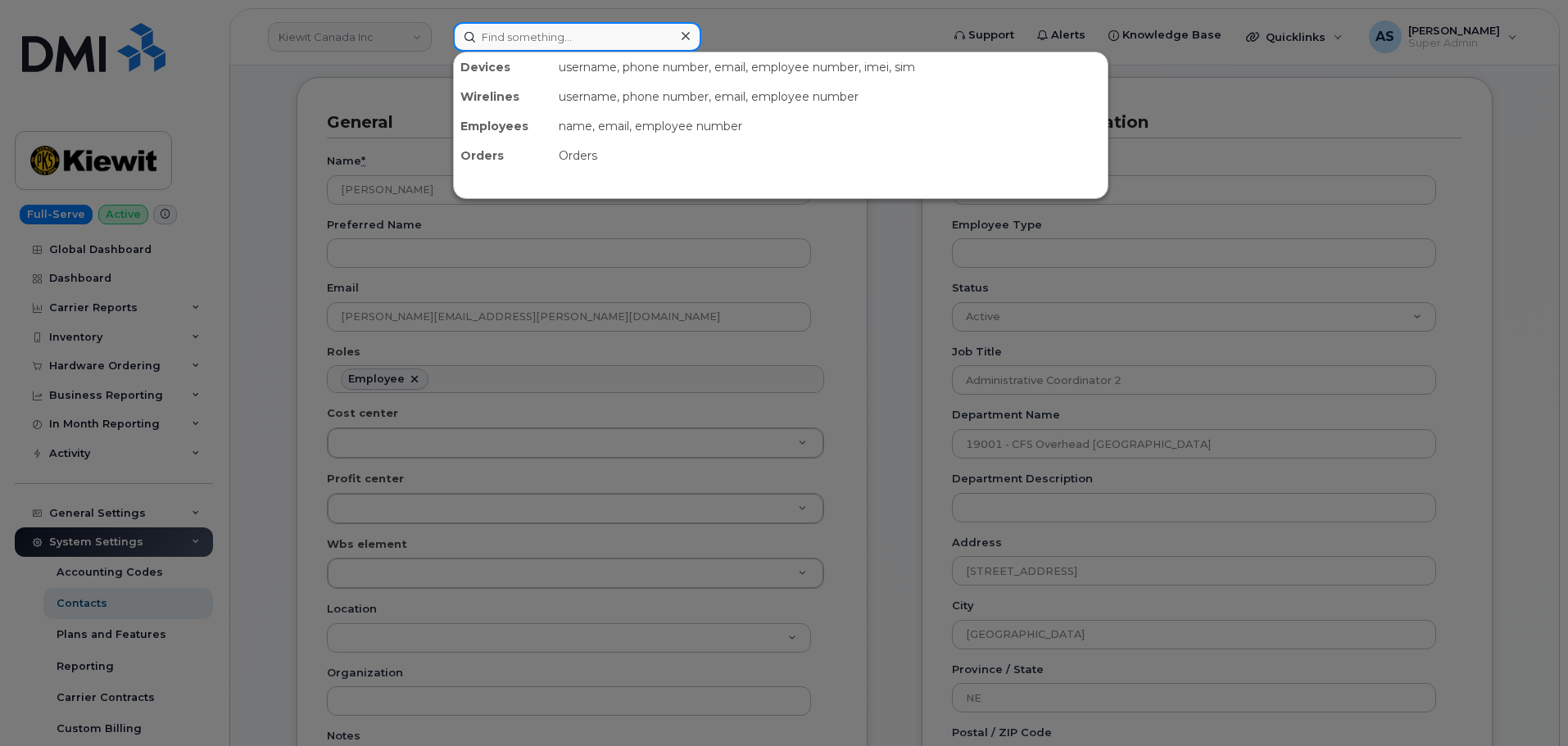
paste input "[PERSON_NAME]"
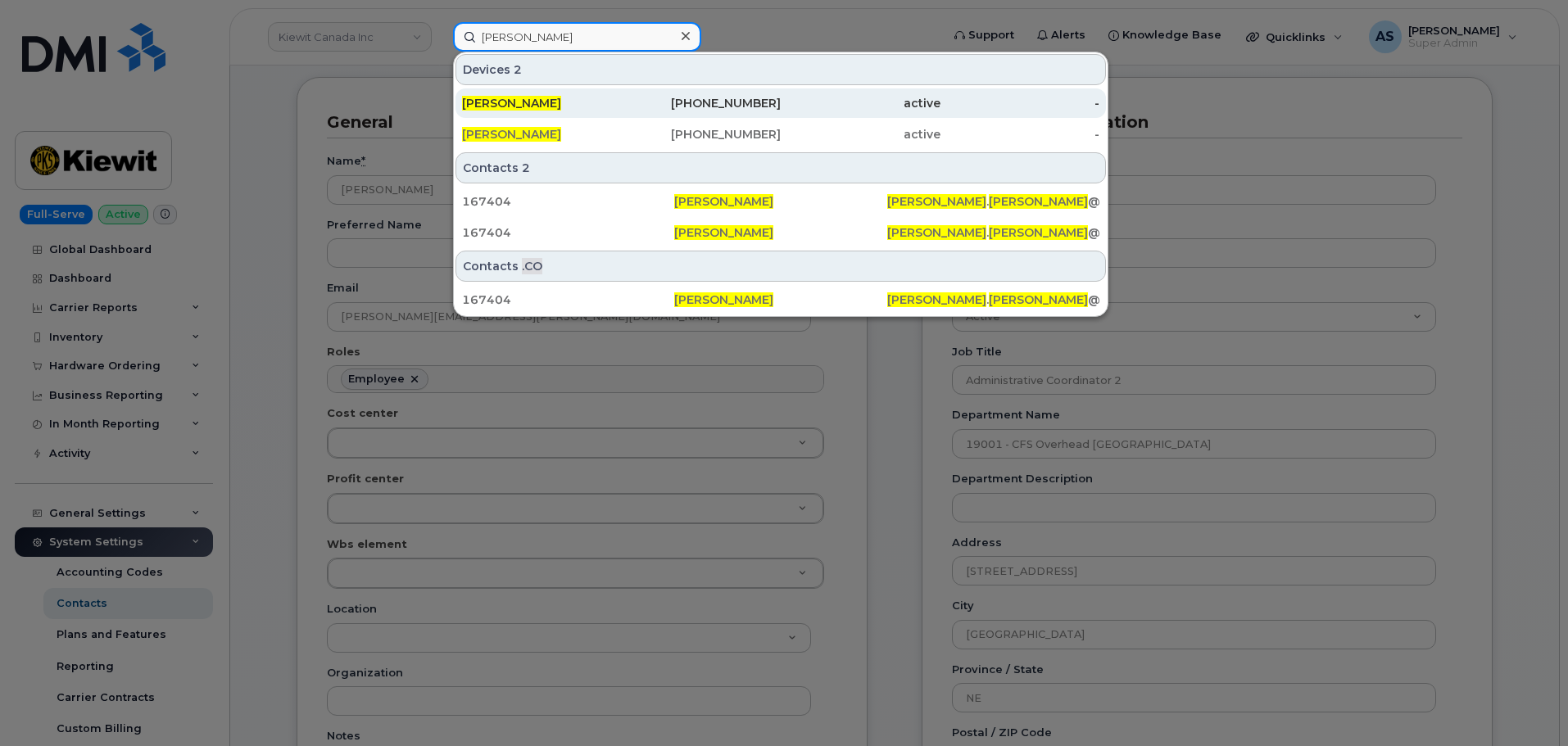
type input "[PERSON_NAME]"
click at [601, 103] on div "[PERSON_NAME]" at bounding box center [542, 103] width 160 height 17
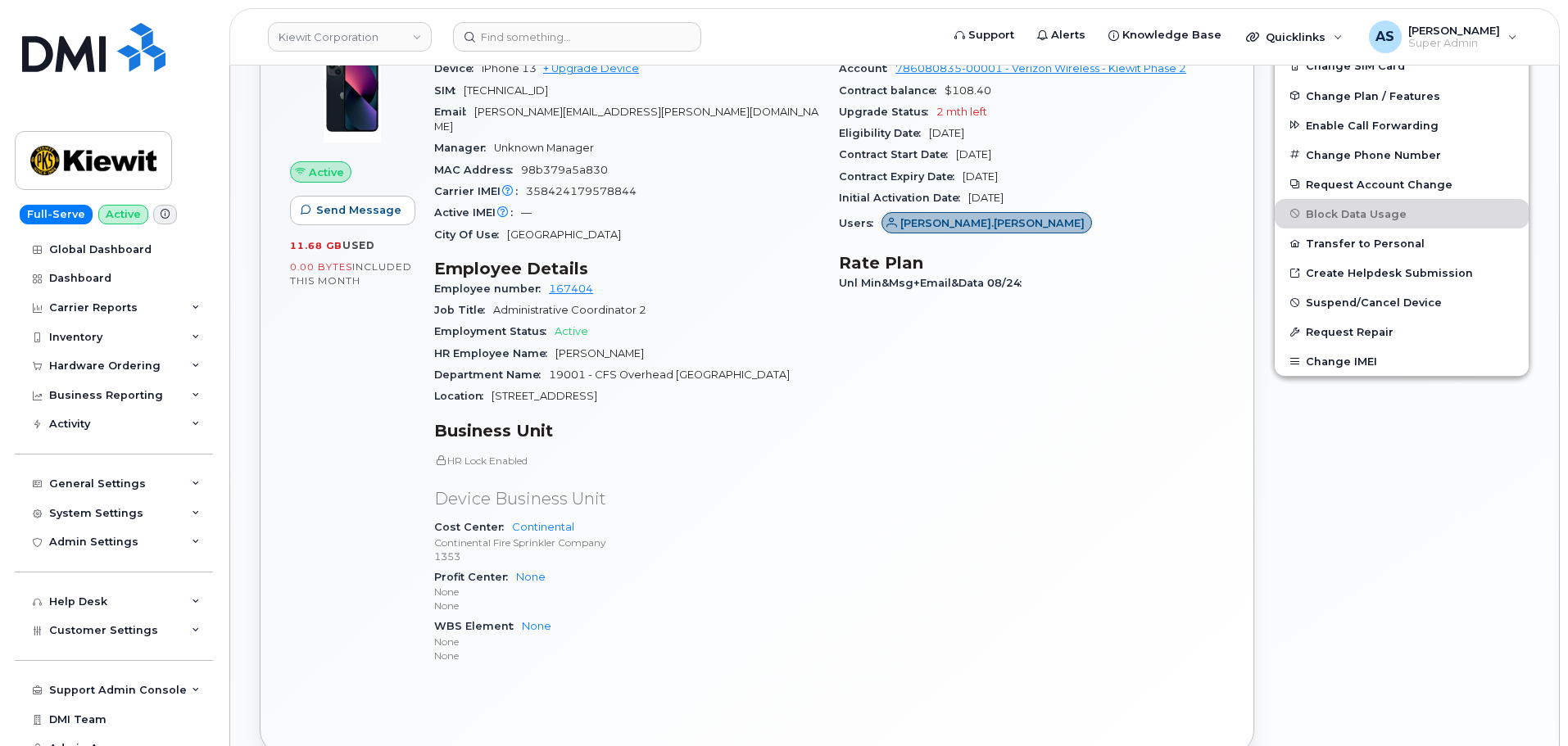
scroll to position [655, 0]
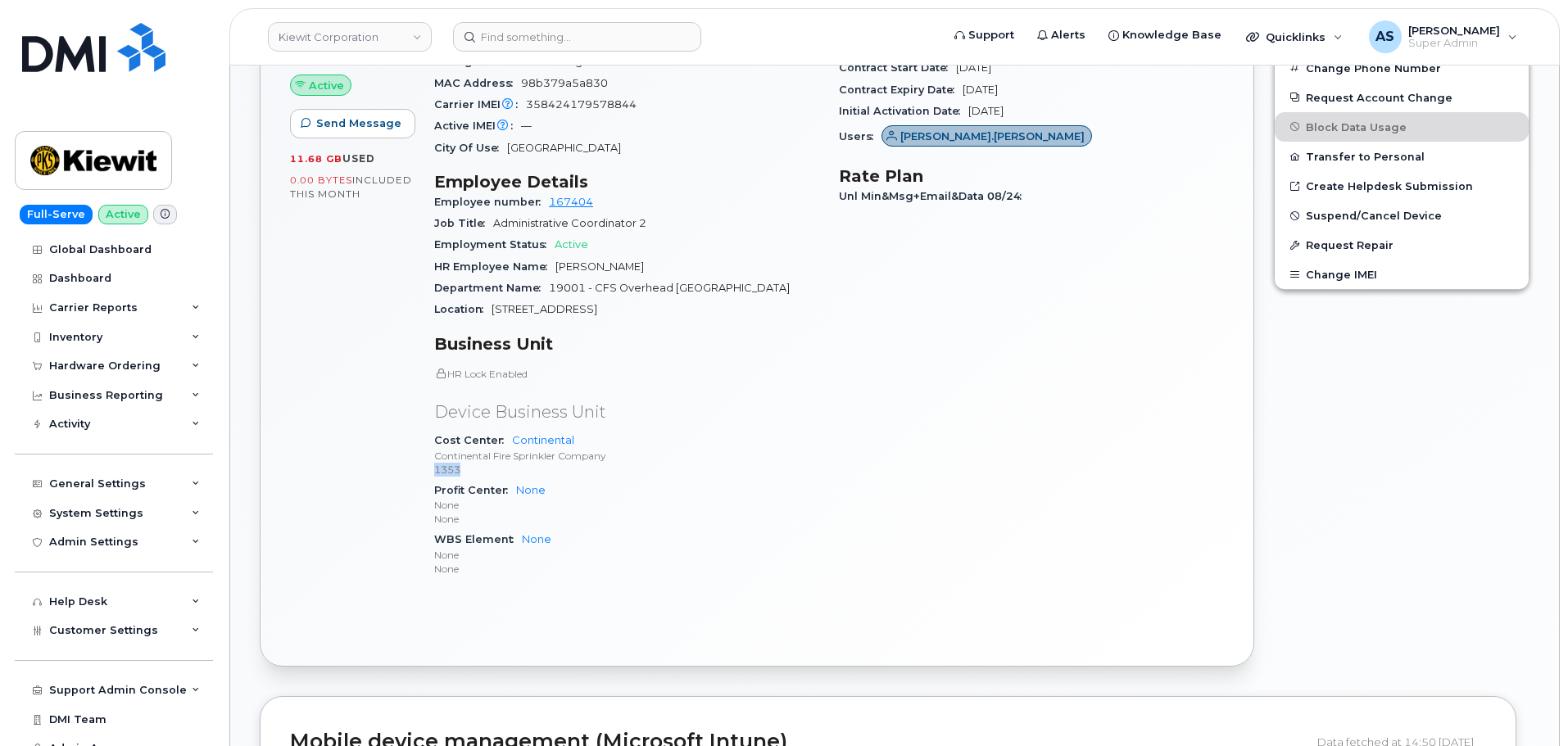
drag, startPoint x: 432, startPoint y: 453, endPoint x: 461, endPoint y: 458, distance: 29.4
click at [461, 458] on div "Device Details Device iPhone 13 + Upgrade Device SIM [TECHNICAL_ID] Email [PERS…" at bounding box center [627, 272] width 404 height 660
copy p "1353"
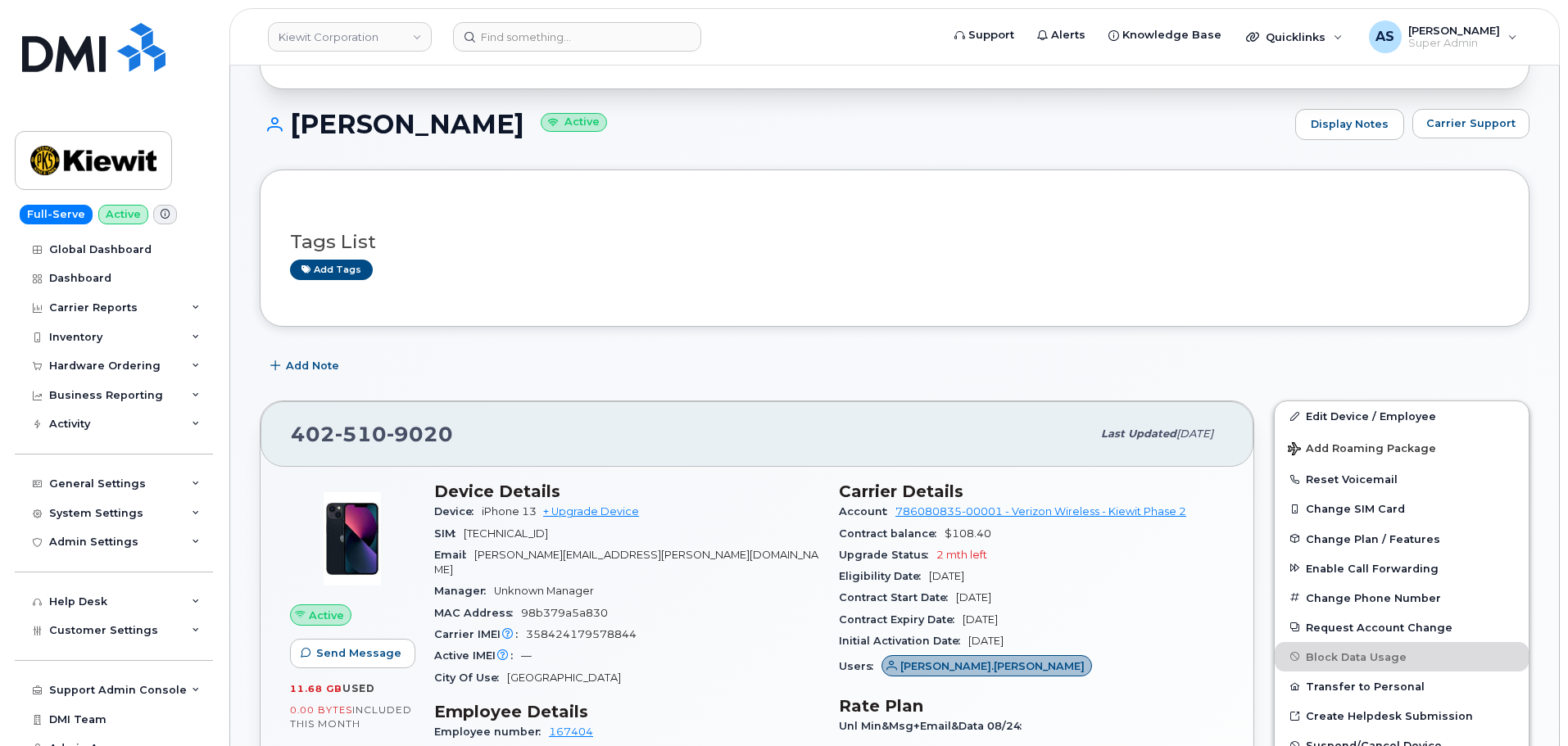
scroll to position [0, 0]
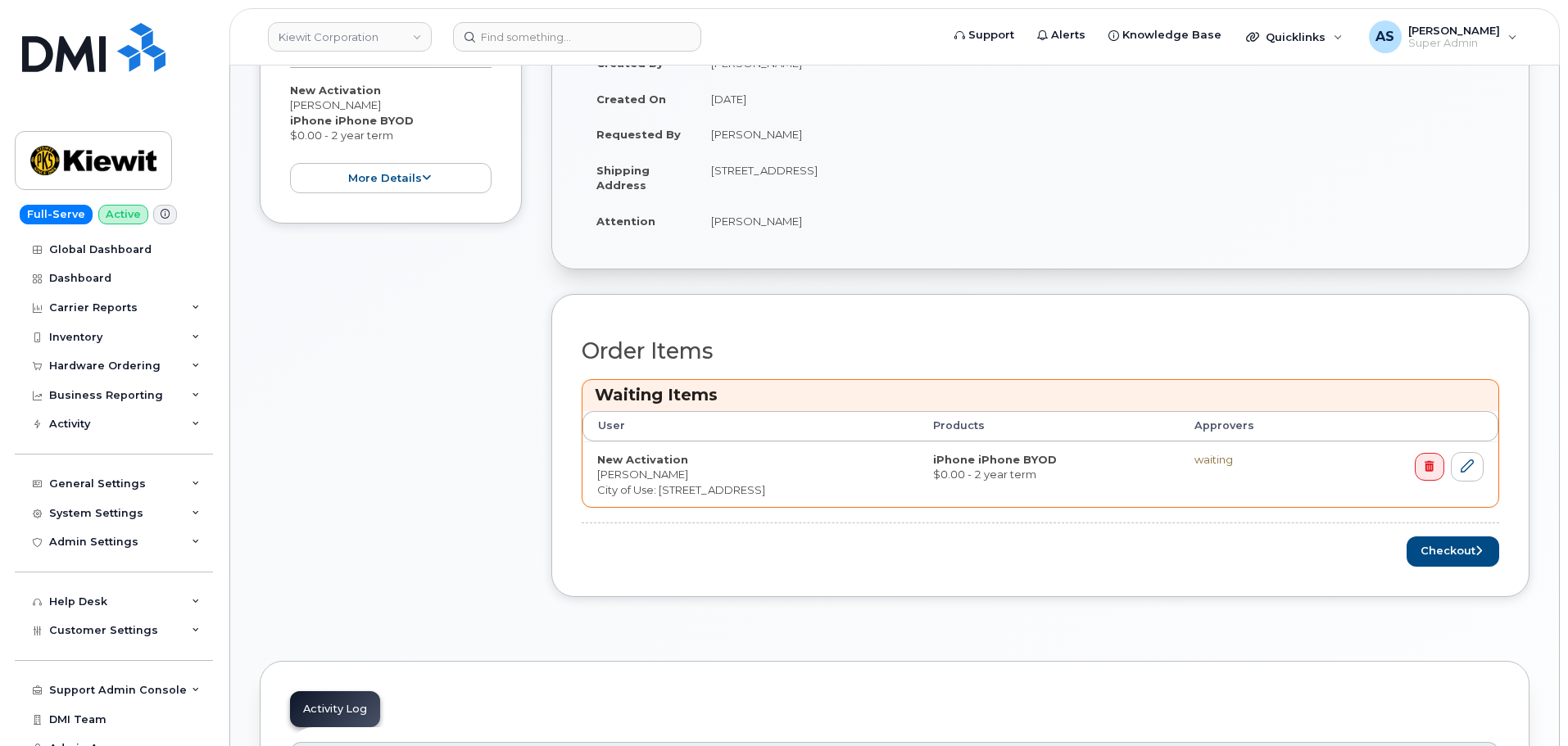
scroll to position [491, 0]
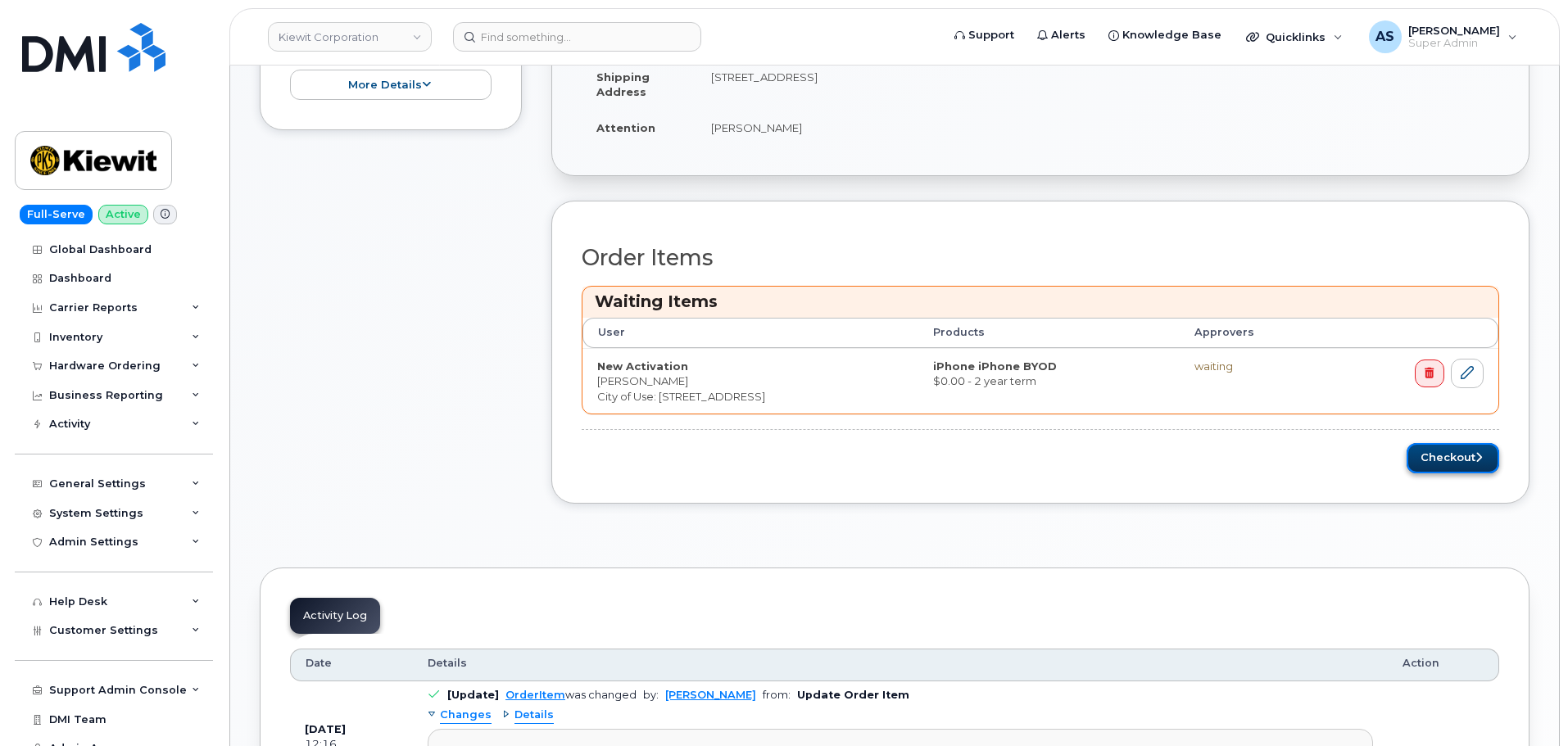
click at [1471, 460] on button "Checkout" at bounding box center [1453, 458] width 92 height 30
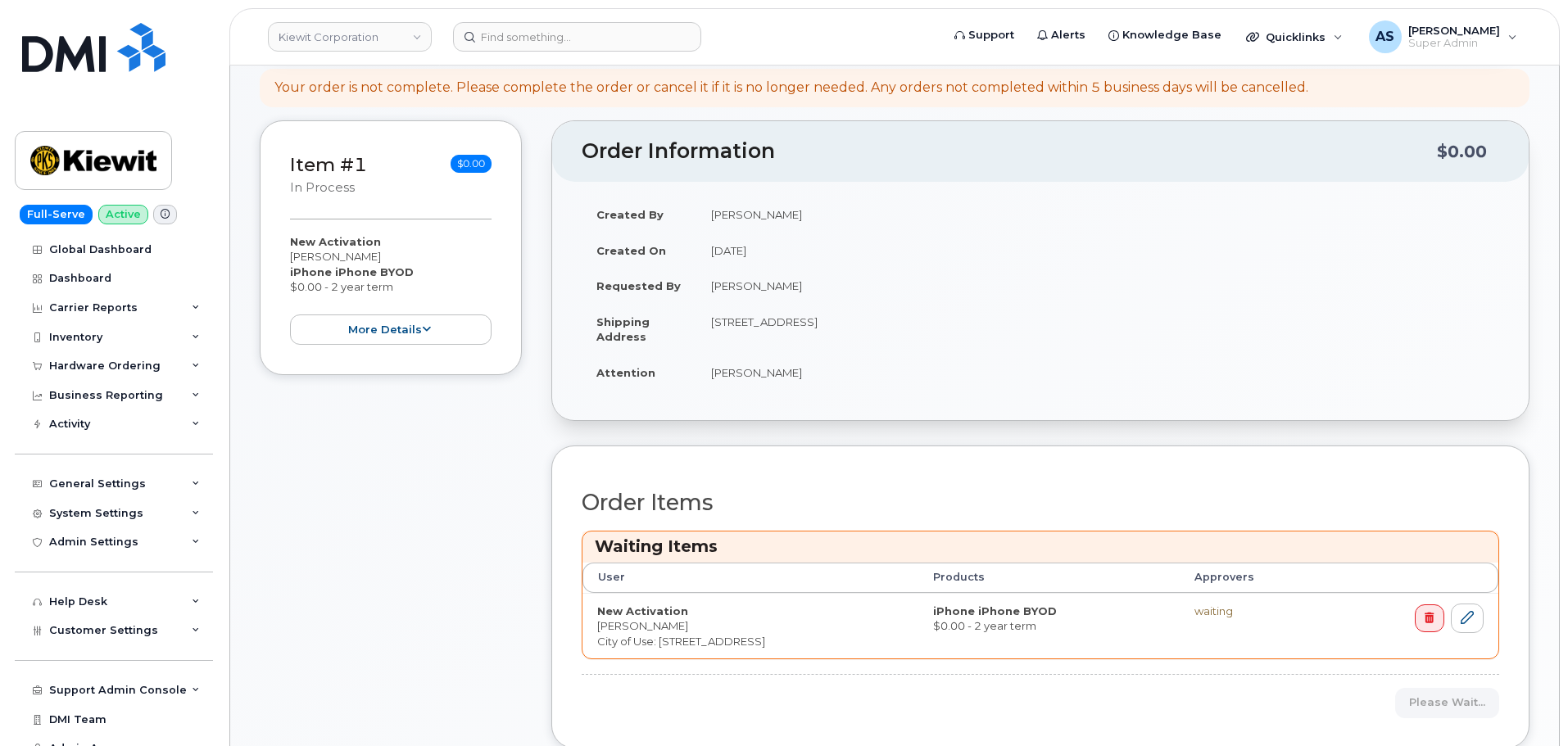
scroll to position [246, 0]
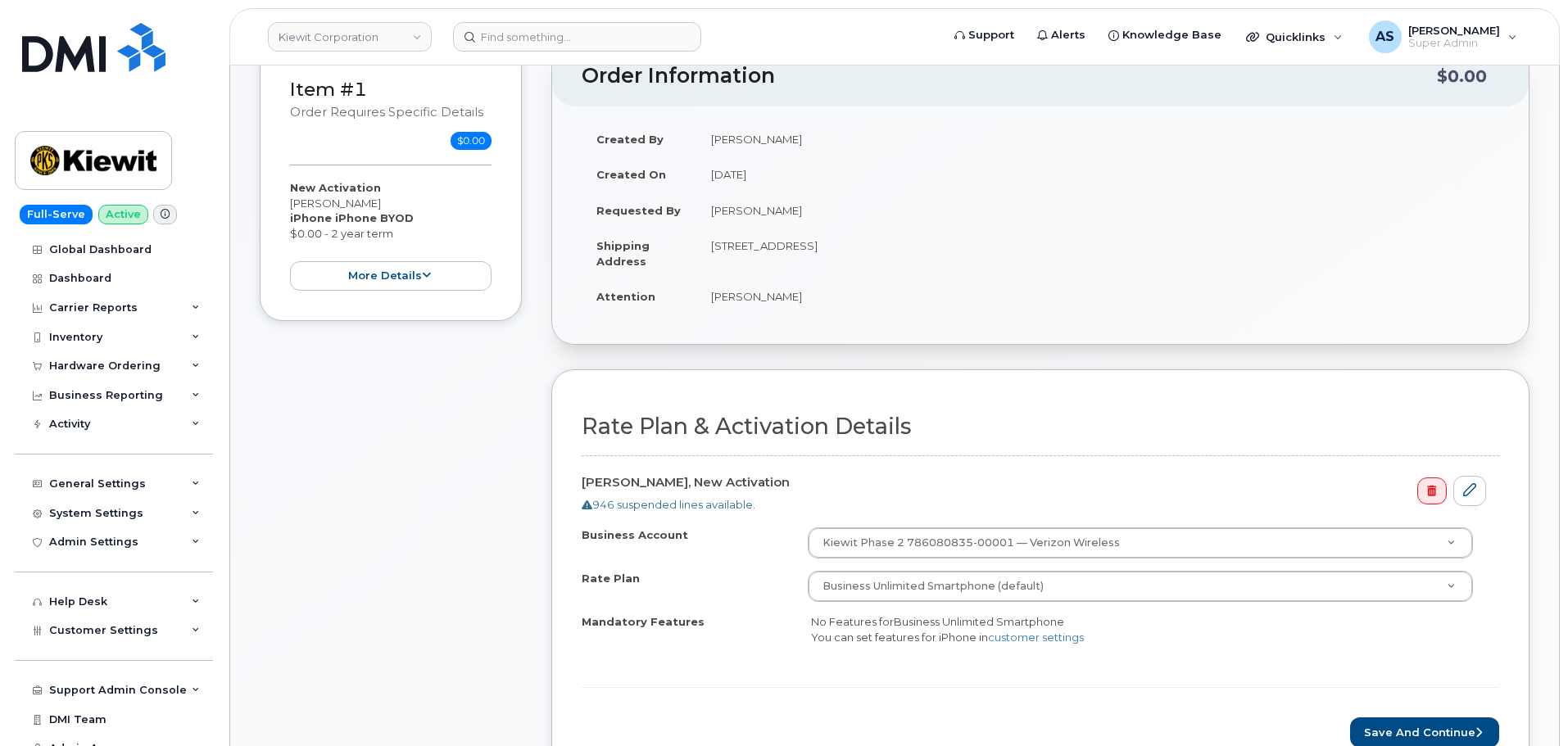
scroll to position [328, 0]
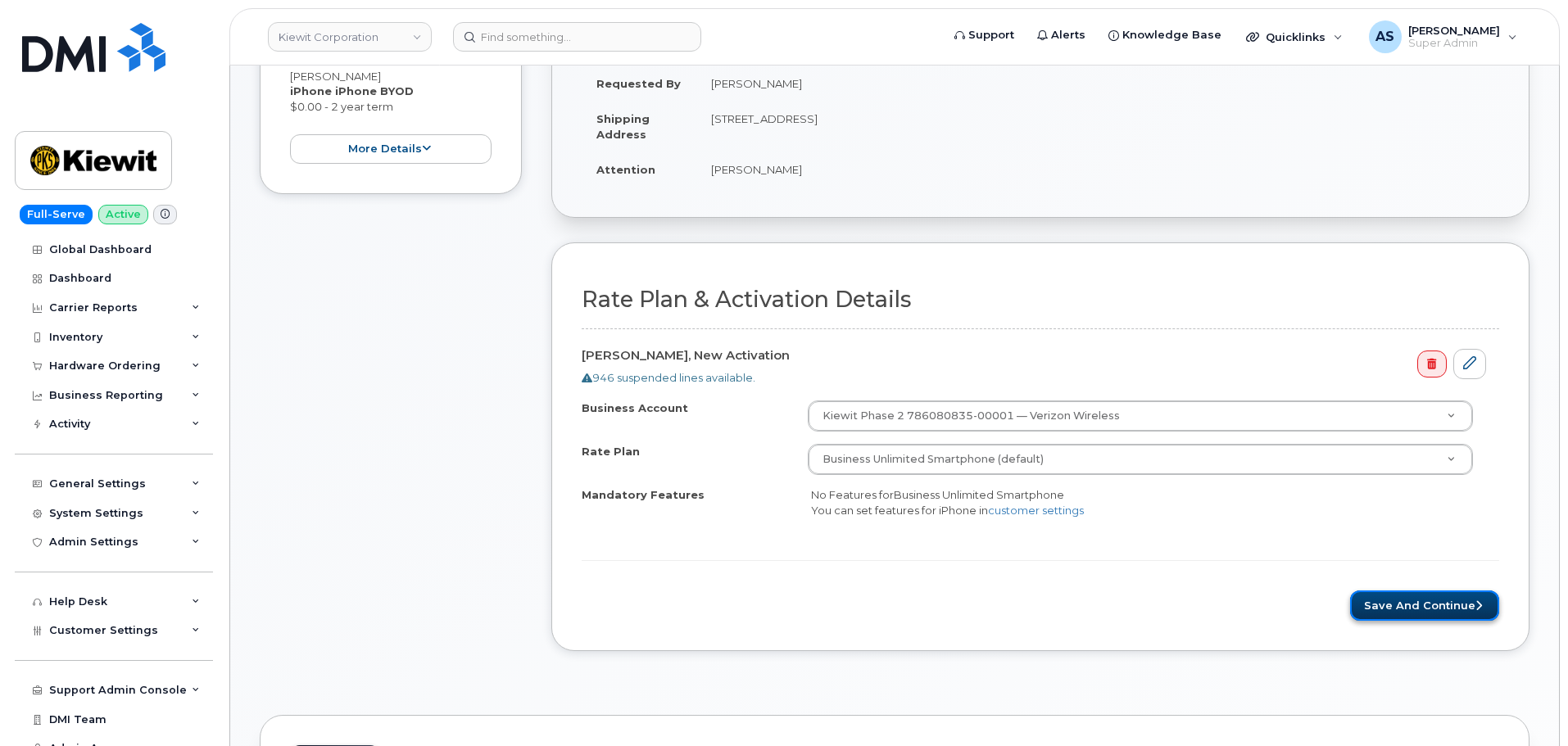
click at [1463, 597] on button "Save and Continue" at bounding box center [1425, 605] width 149 height 30
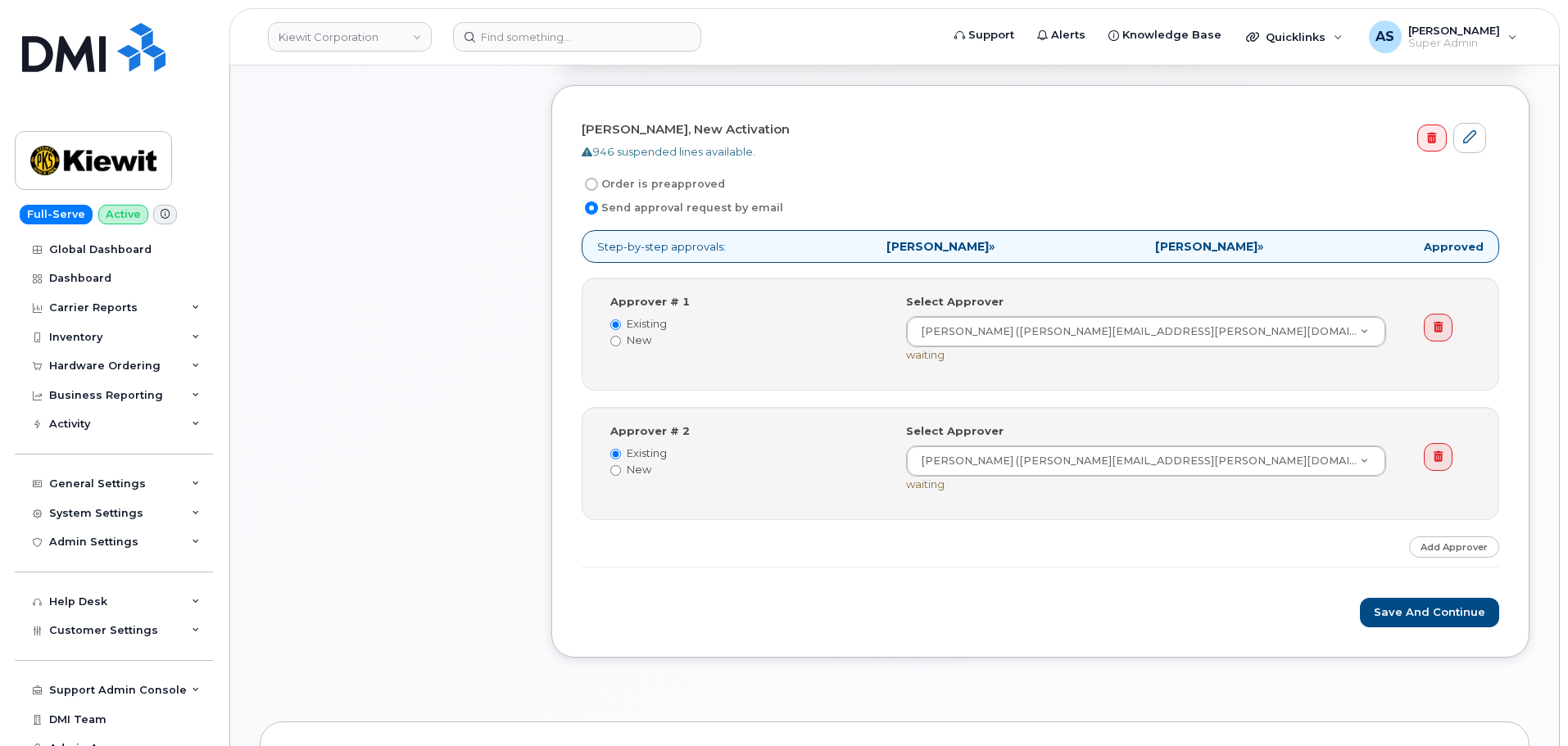
scroll to position [491, 0]
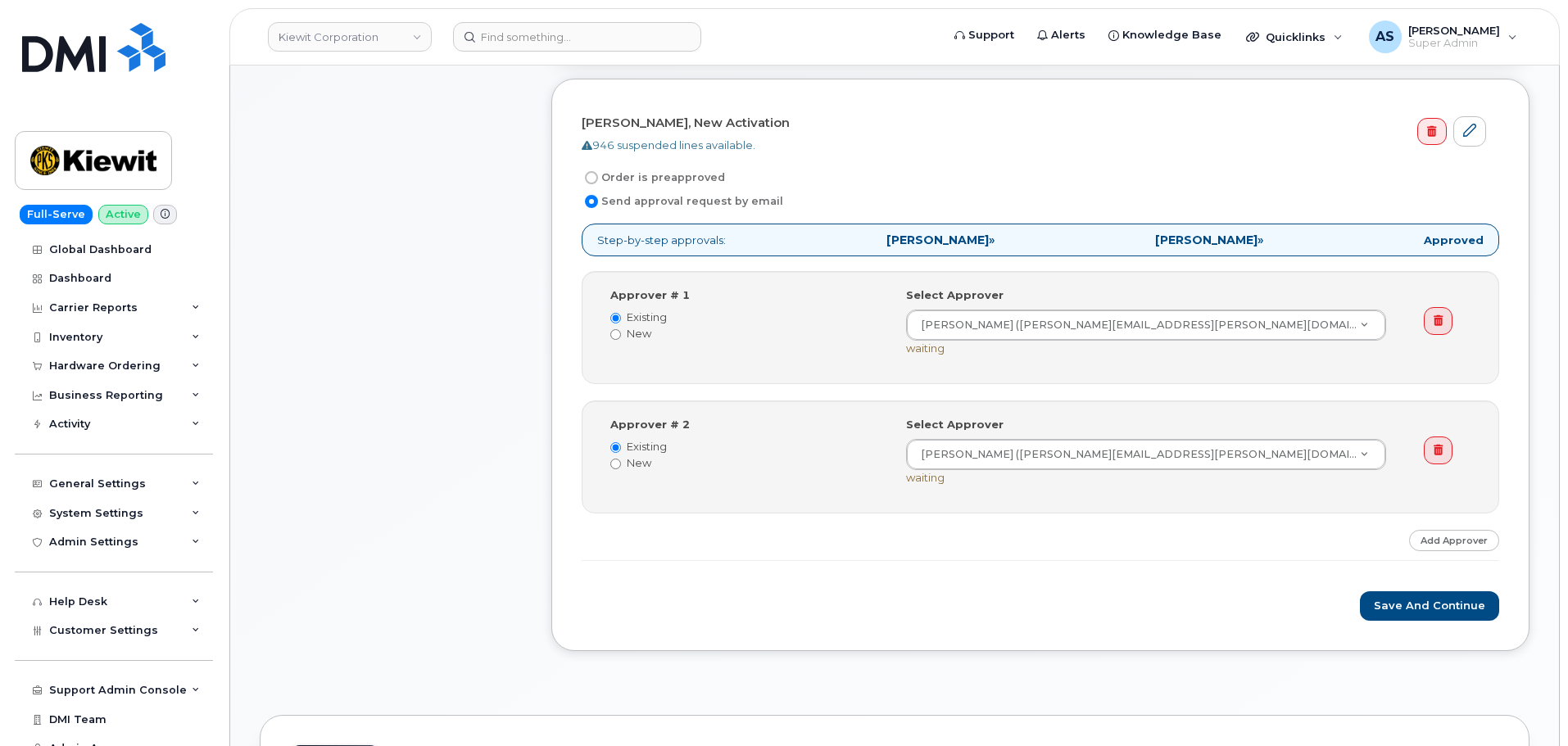
click at [583, 174] on label "Order is preapproved" at bounding box center [653, 177] width 143 height 19
click at [585, 174] on input "Order is preapproved" at bounding box center [592, 177] width 13 height 13
radio input "true"
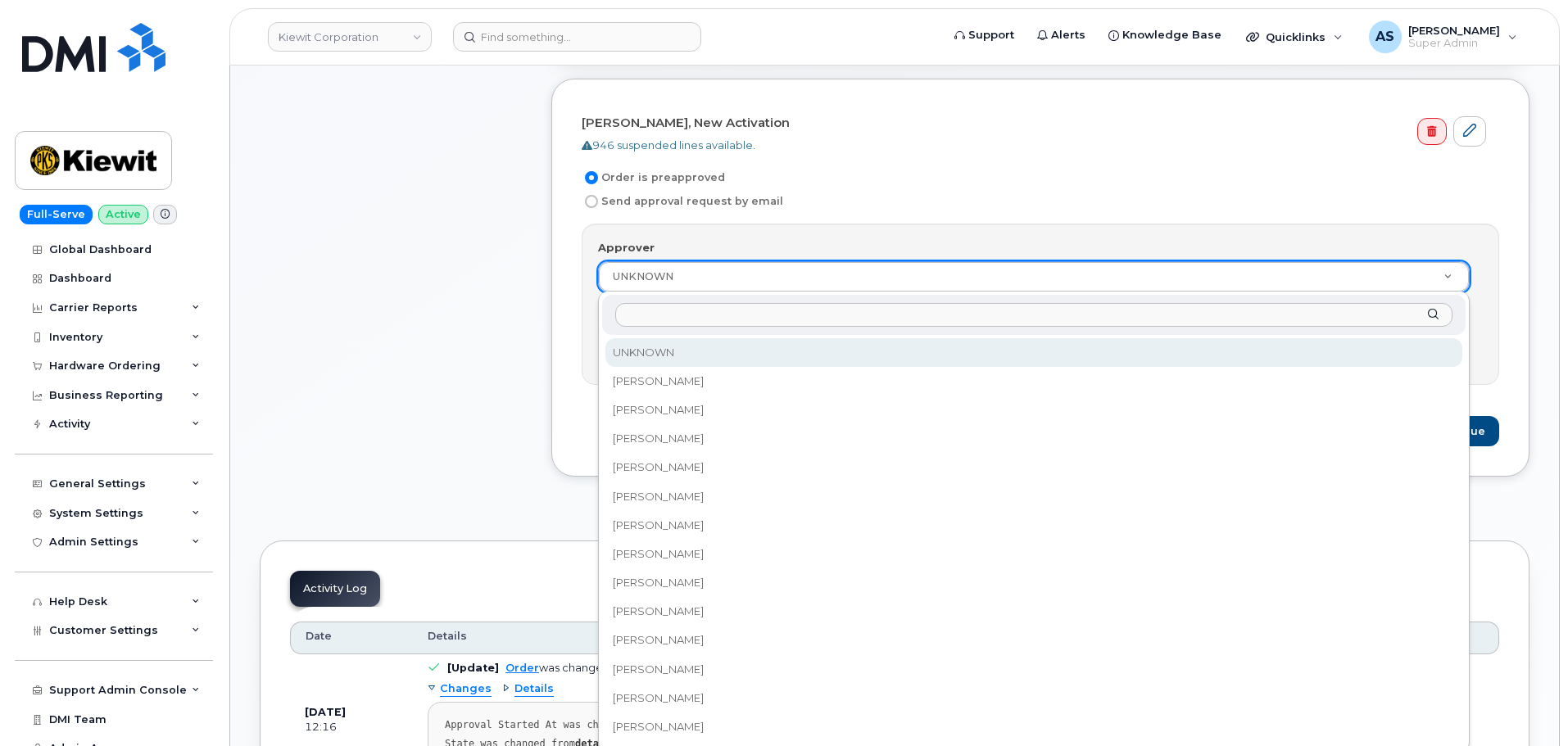
drag, startPoint x: 721, startPoint y: 277, endPoint x: 719, endPoint y: 286, distance: 9.2
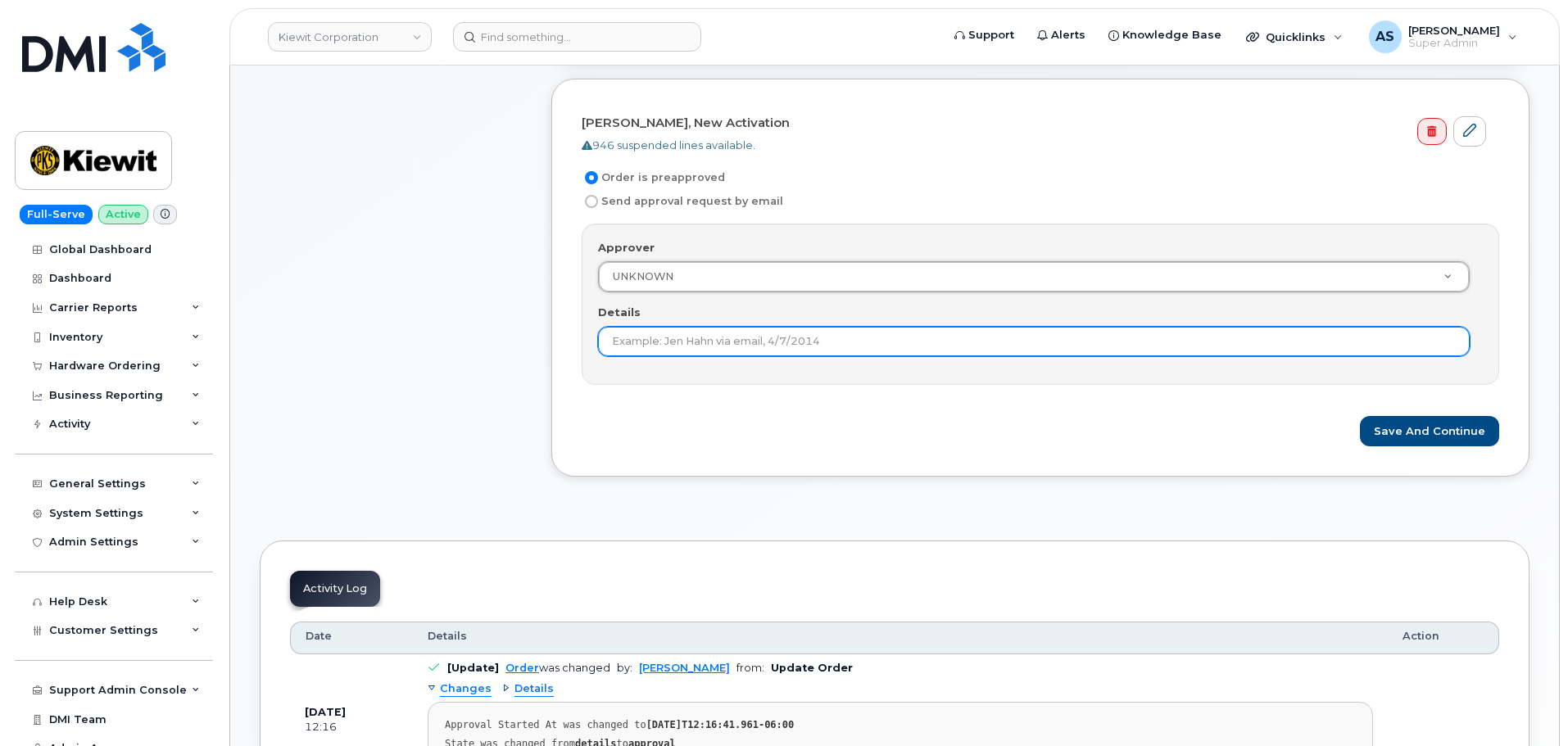
click at [707, 346] on input "Details" at bounding box center [1034, 342] width 872 height 30
type input "preapproved"
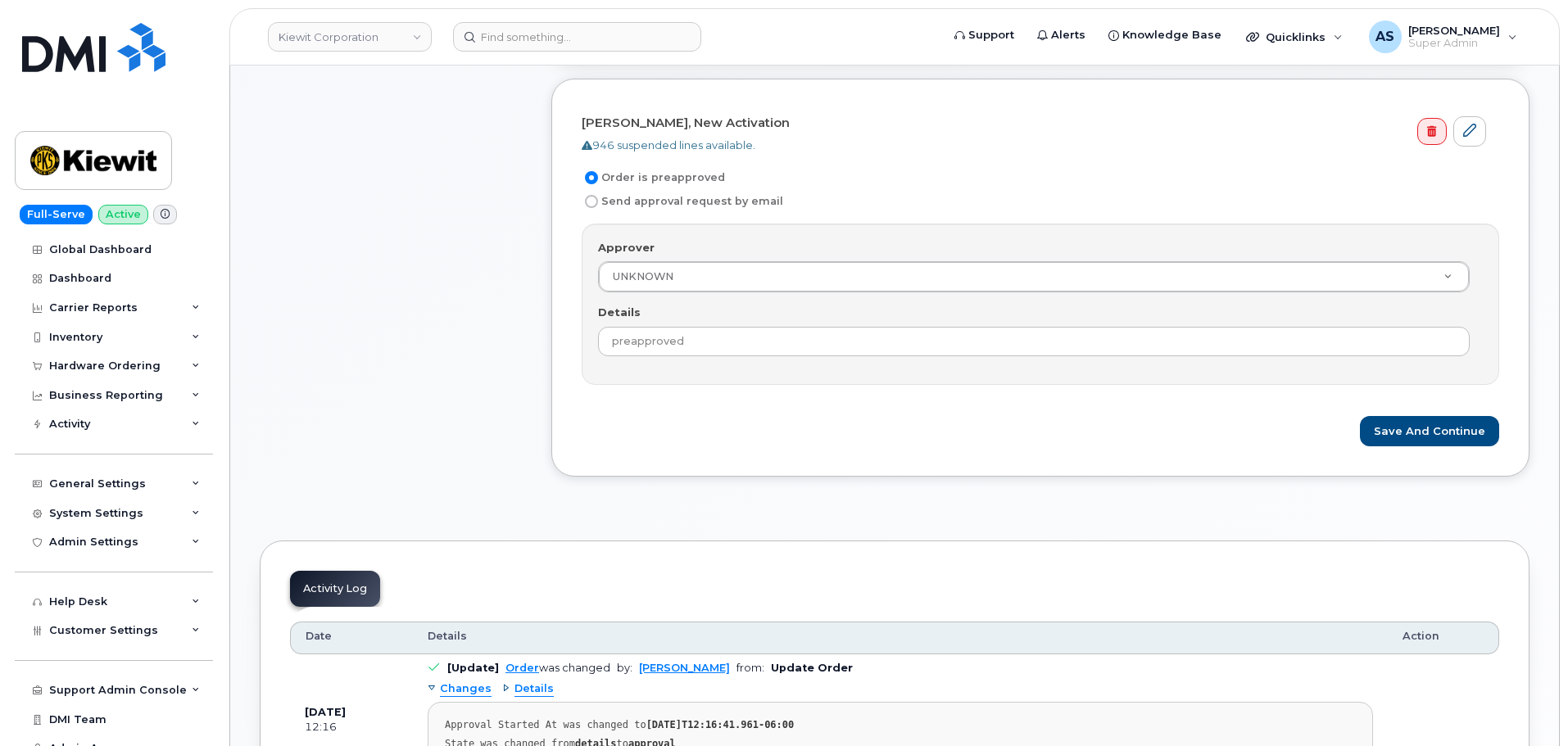
click at [715, 460] on div "[PERSON_NAME], New Activation 946 suspended lines available. Order is preapprov…" at bounding box center [1040, 277] width 978 height 398
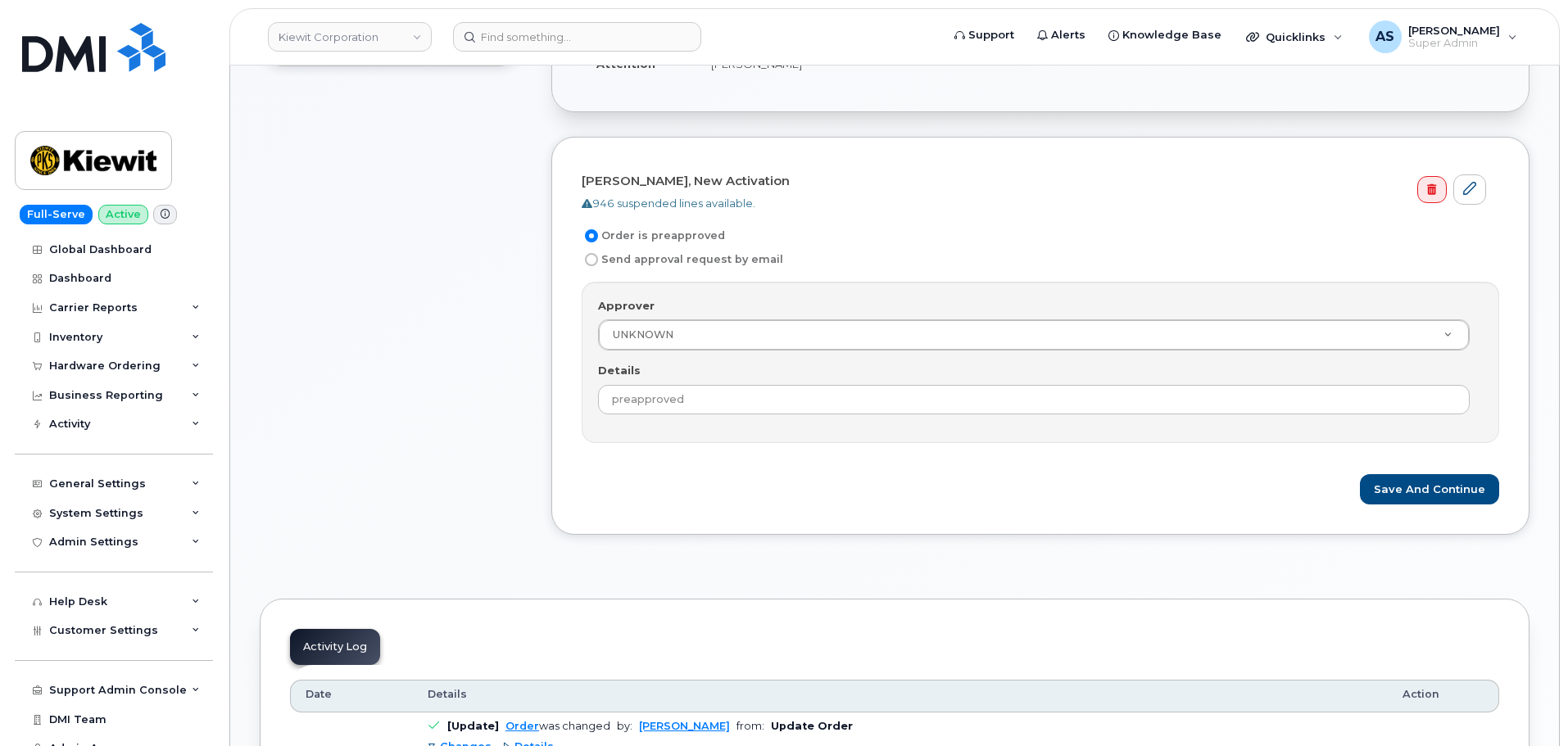
scroll to position [655, 0]
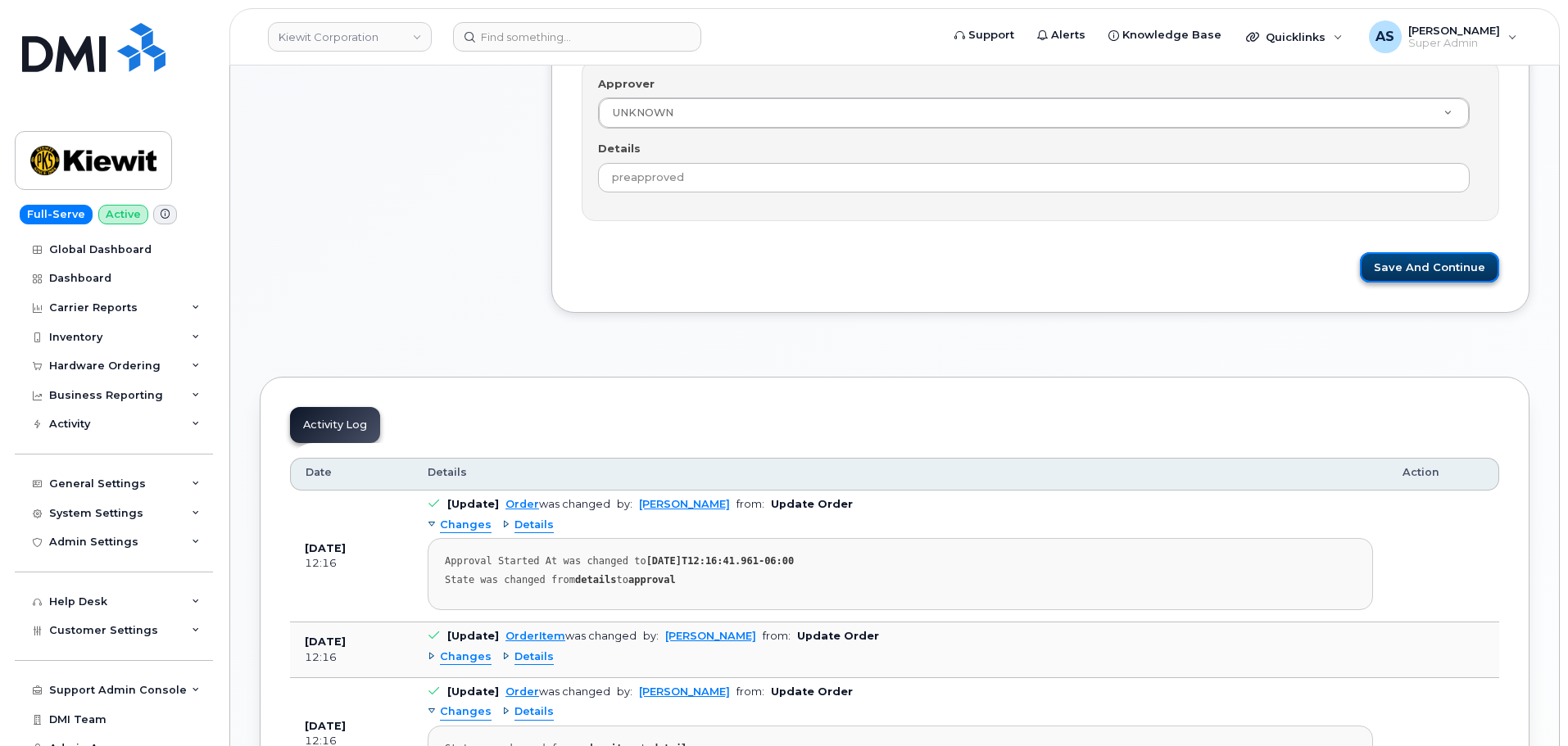
click at [1484, 275] on button "Save and Continue" at bounding box center [1429, 267] width 139 height 30
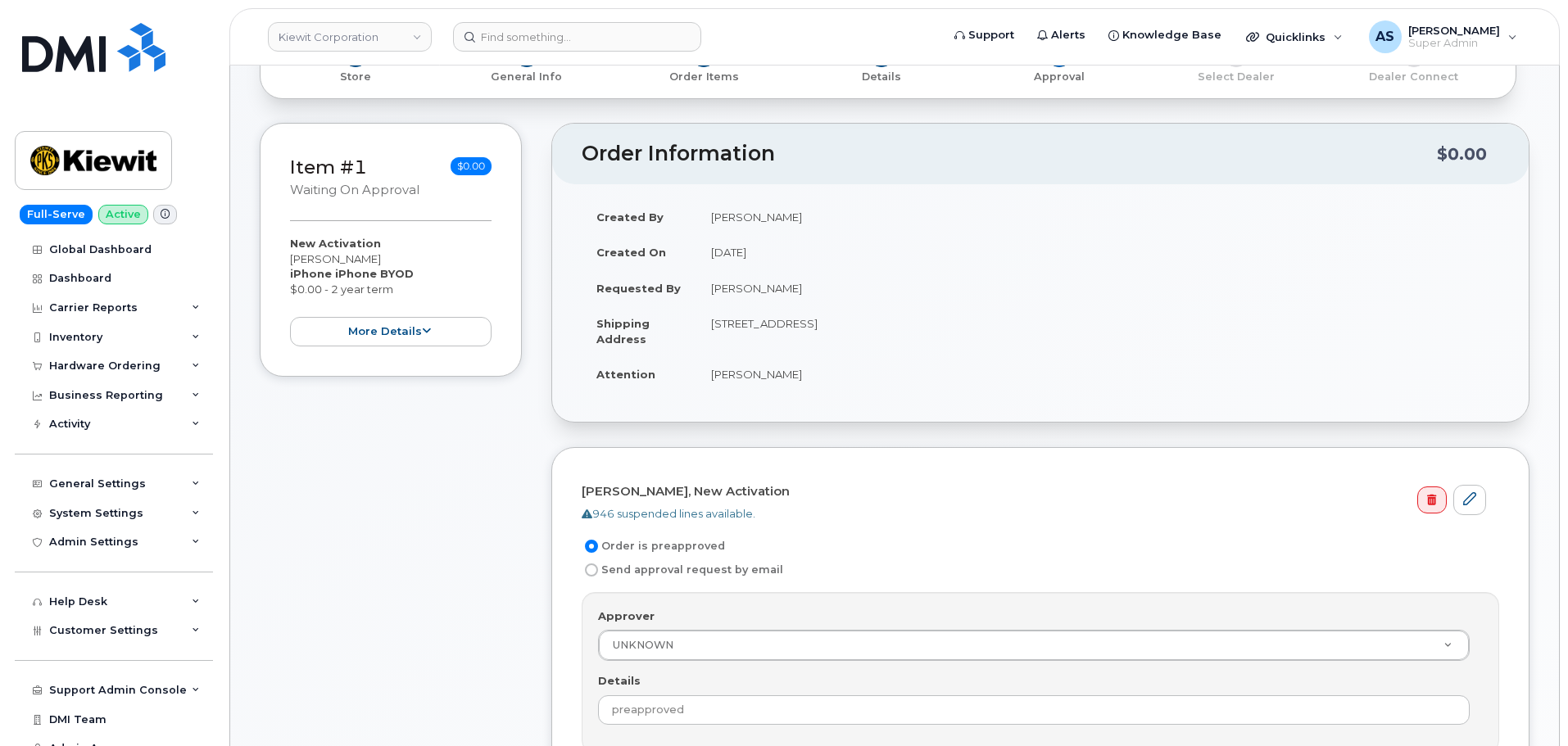
scroll to position [0, 0]
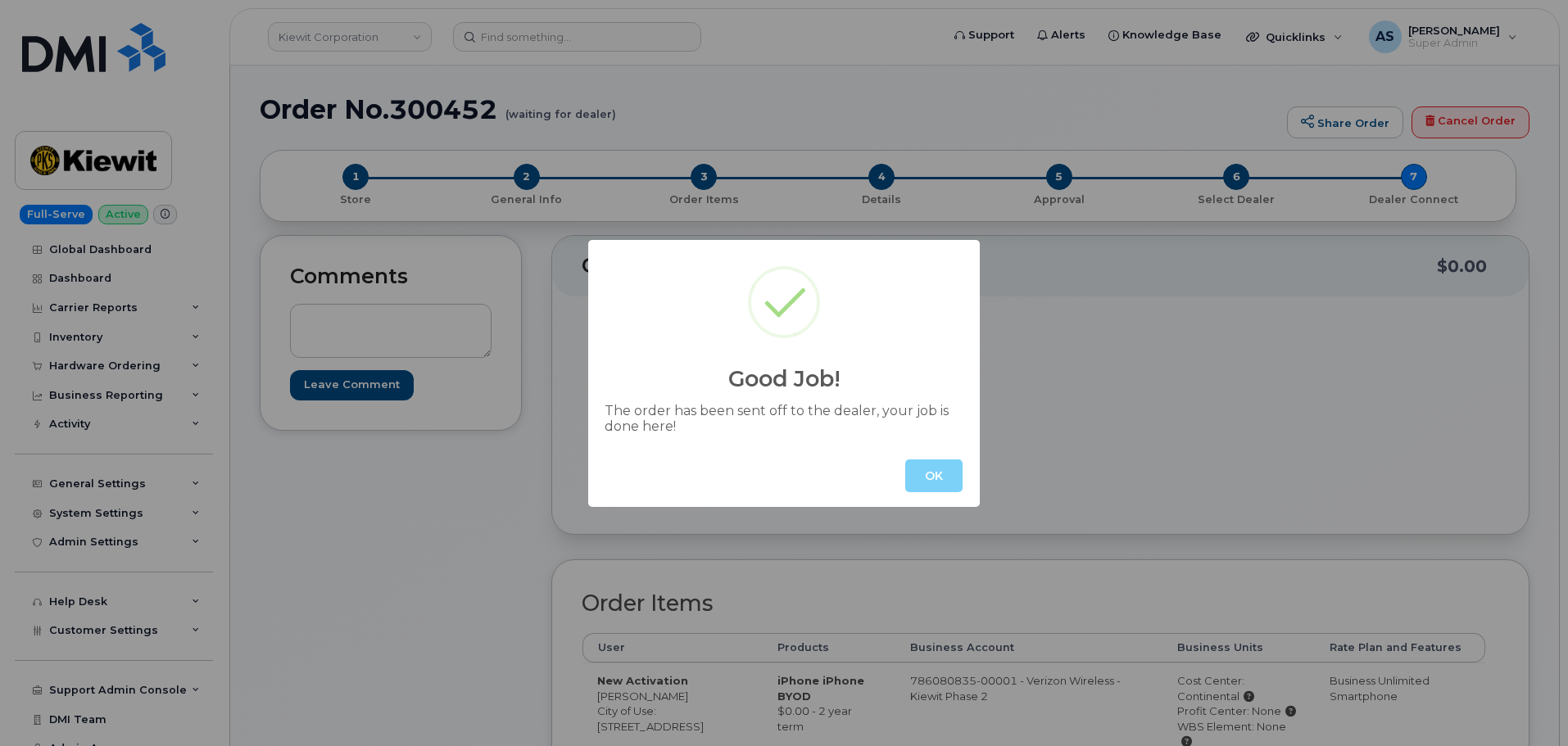
click at [943, 475] on button "OK" at bounding box center [933, 475] width 57 height 33
